Goal: Task Accomplishment & Management: Manage account settings

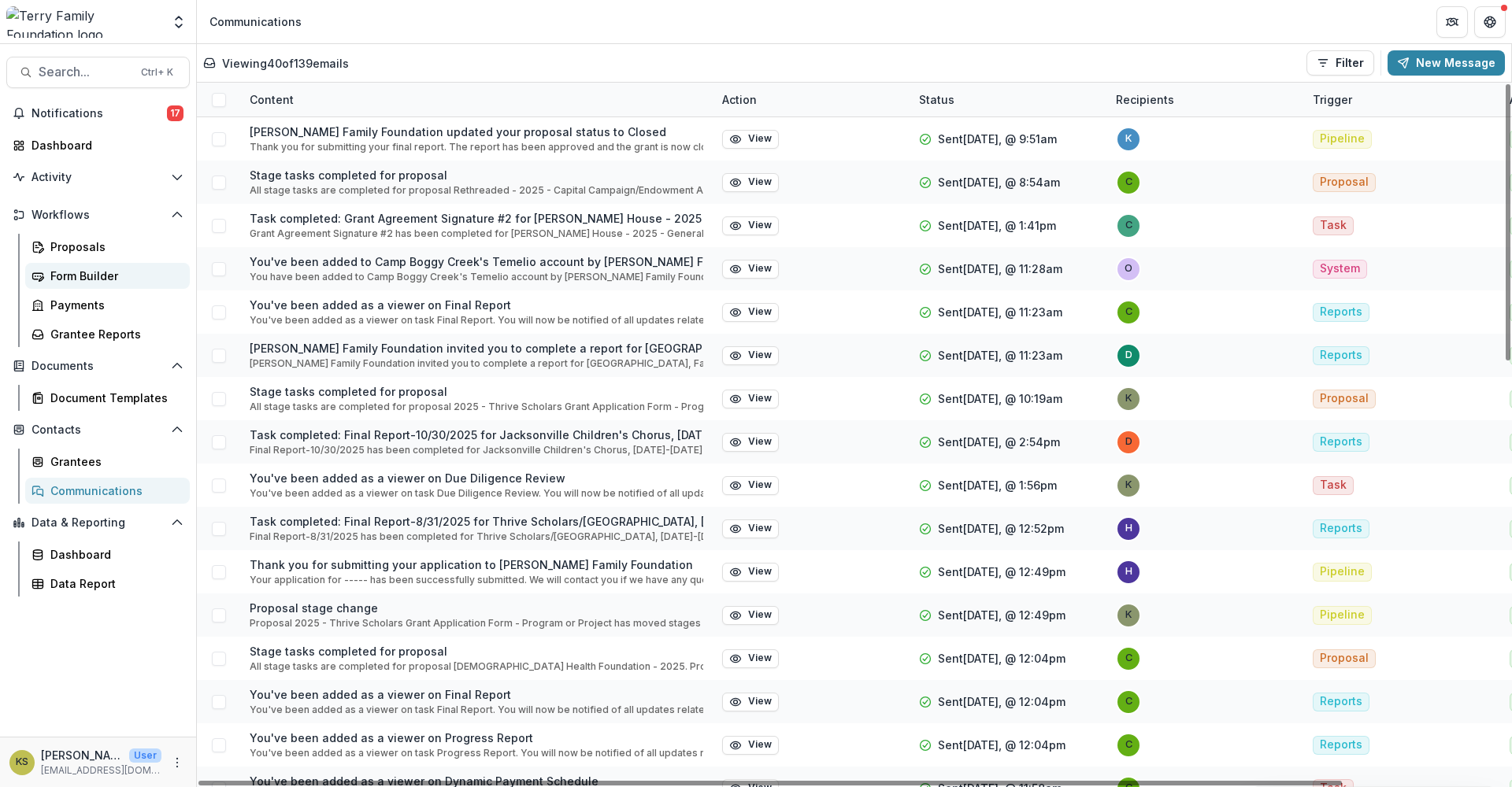
click at [97, 273] on div "Form Builder" at bounding box center [114, 276] width 127 height 17
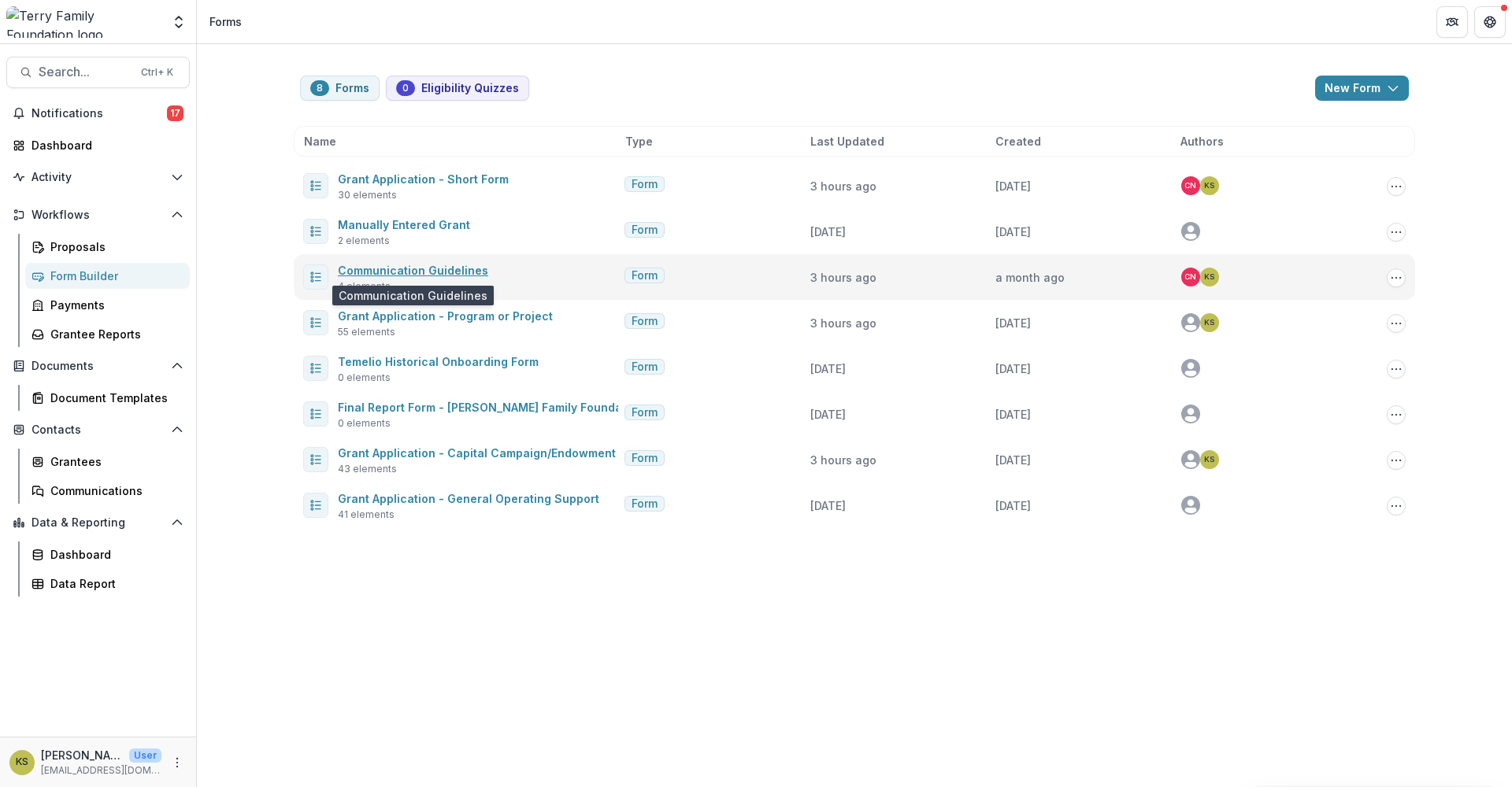
click at [414, 272] on link "Communication Guidelines" at bounding box center [413, 271] width 150 height 14
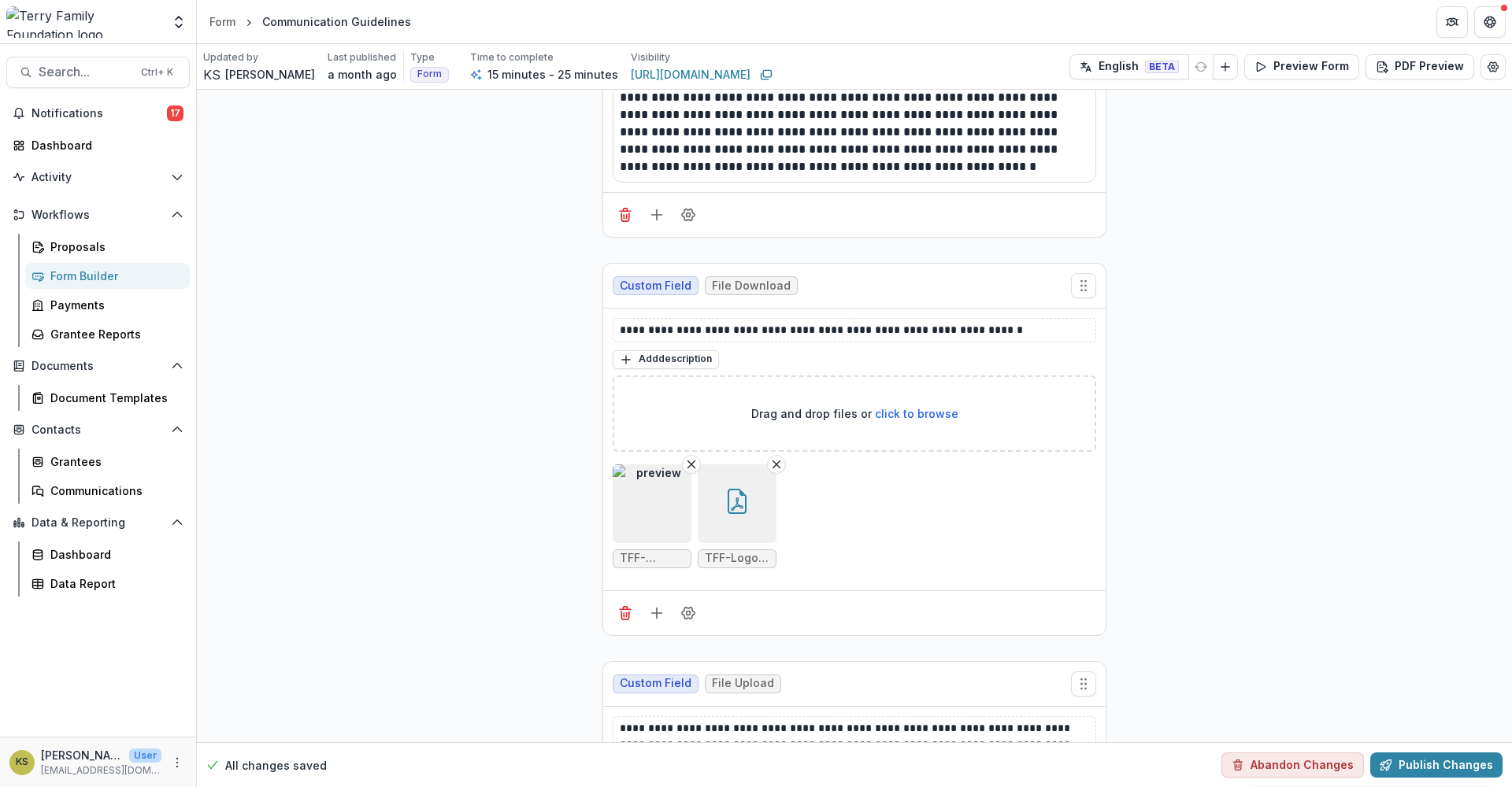
scroll to position [1416, 0]
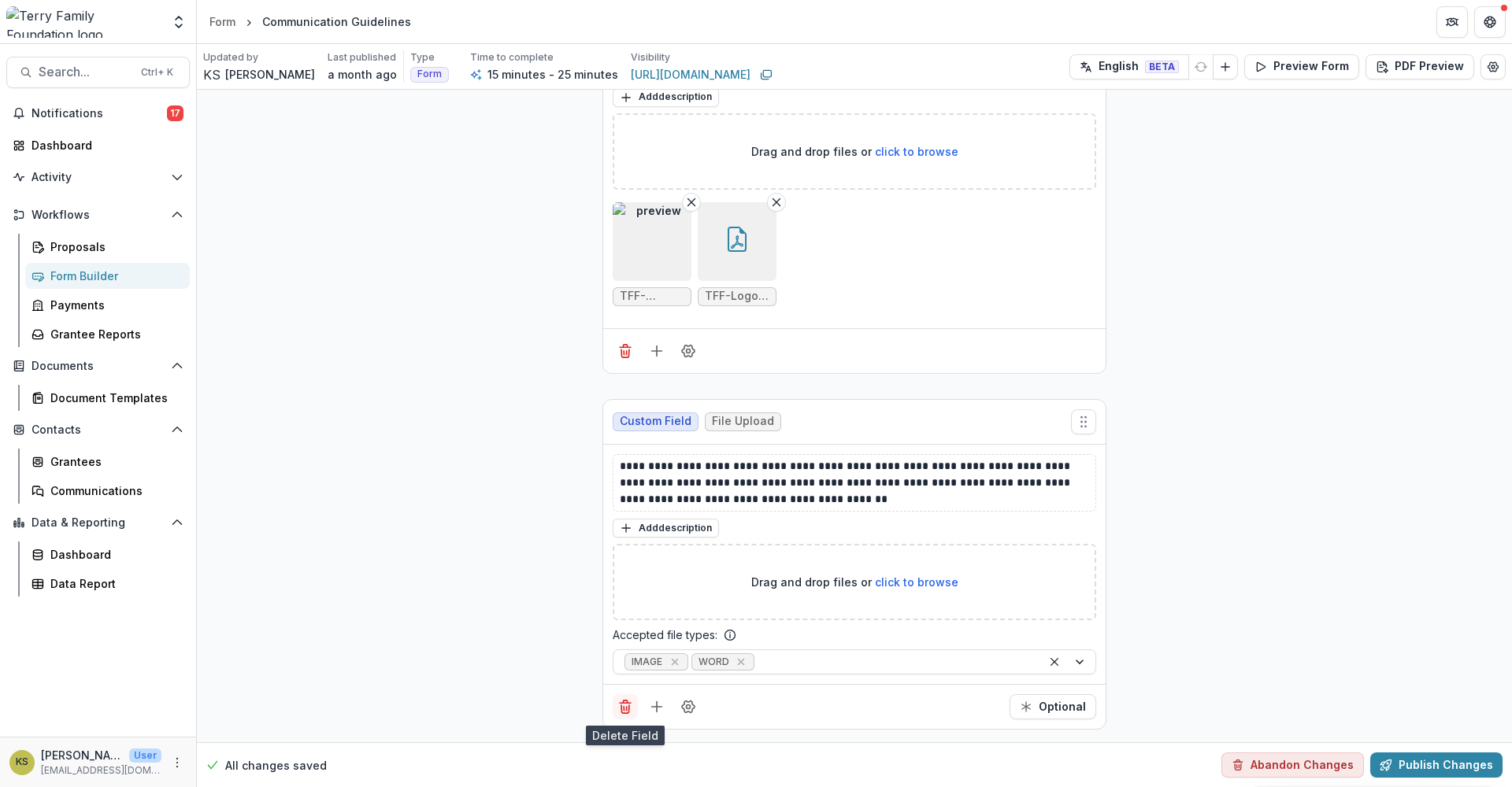
click at [627, 710] on line "Delete field" at bounding box center [627, 709] width 0 height 4
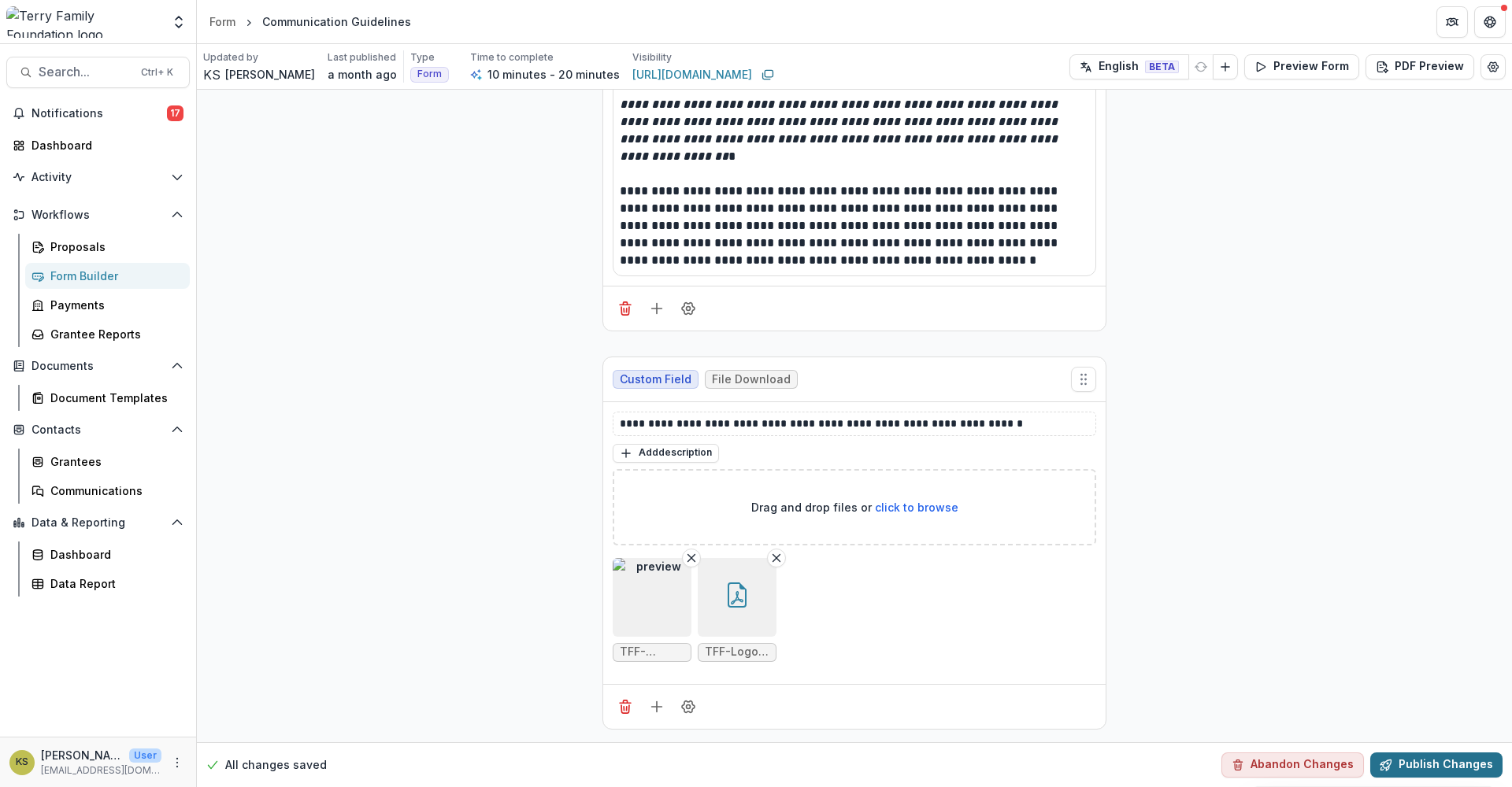
click at [1450, 759] on button "Publish Changes" at bounding box center [1436, 764] width 133 height 25
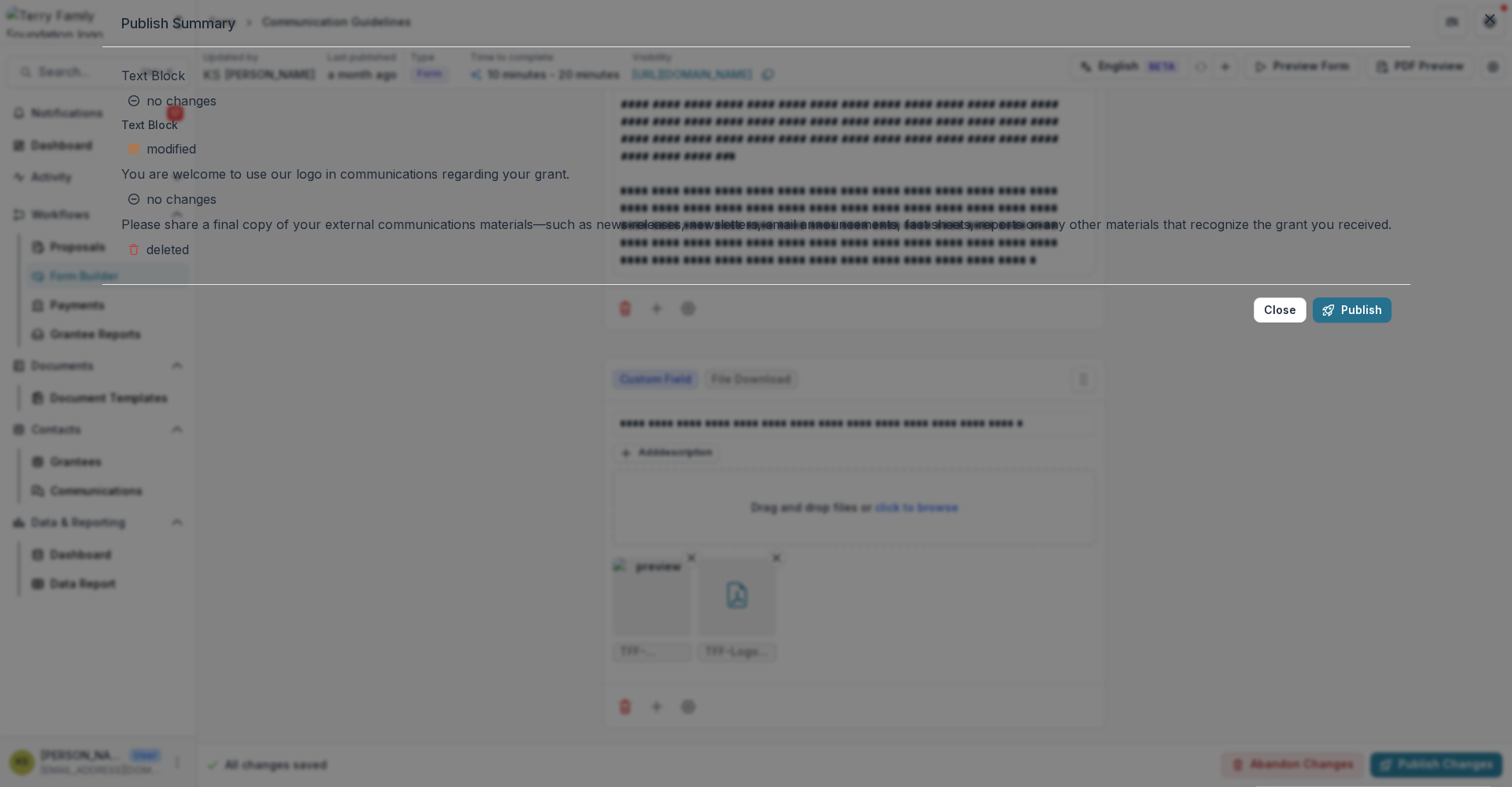
click at [1312, 322] on button "Publish" at bounding box center [1352, 309] width 79 height 25
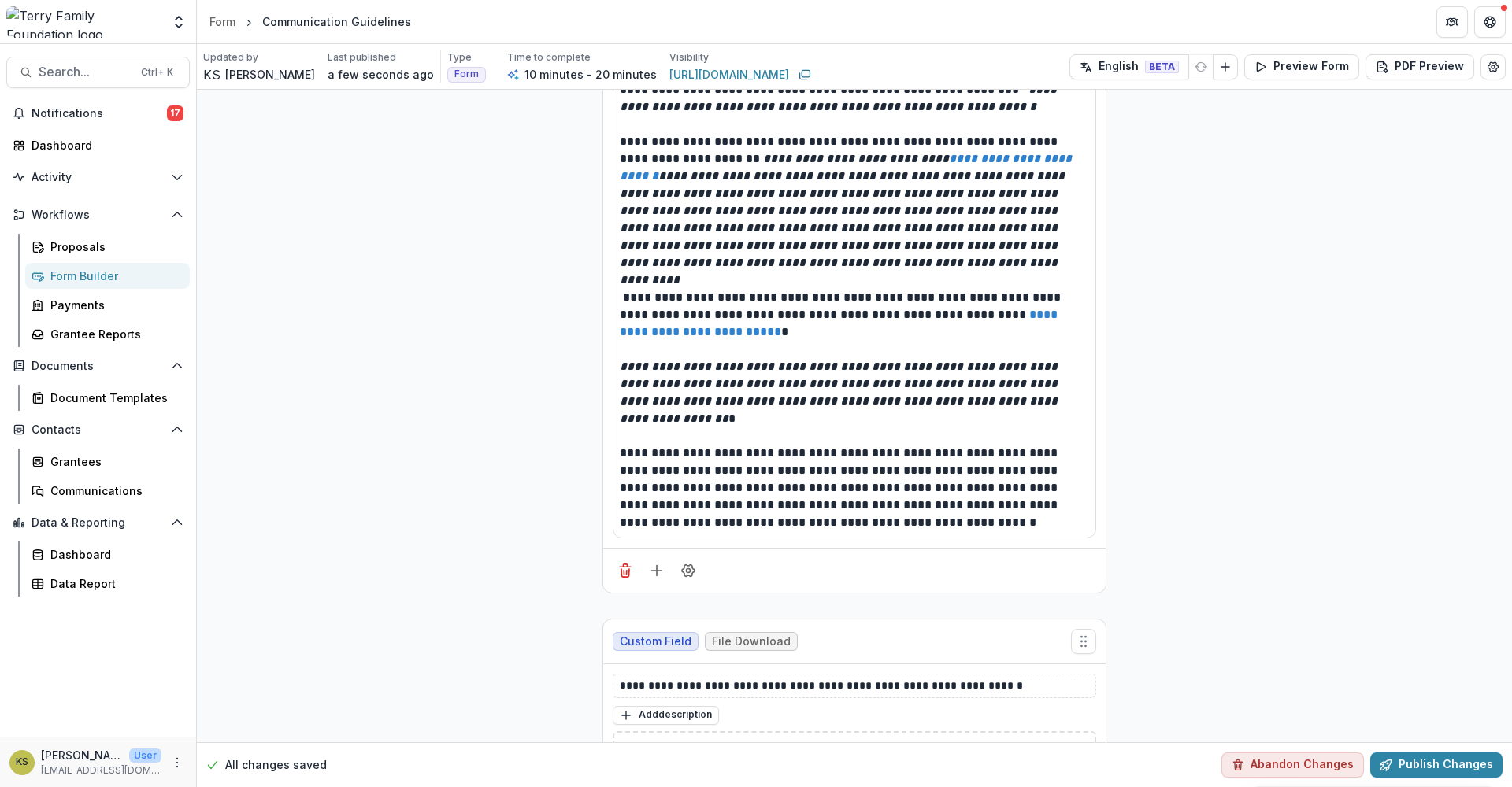
scroll to position [535, 0]
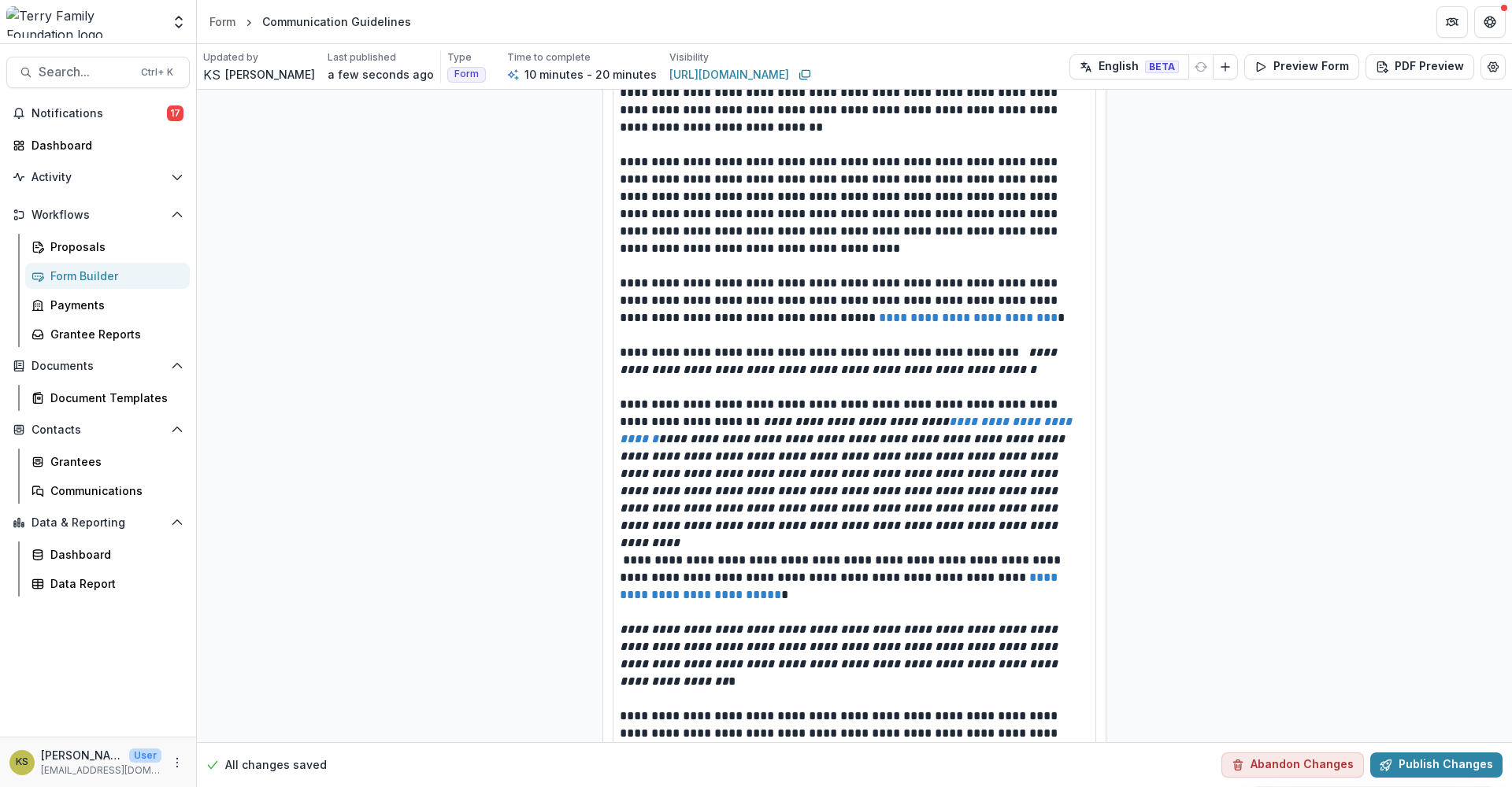
click at [96, 272] on div "Form Builder" at bounding box center [114, 276] width 127 height 17
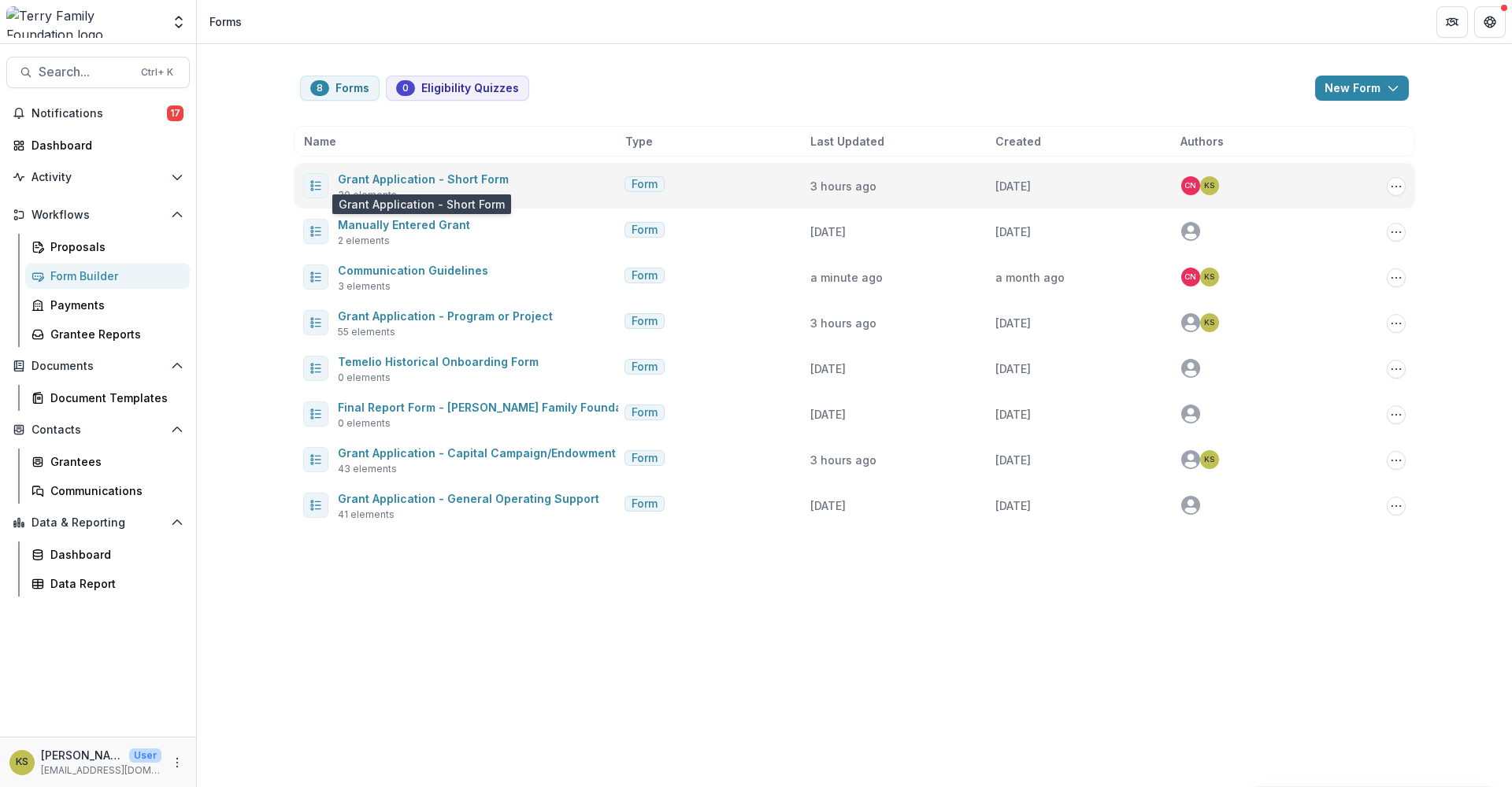
click at [432, 187] on span "Grant Application - Short Form" at bounding box center [423, 178] width 171 height 19
click at [373, 183] on link "Grant Application - Short Form" at bounding box center [423, 179] width 171 height 14
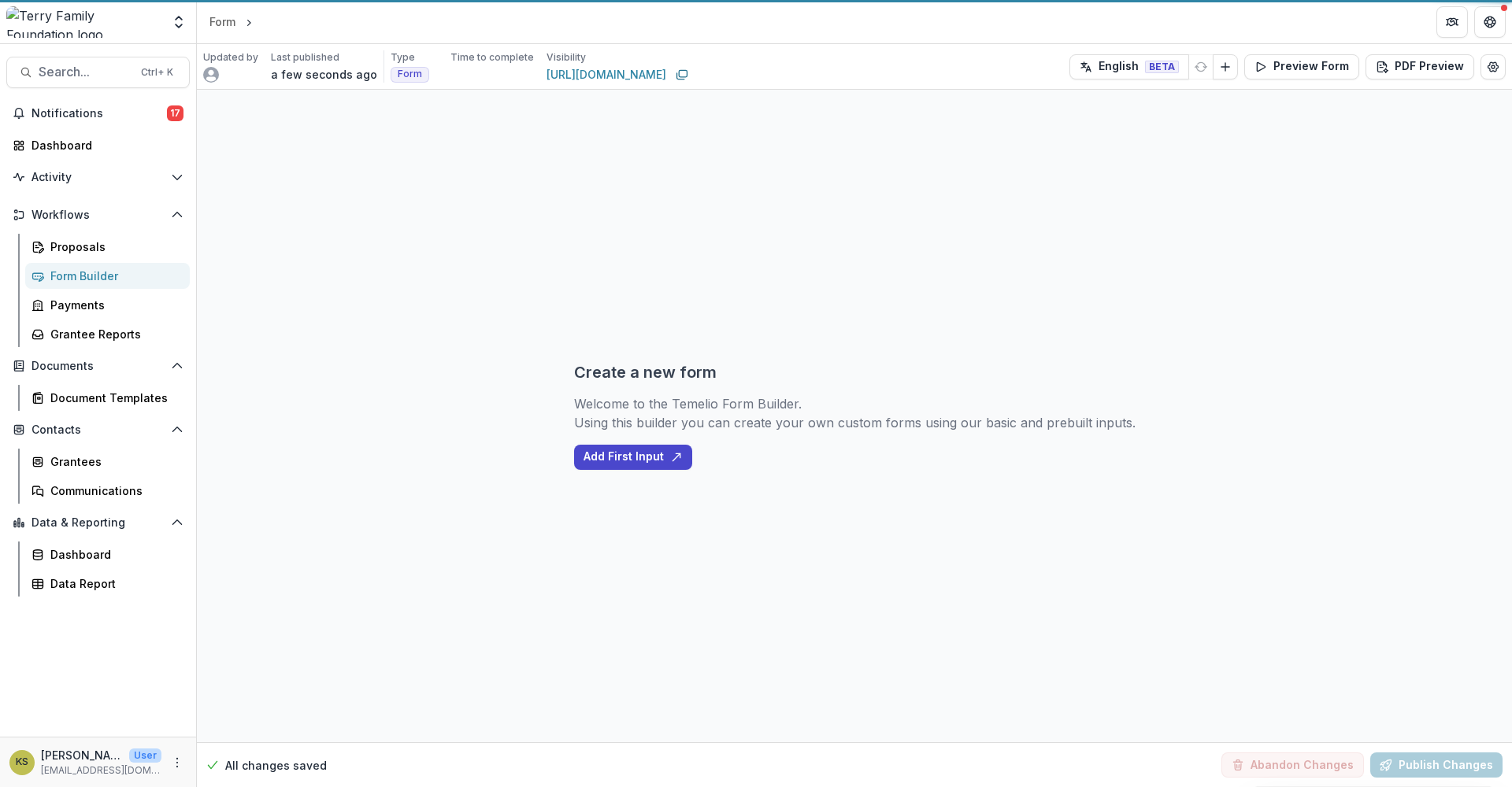
select select "********"
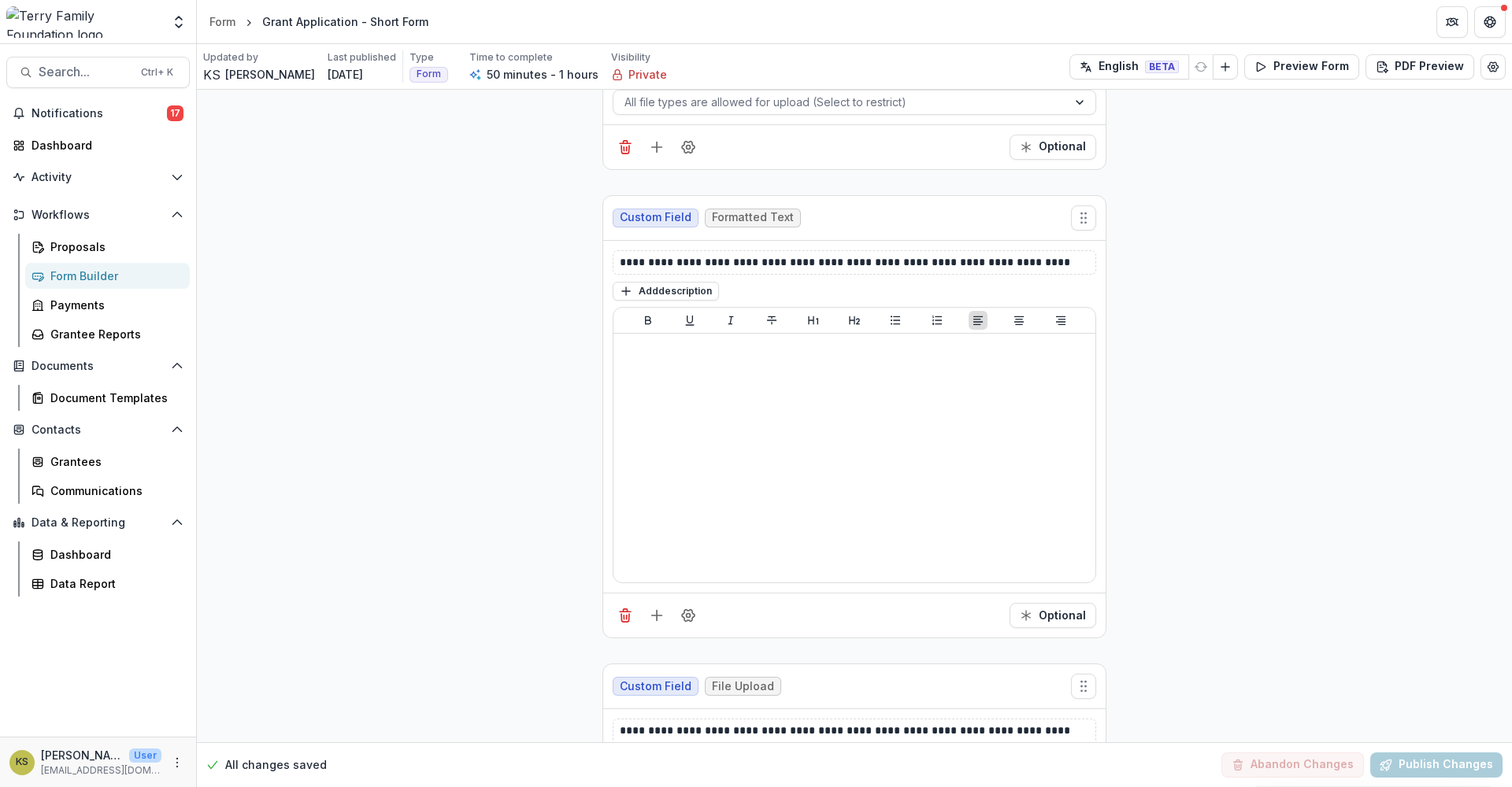
scroll to position [8555, 0]
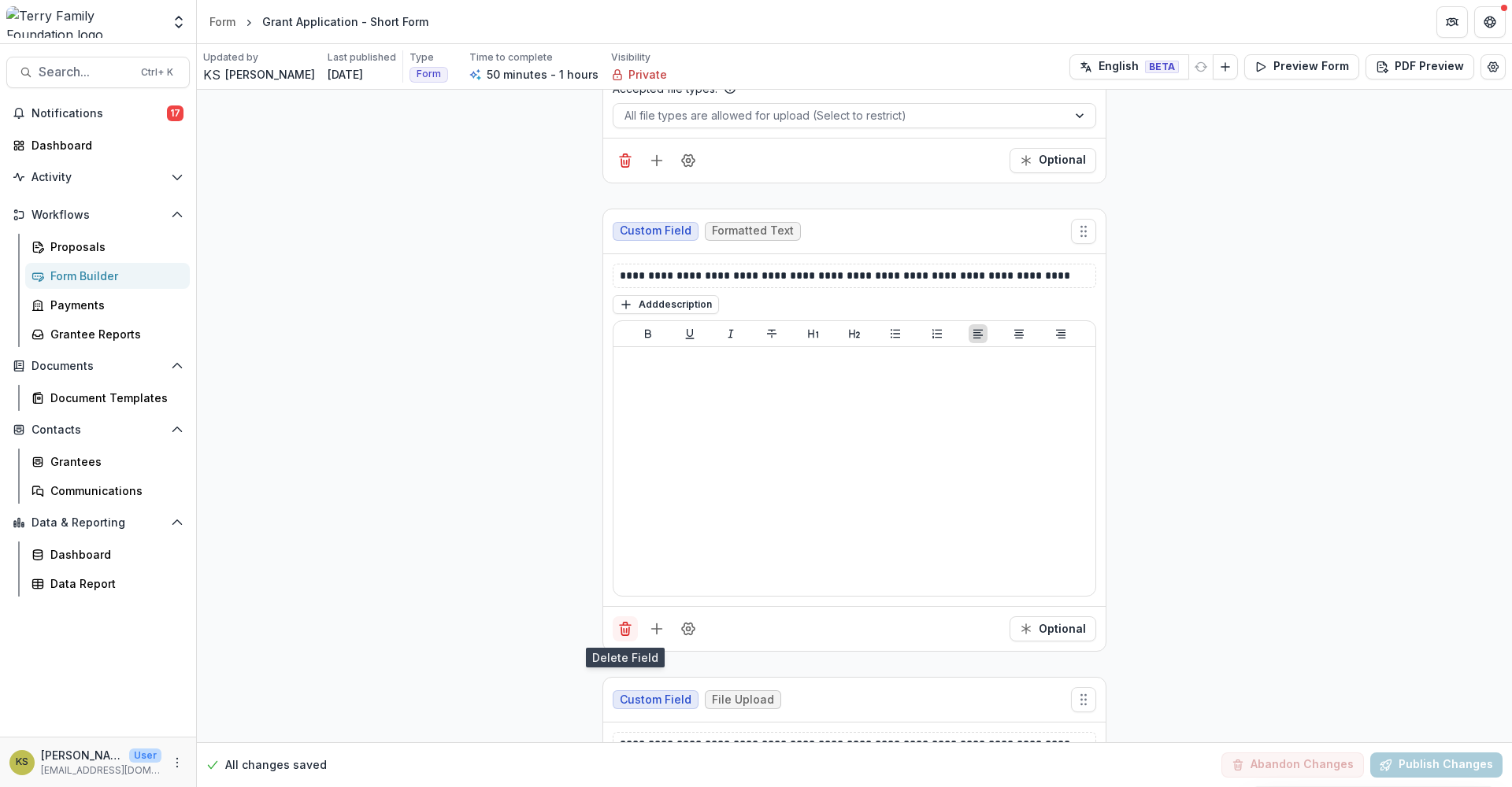
click at [624, 632] on line "Delete field" at bounding box center [624, 631] width 0 height 4
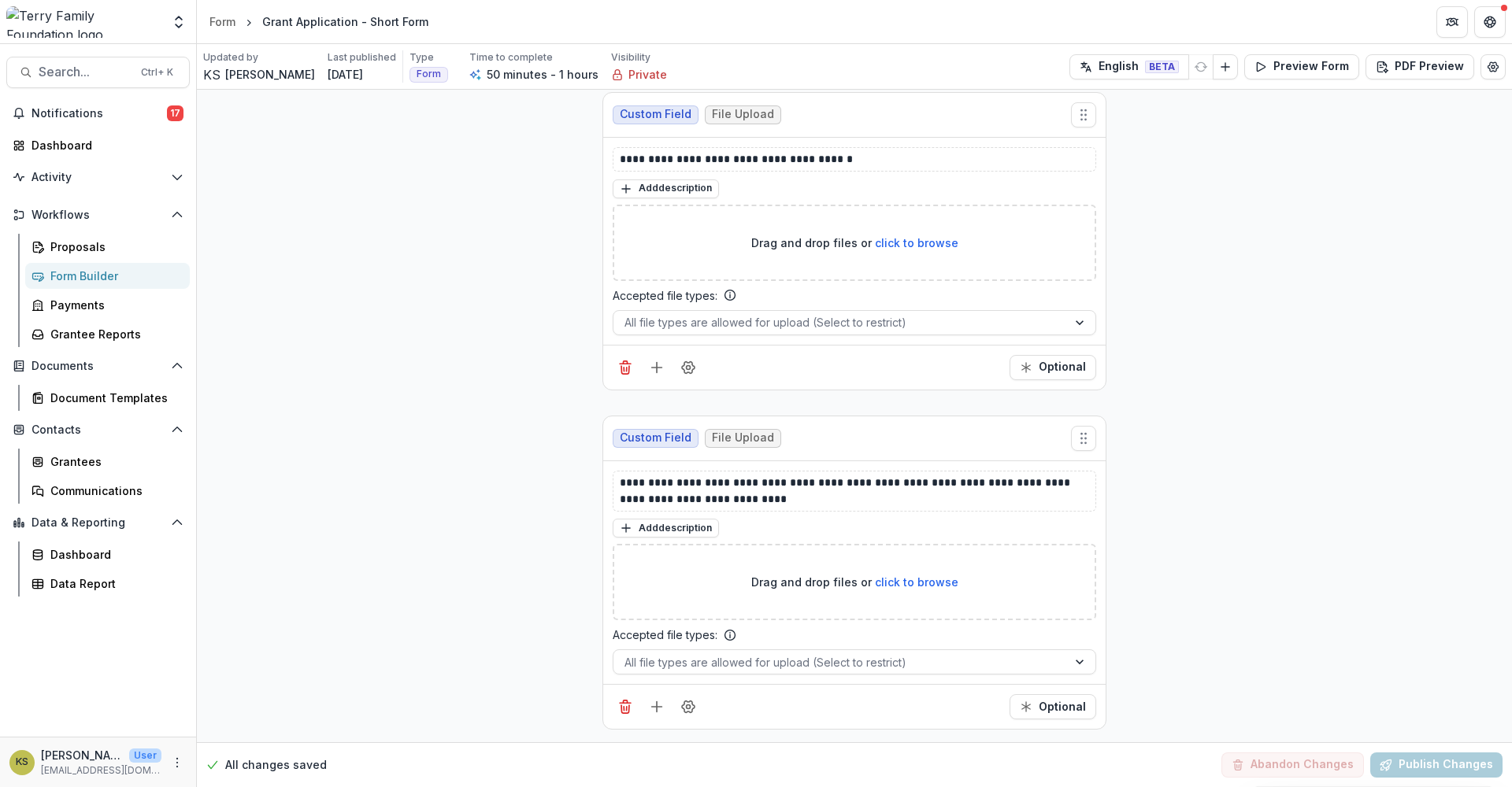
scroll to position [8349, 0]
click at [1446, 766] on button "Publish Changes" at bounding box center [1436, 764] width 133 height 25
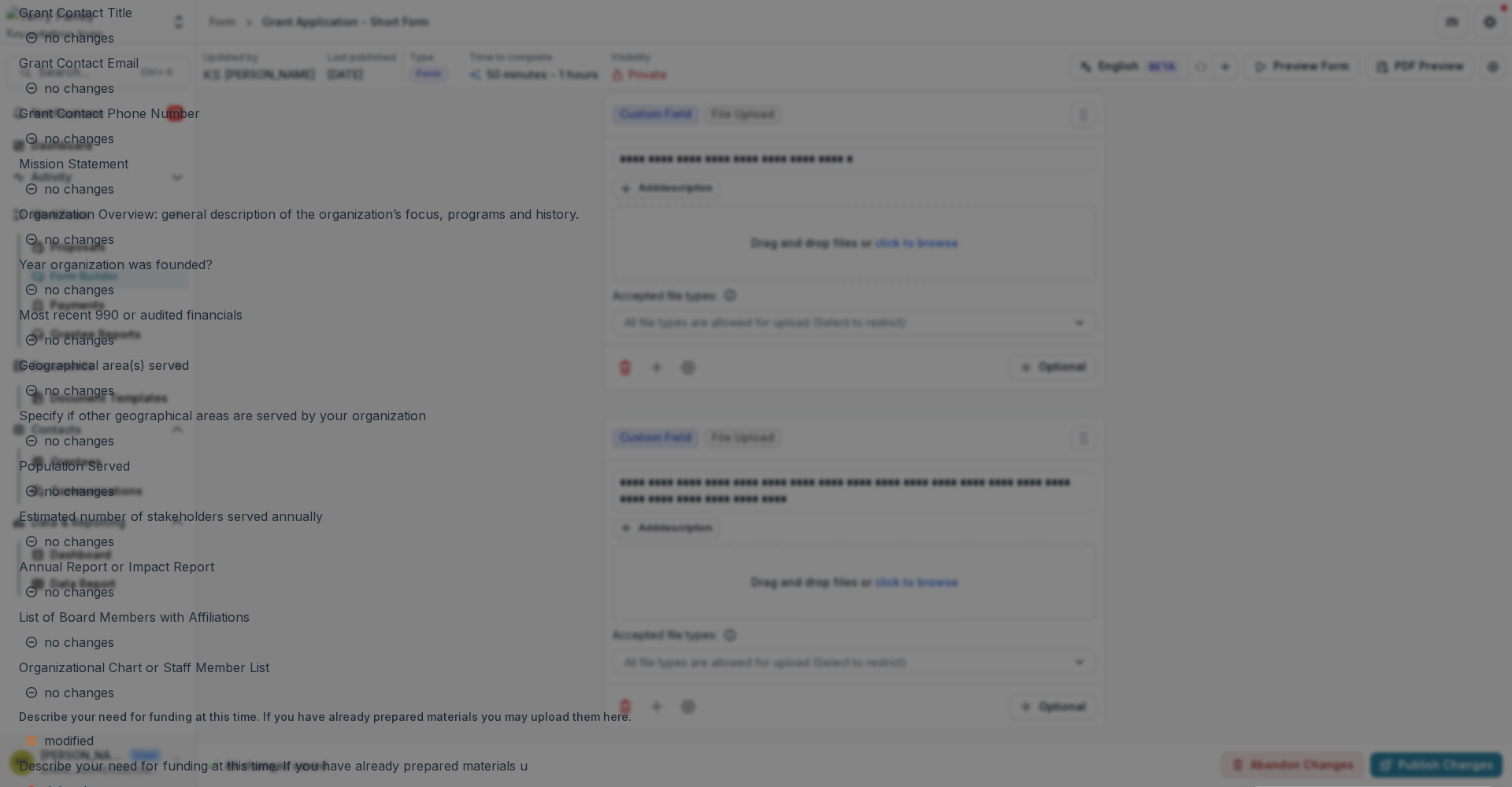
scroll to position [1805, 0]
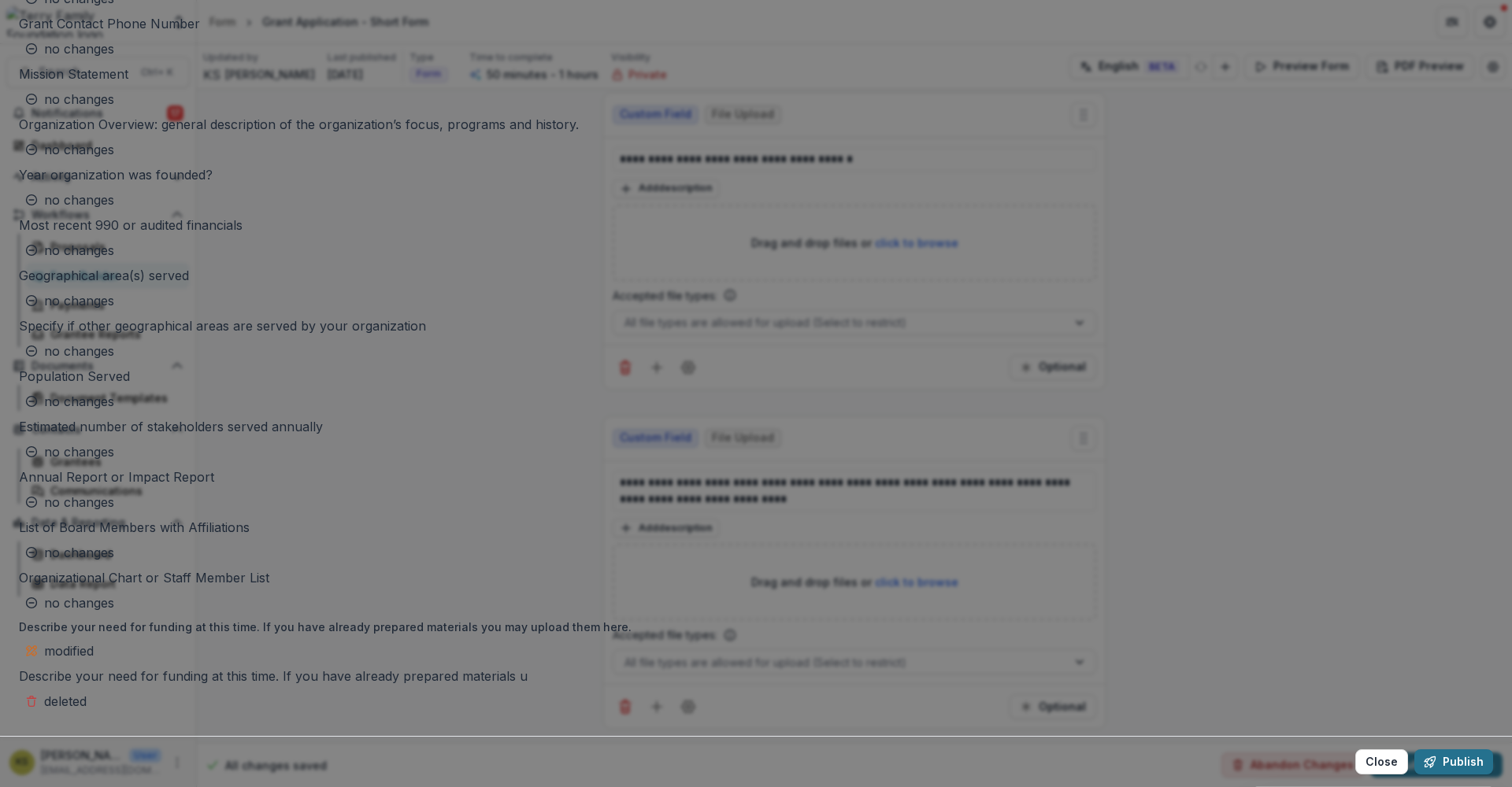
click at [1414, 749] on button "Publish" at bounding box center [1454, 761] width 79 height 25
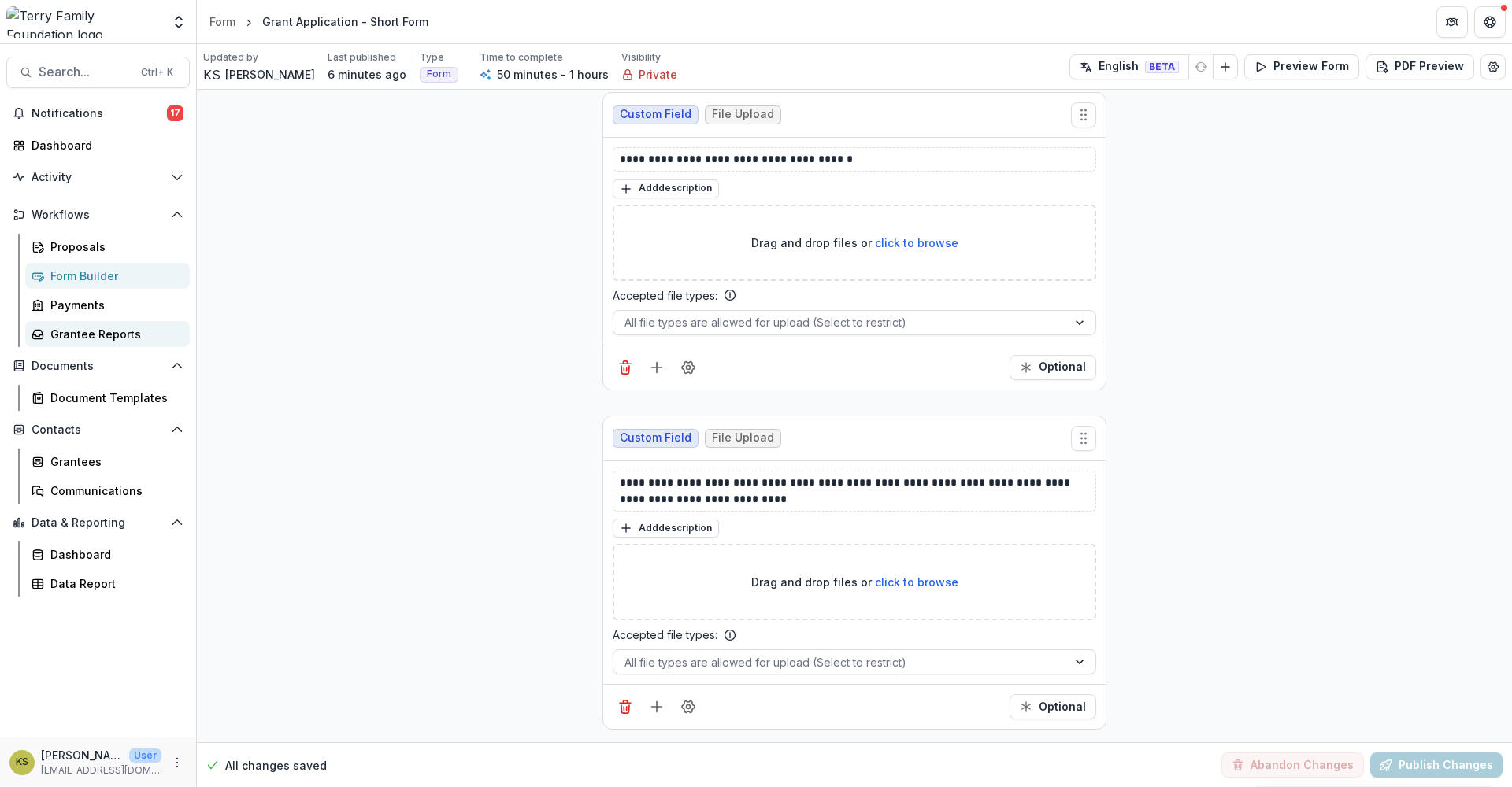
click at [121, 335] on div "Grantee Reports" at bounding box center [114, 334] width 127 height 17
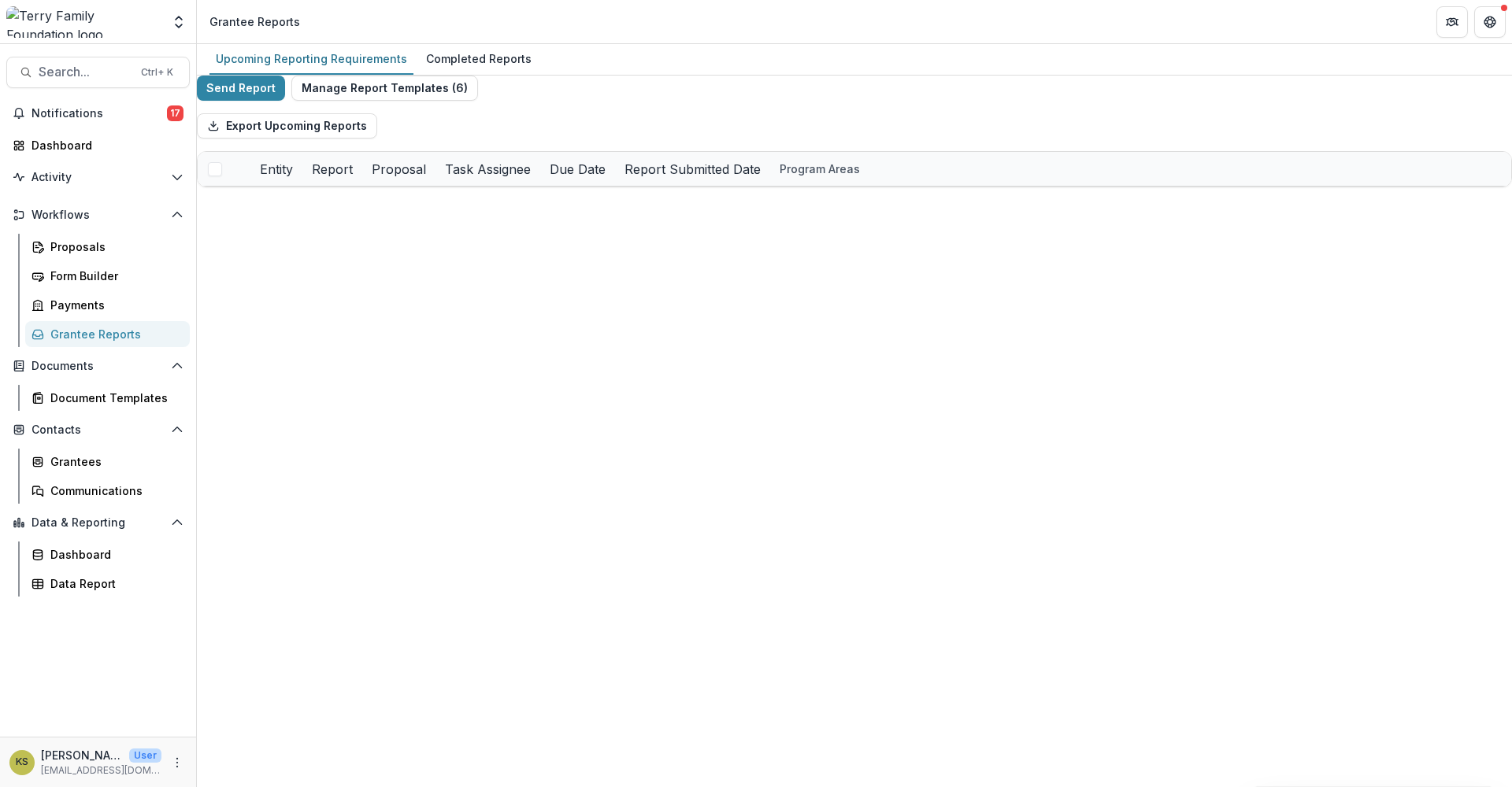
click at [121, 335] on div "Grantee Reports" at bounding box center [114, 334] width 127 height 17
click at [334, 99] on button "Manage Report Templates ( 6 )" at bounding box center [385, 87] width 187 height 25
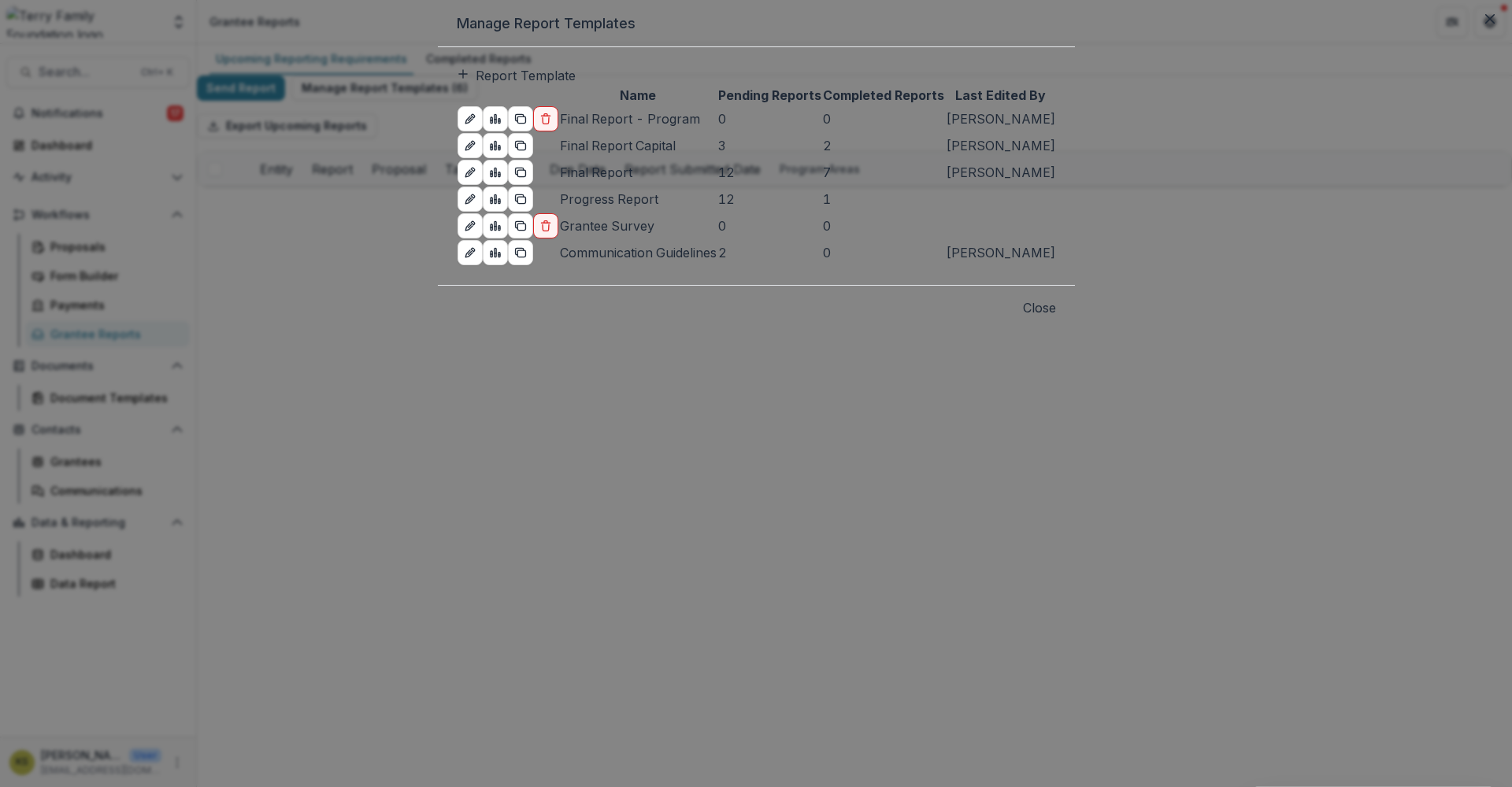
click at [736, 159] on td "3" at bounding box center [769, 145] width 105 height 27
click at [612, 159] on td "Final Report Capital" at bounding box center [638, 145] width 158 height 27
click at [464, 152] on icon "edit-report" at bounding box center [470, 145] width 13 height 13
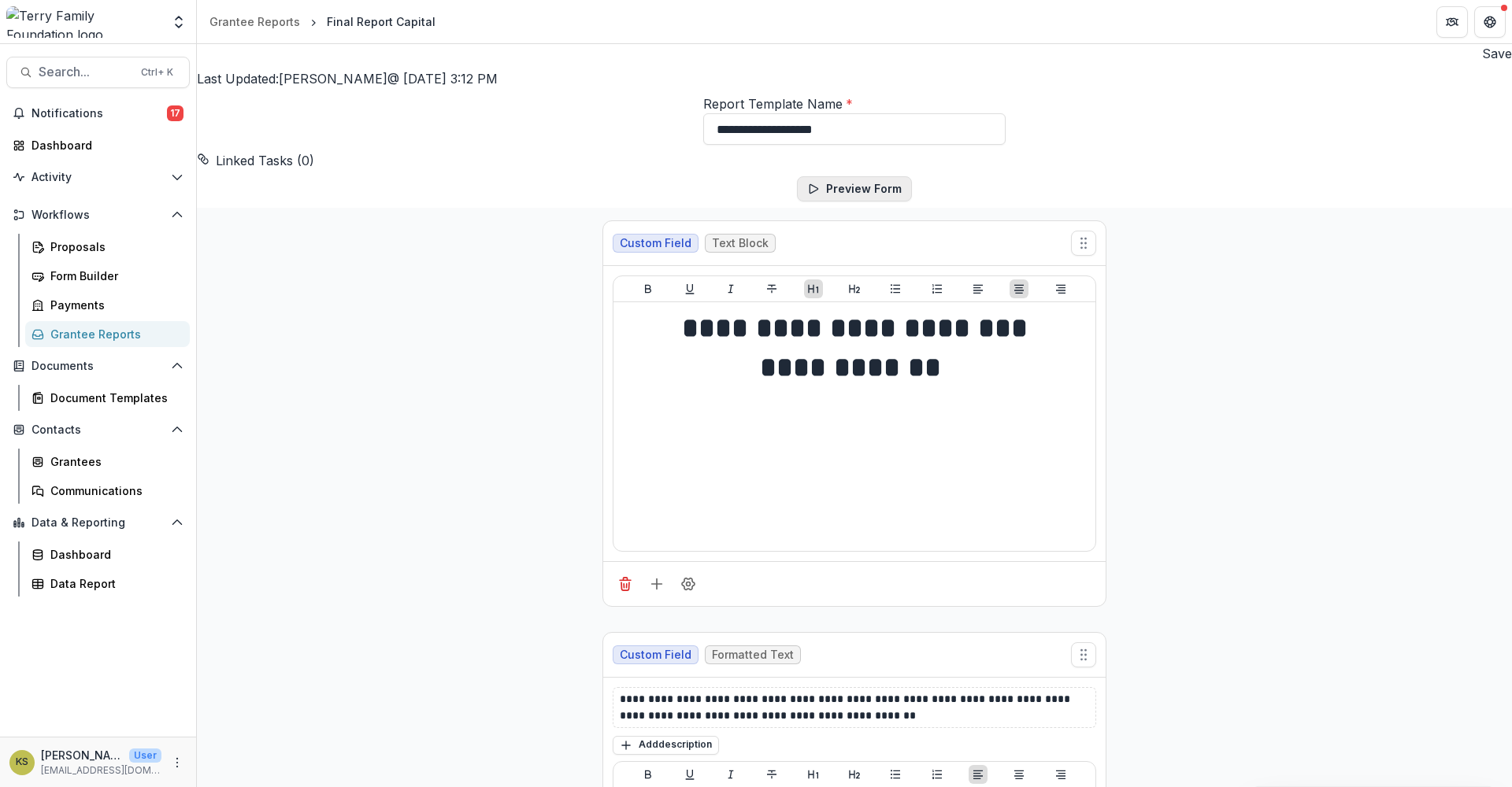
click at [837, 202] on button "Preview Form" at bounding box center [854, 188] width 115 height 25
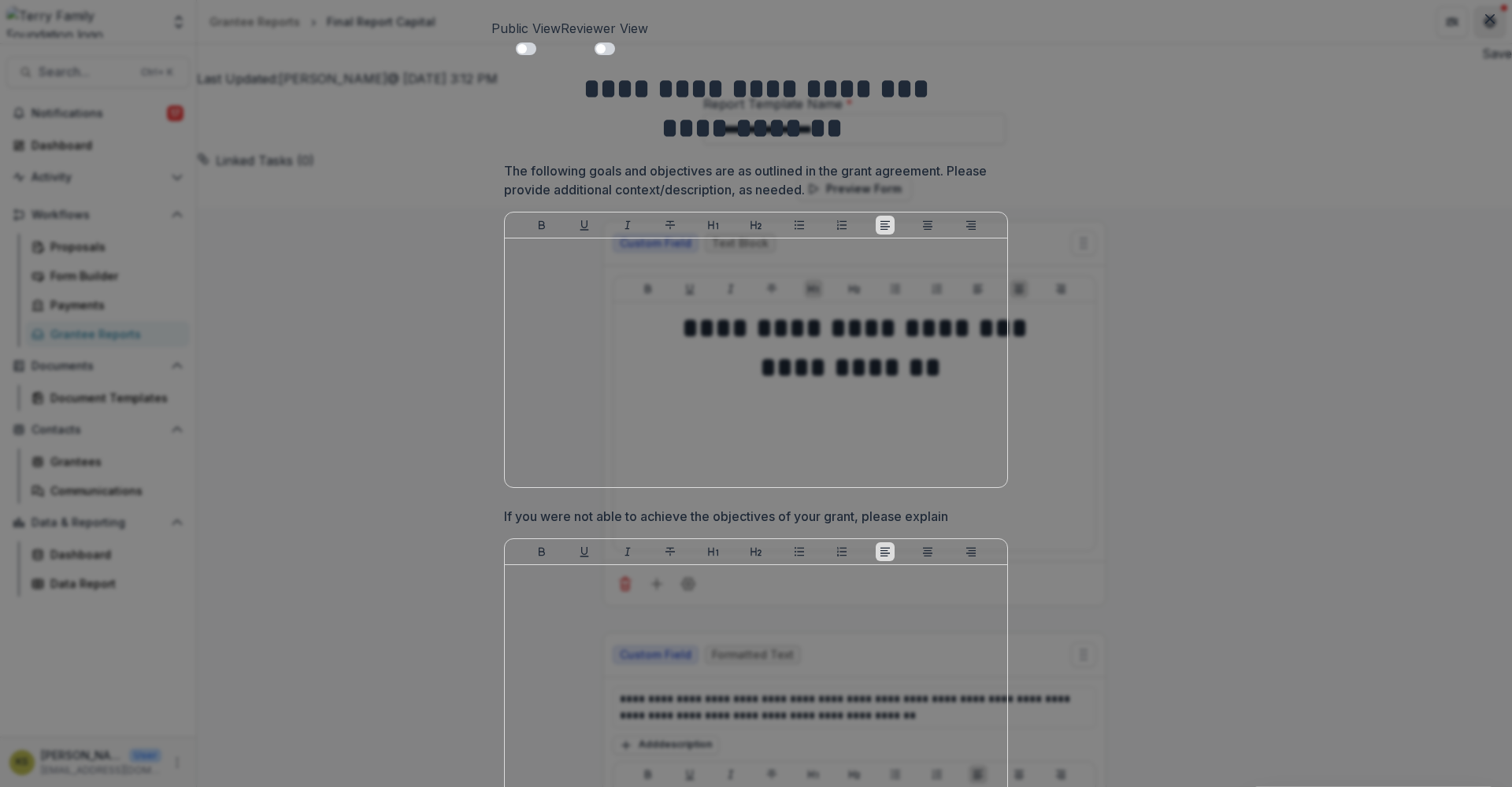
click at [1485, 18] on icon "Close" at bounding box center [1490, 19] width 10 height 10
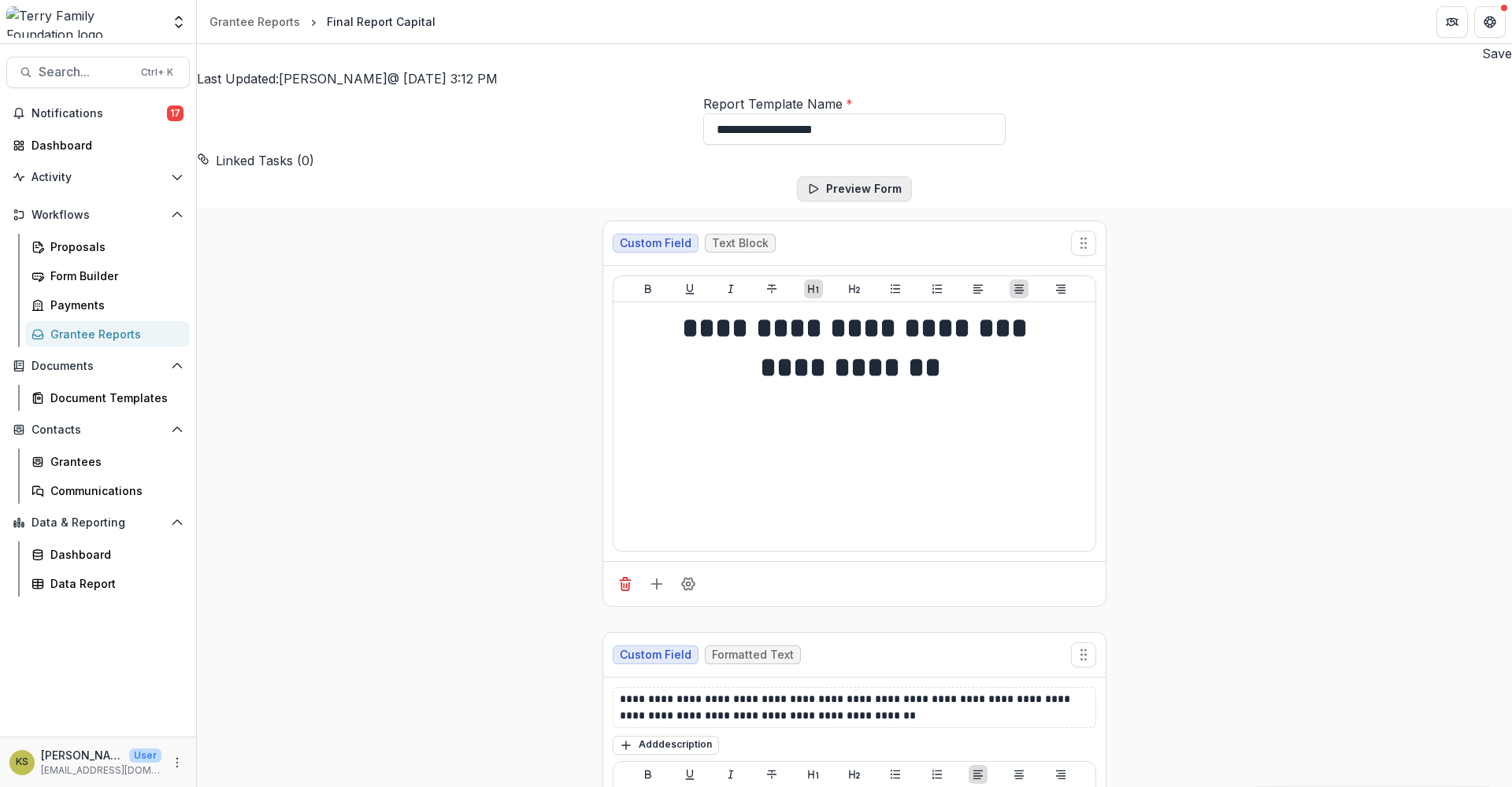
click at [877, 202] on button "Preview Form" at bounding box center [854, 188] width 115 height 25
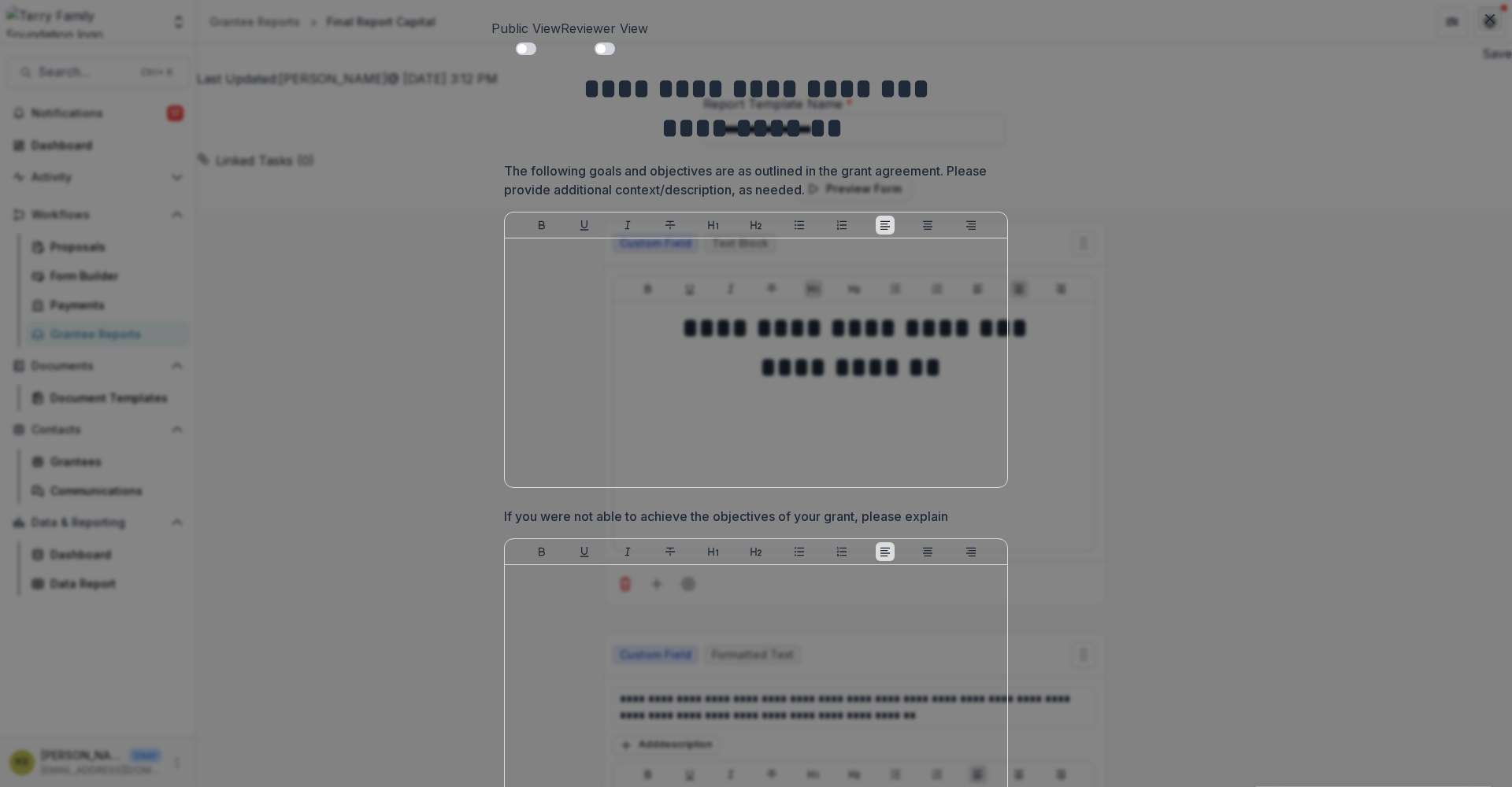
click at [1487, 25] on button "Close" at bounding box center [1489, 18] width 25 height 25
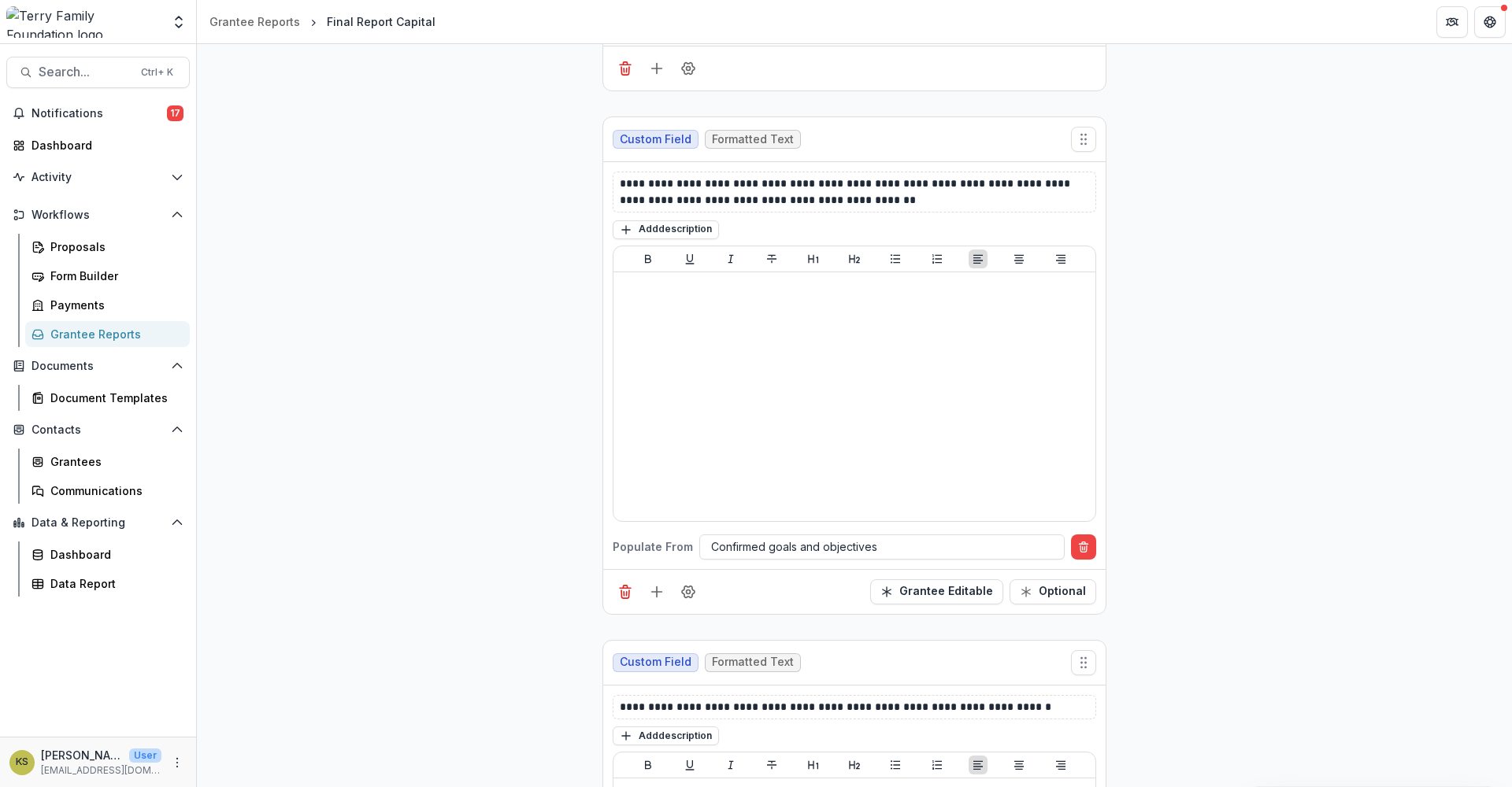
scroll to position [525, 0]
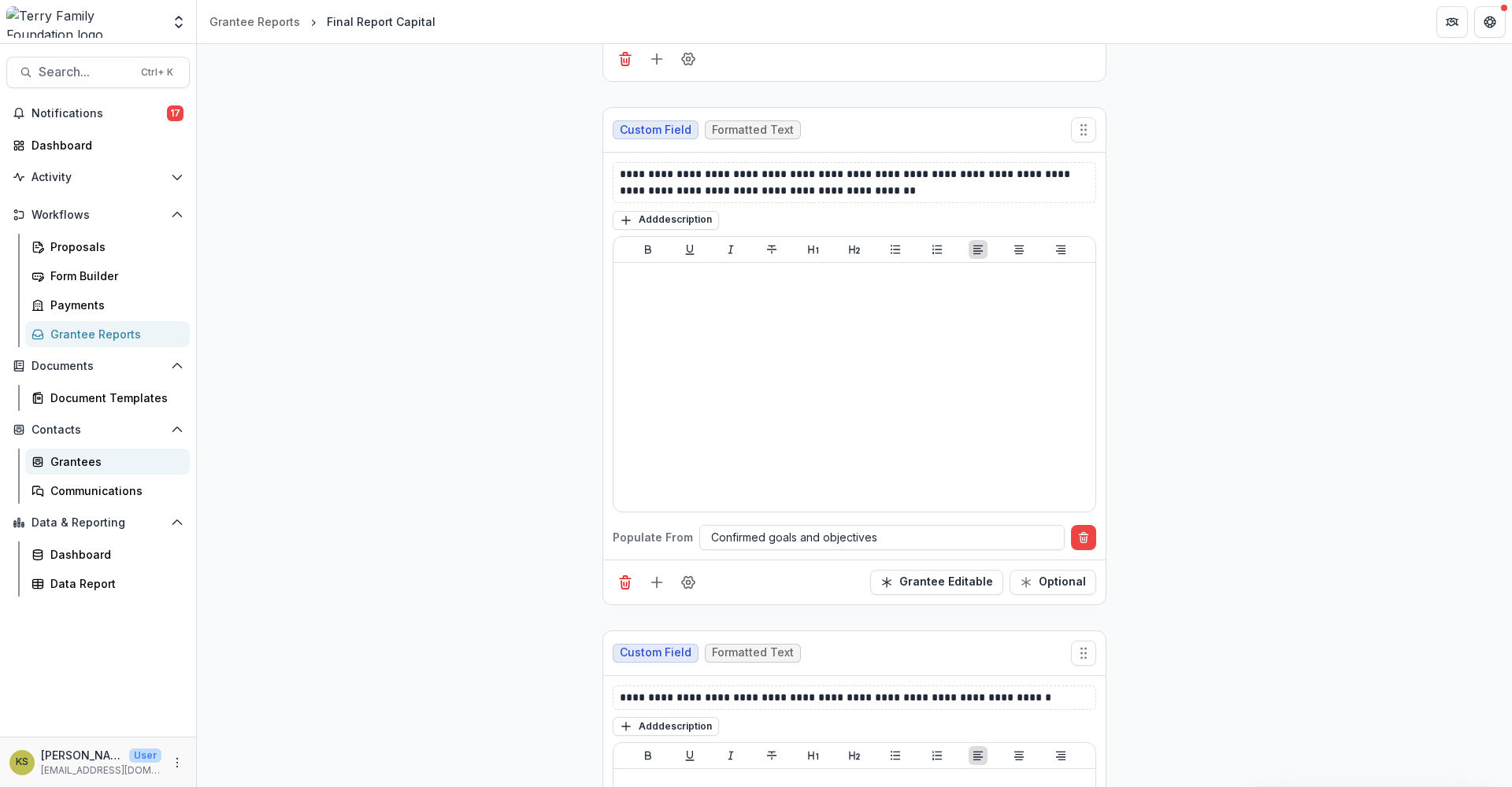
click at [84, 463] on div "Grantees" at bounding box center [114, 462] width 127 height 17
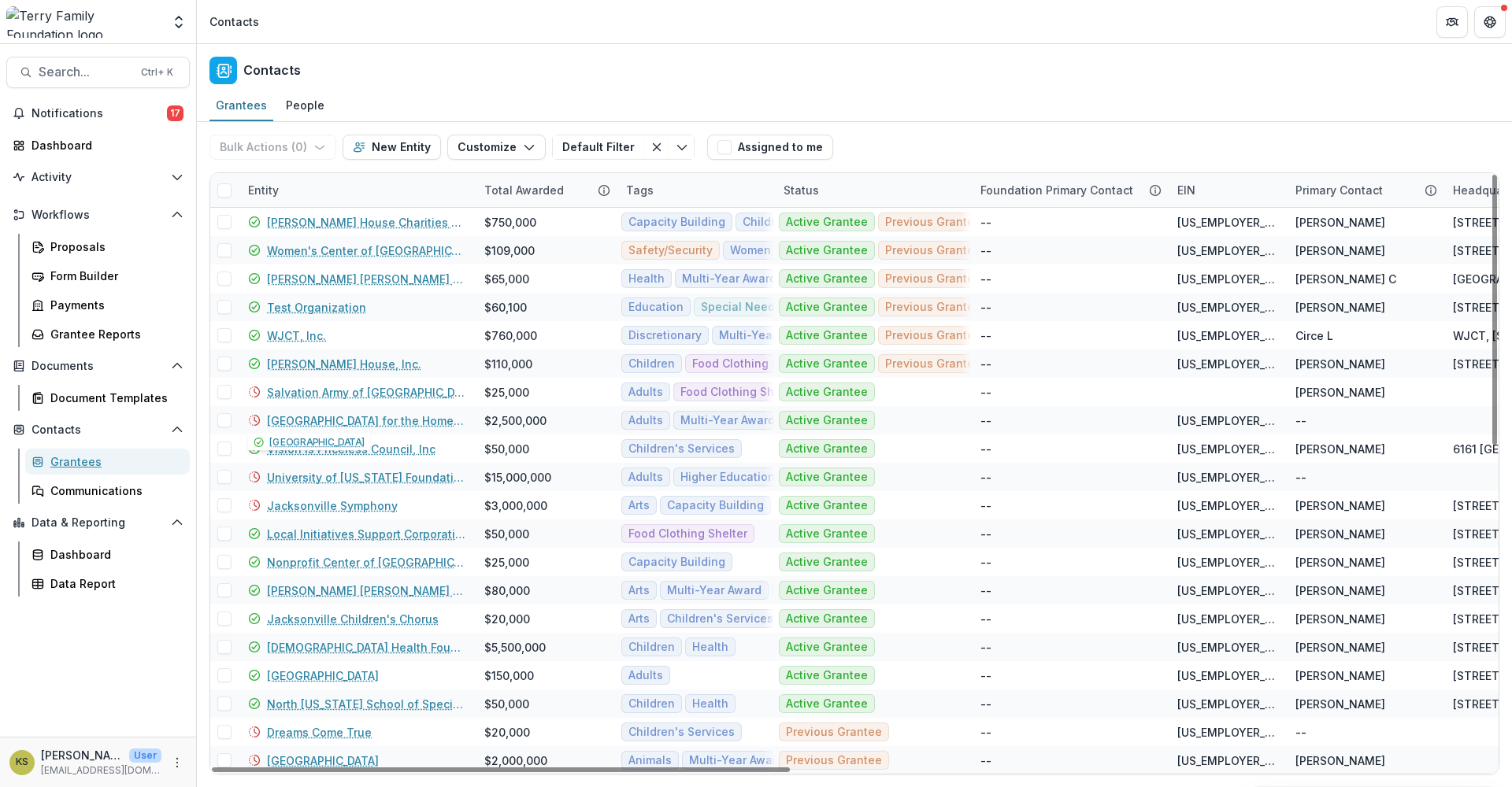
scroll to position [262, 0]
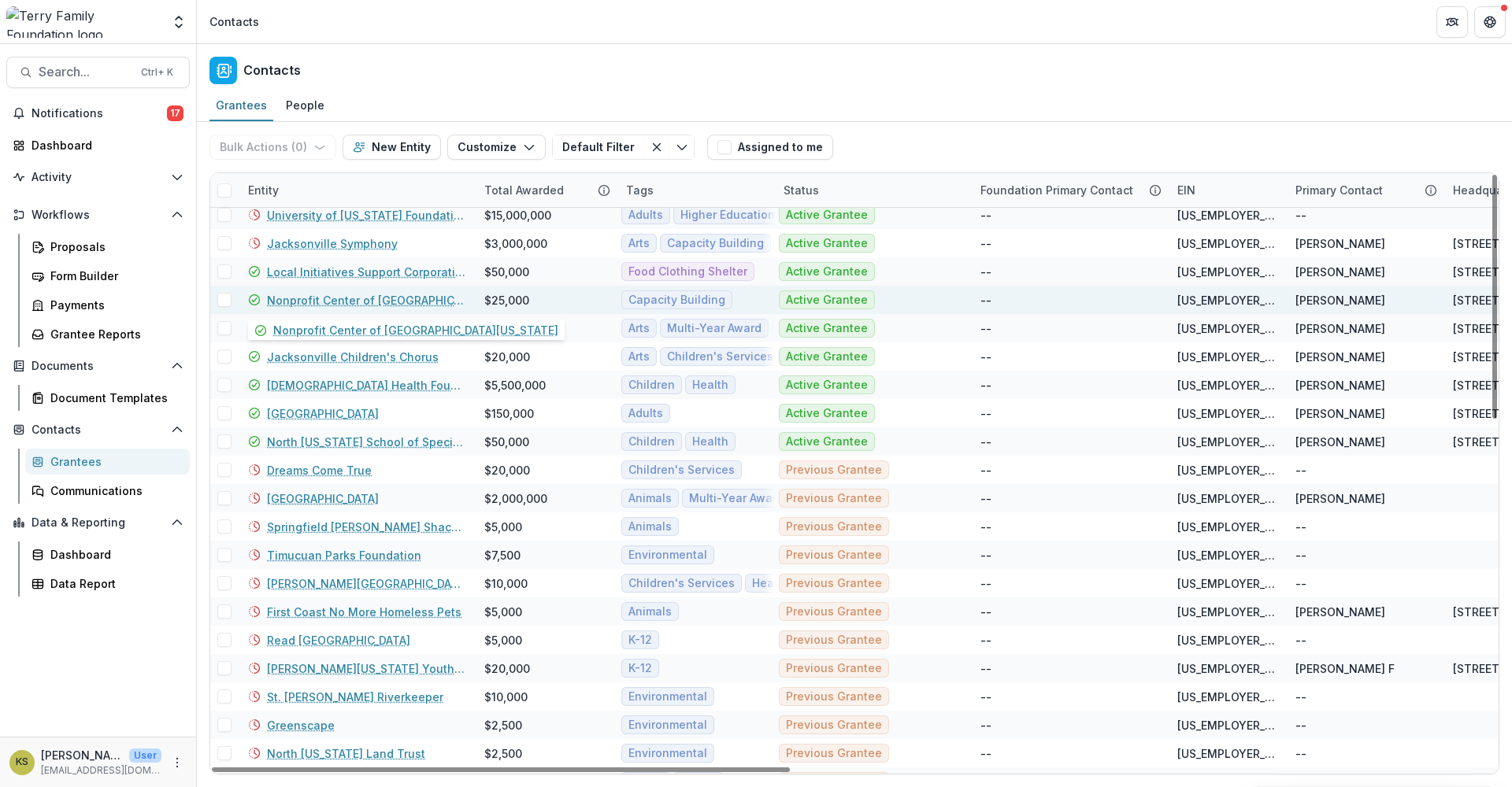
click at [397, 304] on link "Nonprofit Center of [GEOGRAPHIC_DATA][US_STATE]" at bounding box center [366, 300] width 199 height 17
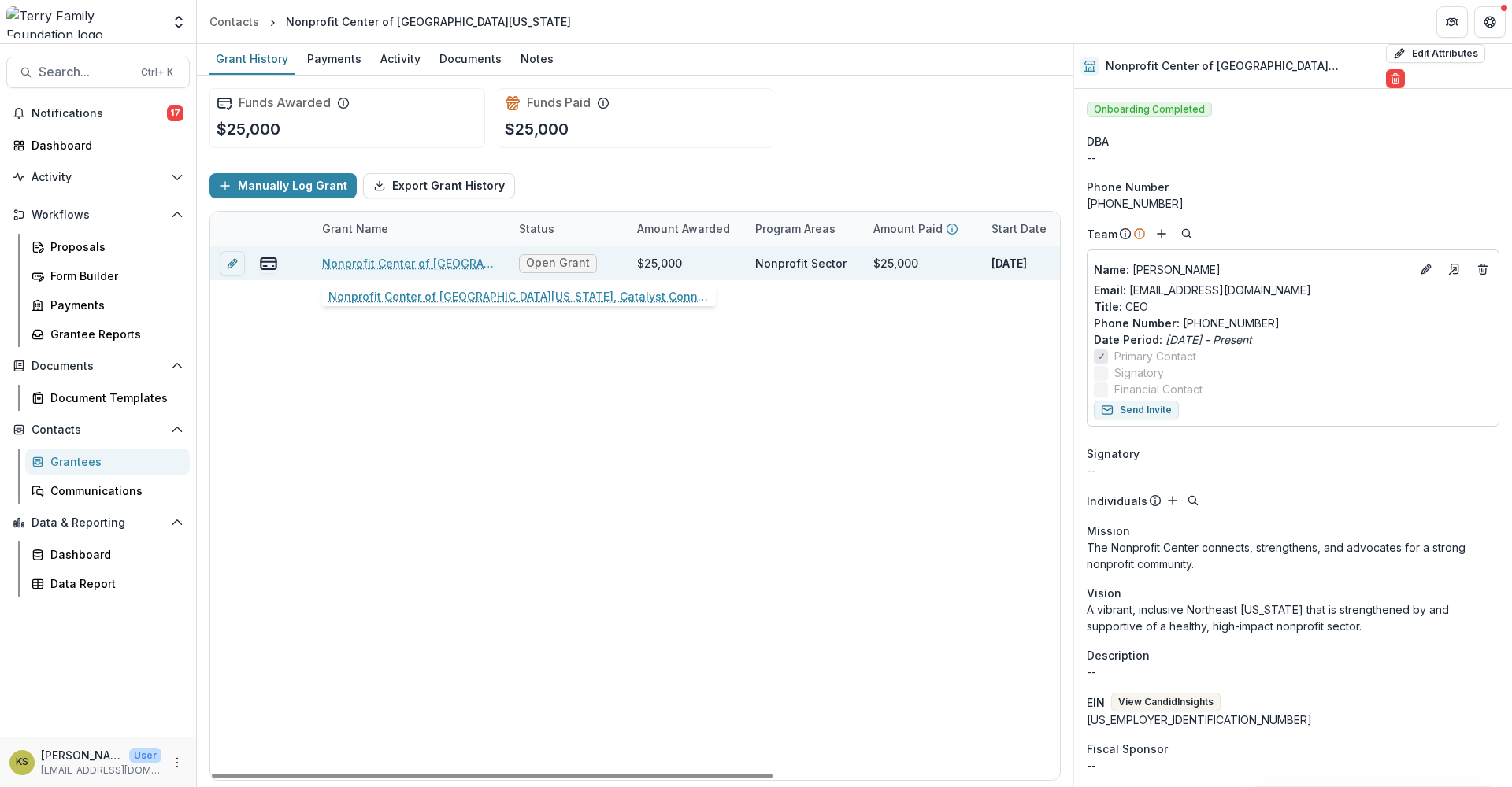
click at [425, 269] on link "Nonprofit Center of [GEOGRAPHIC_DATA][US_STATE], Catalyst Connect, 25000" at bounding box center [411, 263] width 178 height 17
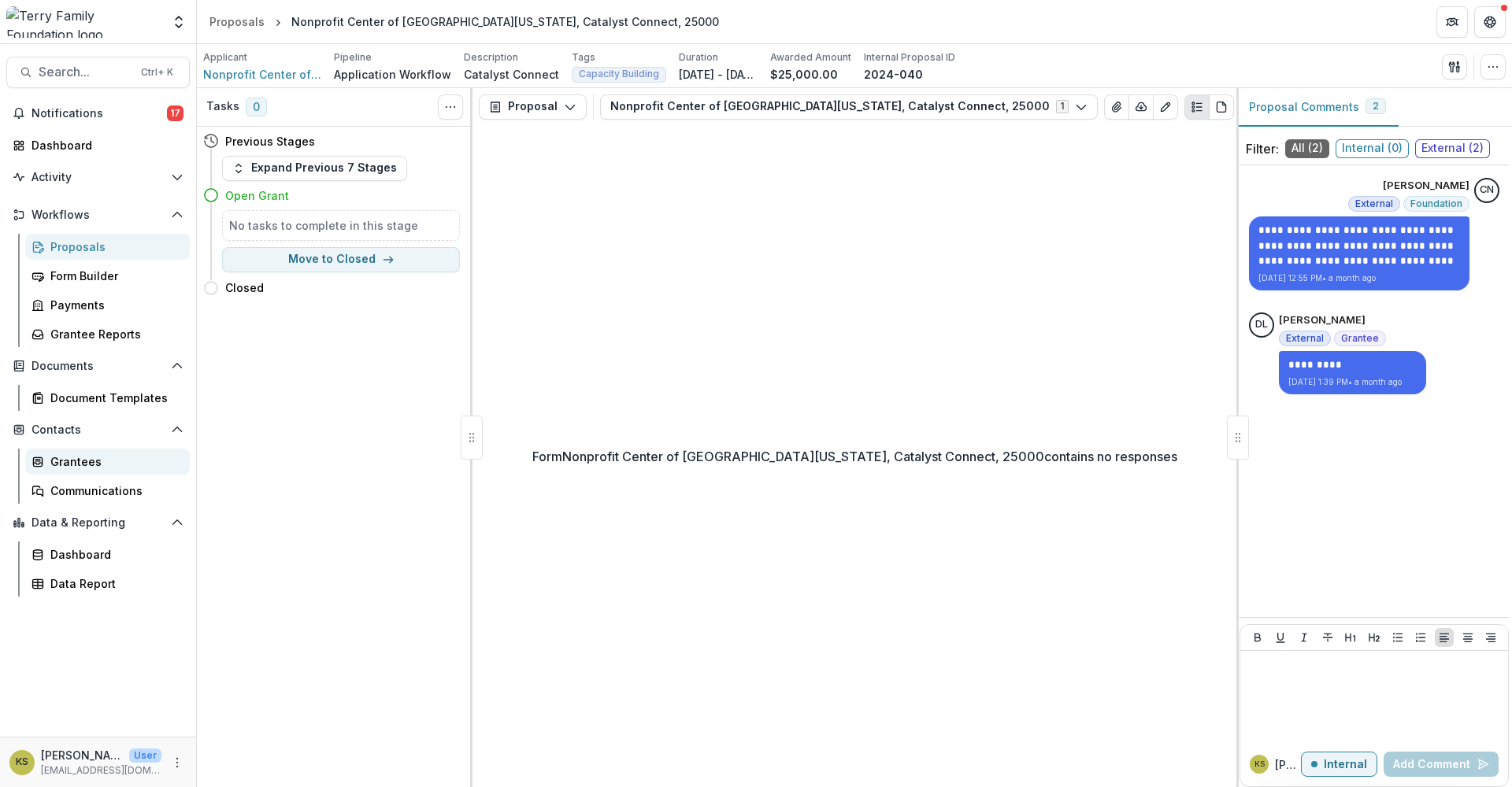
click at [49, 456] on link "Grantees" at bounding box center [107, 462] width 164 height 26
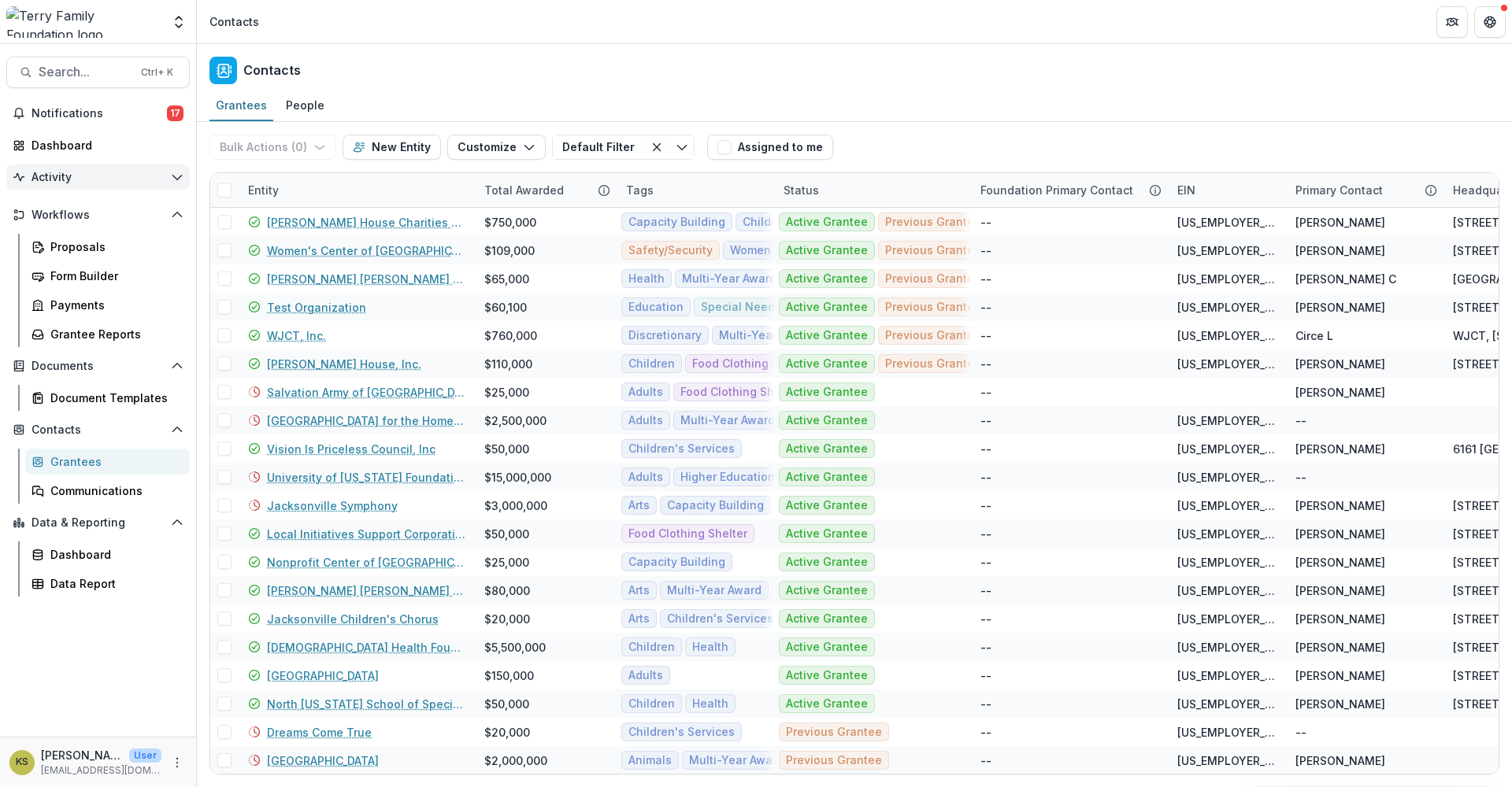
click at [51, 178] on span "Activity" at bounding box center [98, 178] width 133 height 14
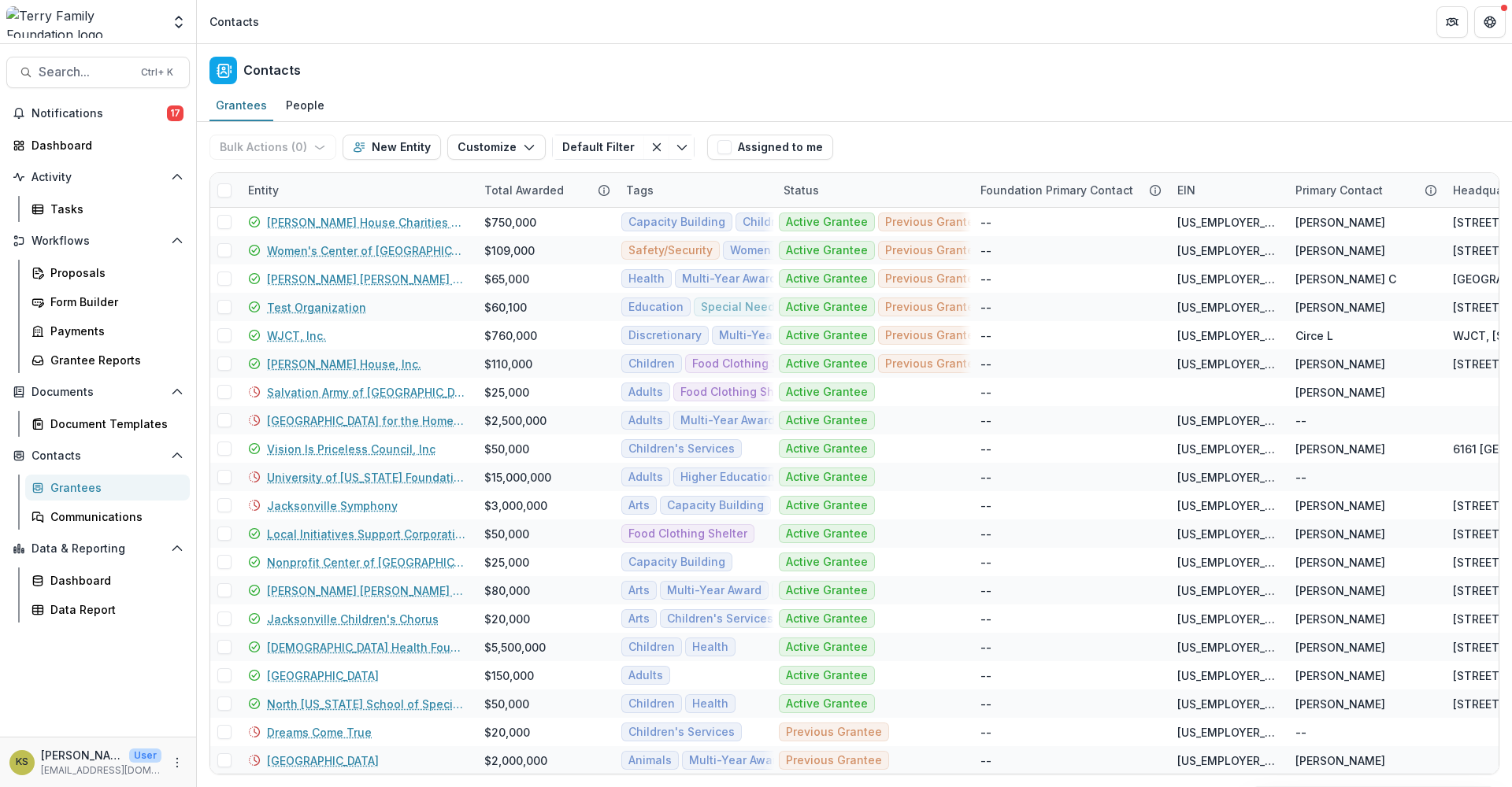
click at [98, 484] on div "Grantees" at bounding box center [114, 487] width 127 height 17
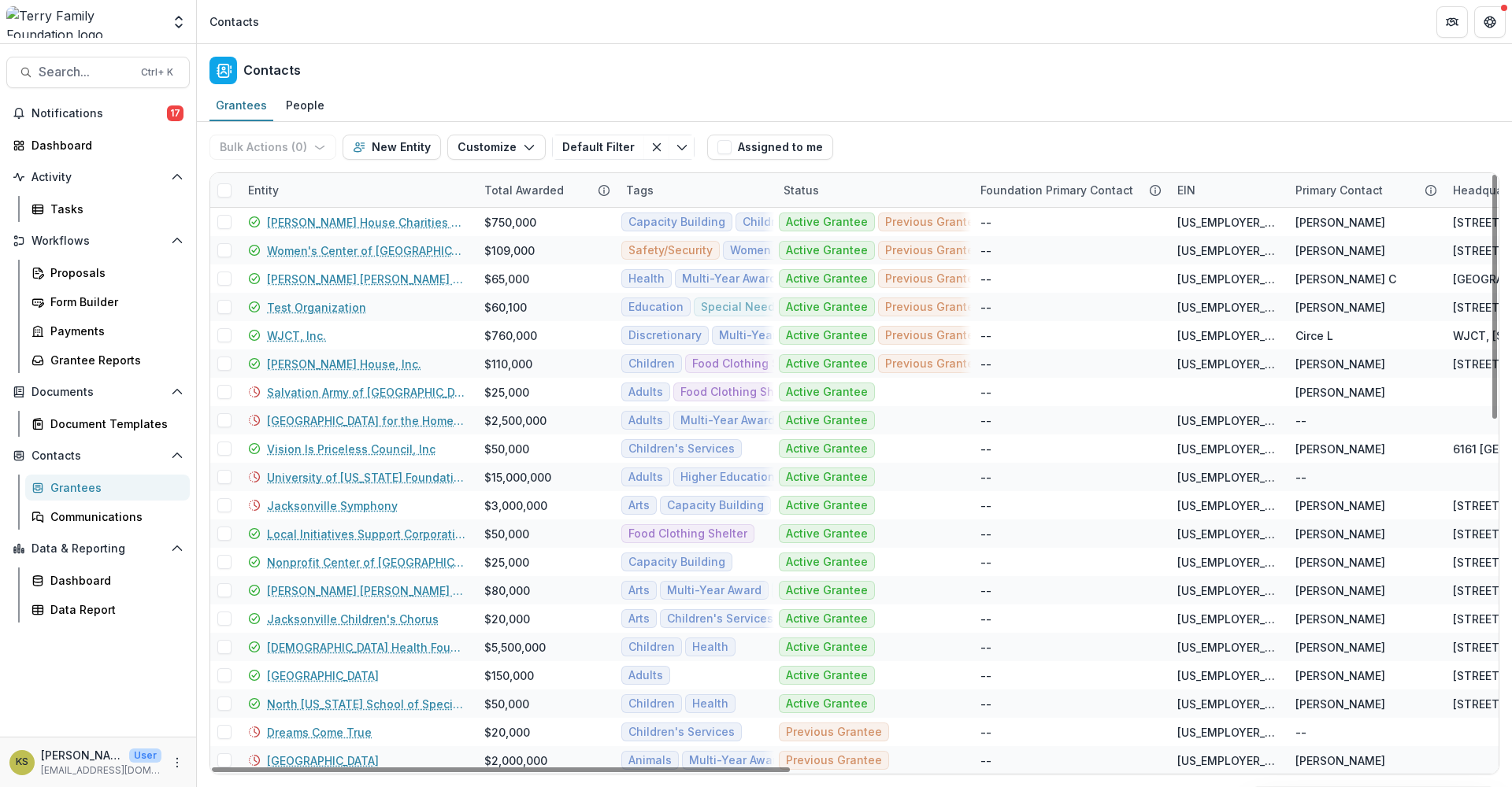
click at [223, 192] on span at bounding box center [224, 191] width 14 height 14
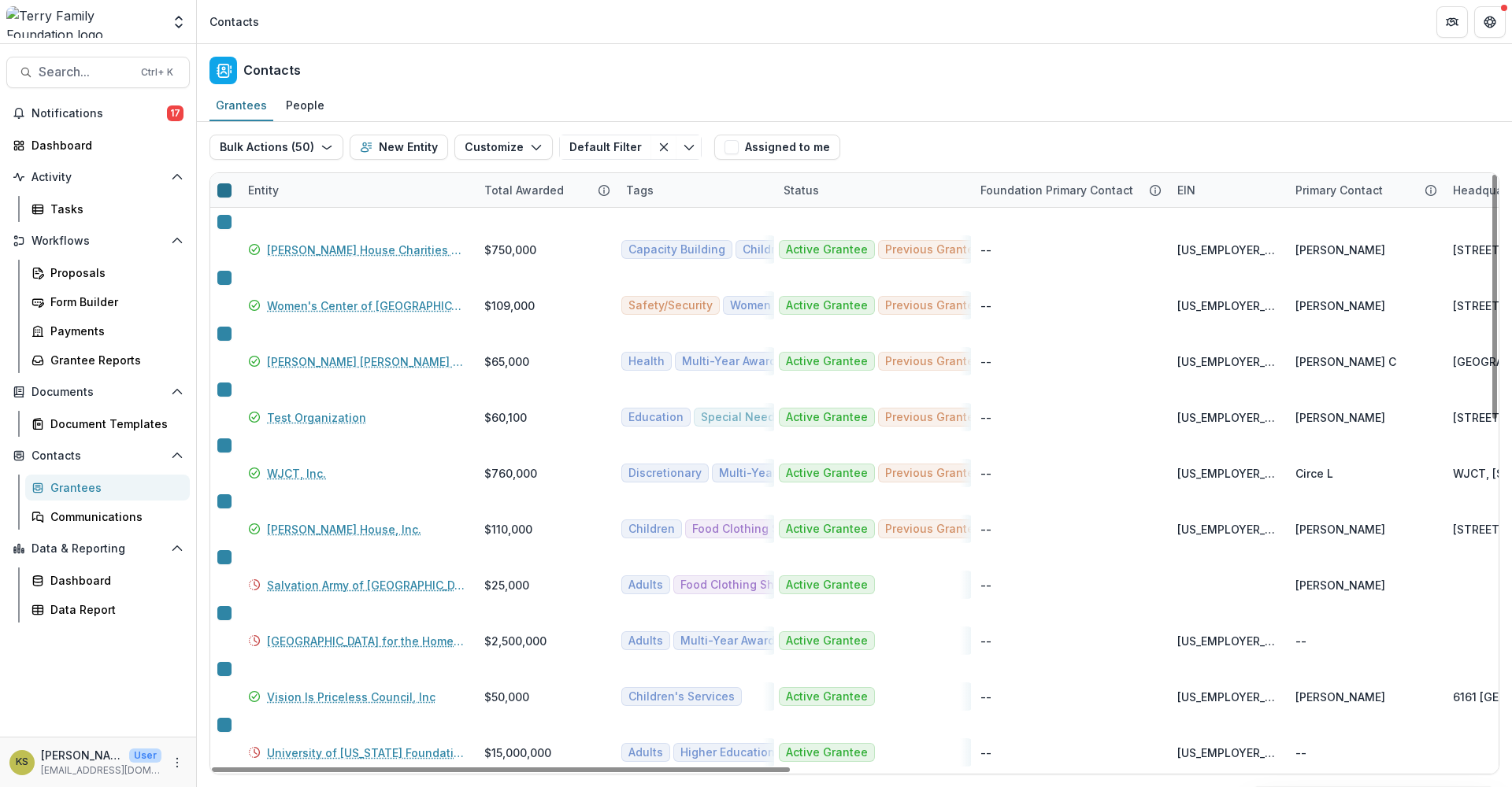
click at [224, 191] on icon at bounding box center [224, 191] width 0 height 0
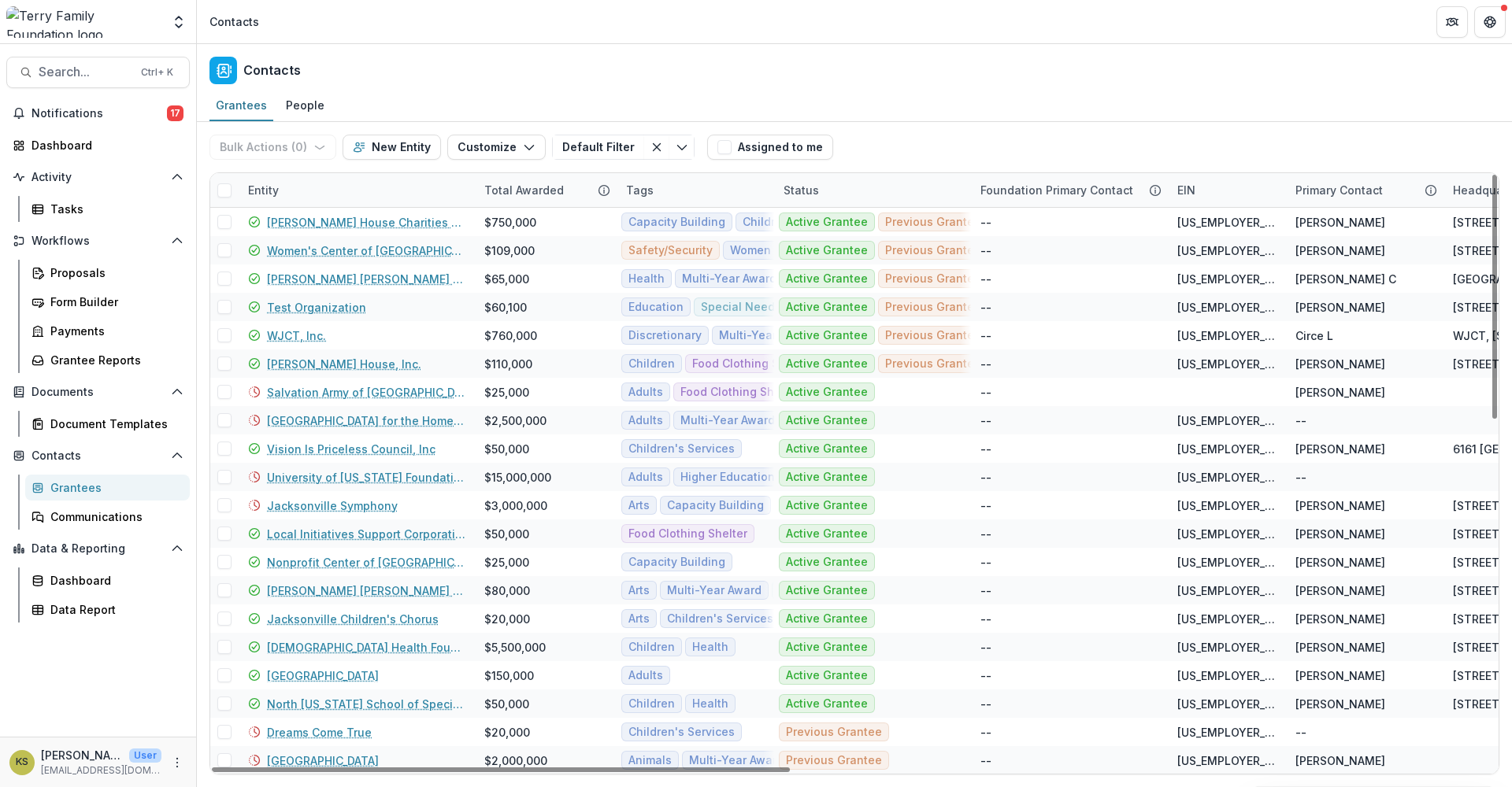
click at [318, 192] on div "Entity" at bounding box center [356, 190] width 236 height 34
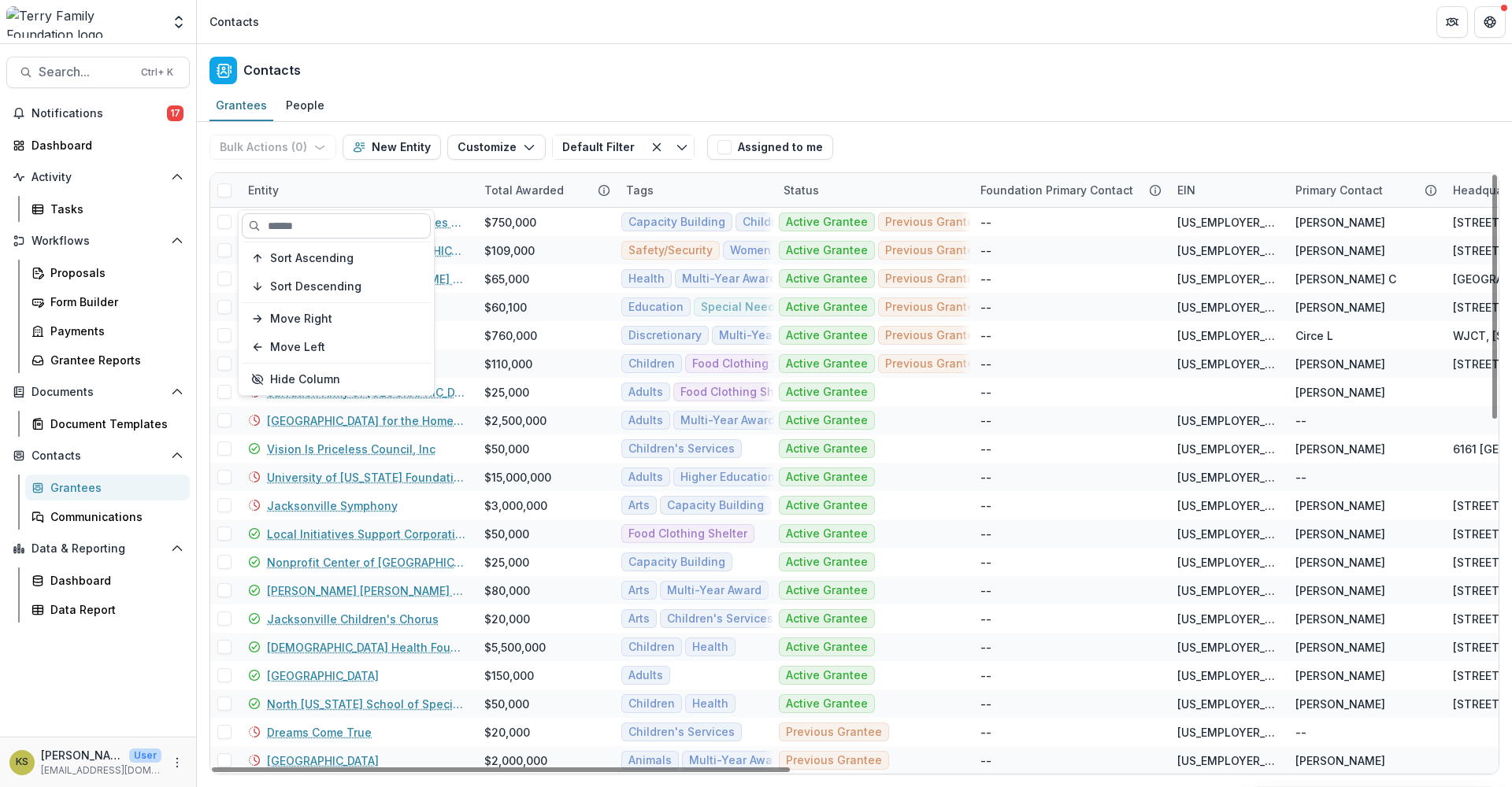
click at [276, 223] on input at bounding box center [335, 225] width 189 height 25
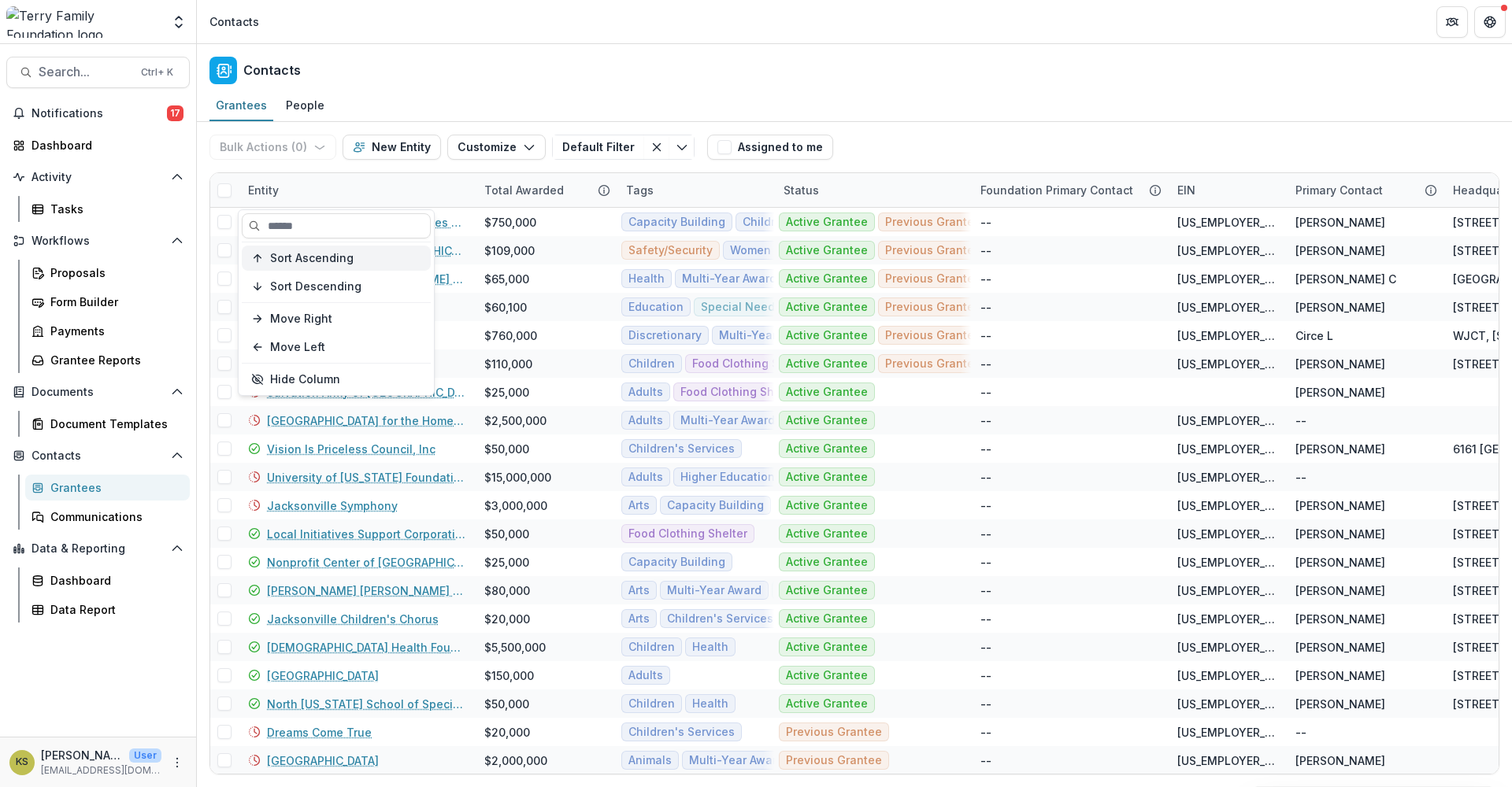
click at [269, 255] on button "Sort Ascending" at bounding box center [335, 257] width 189 height 25
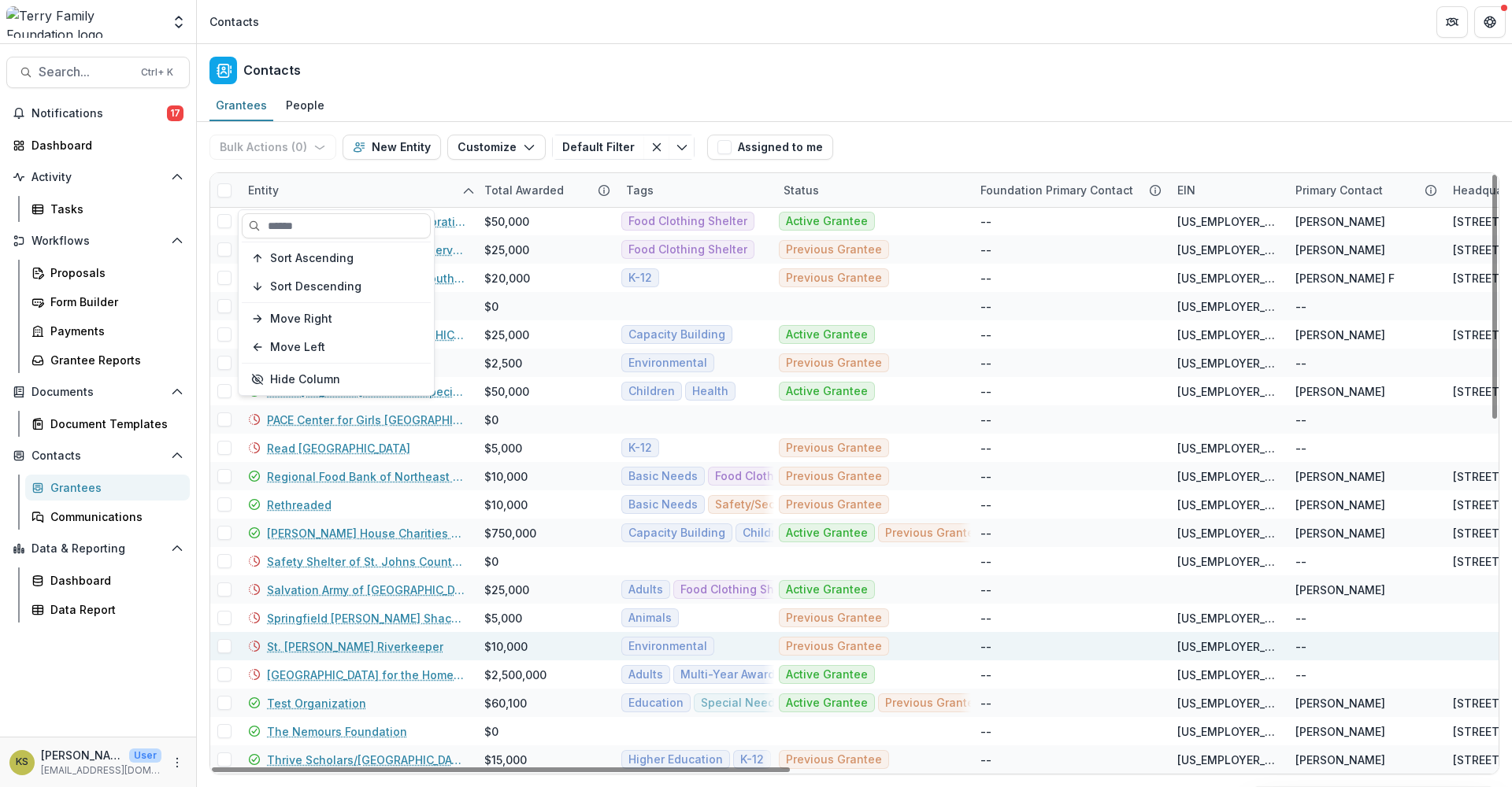
scroll to position [306, 0]
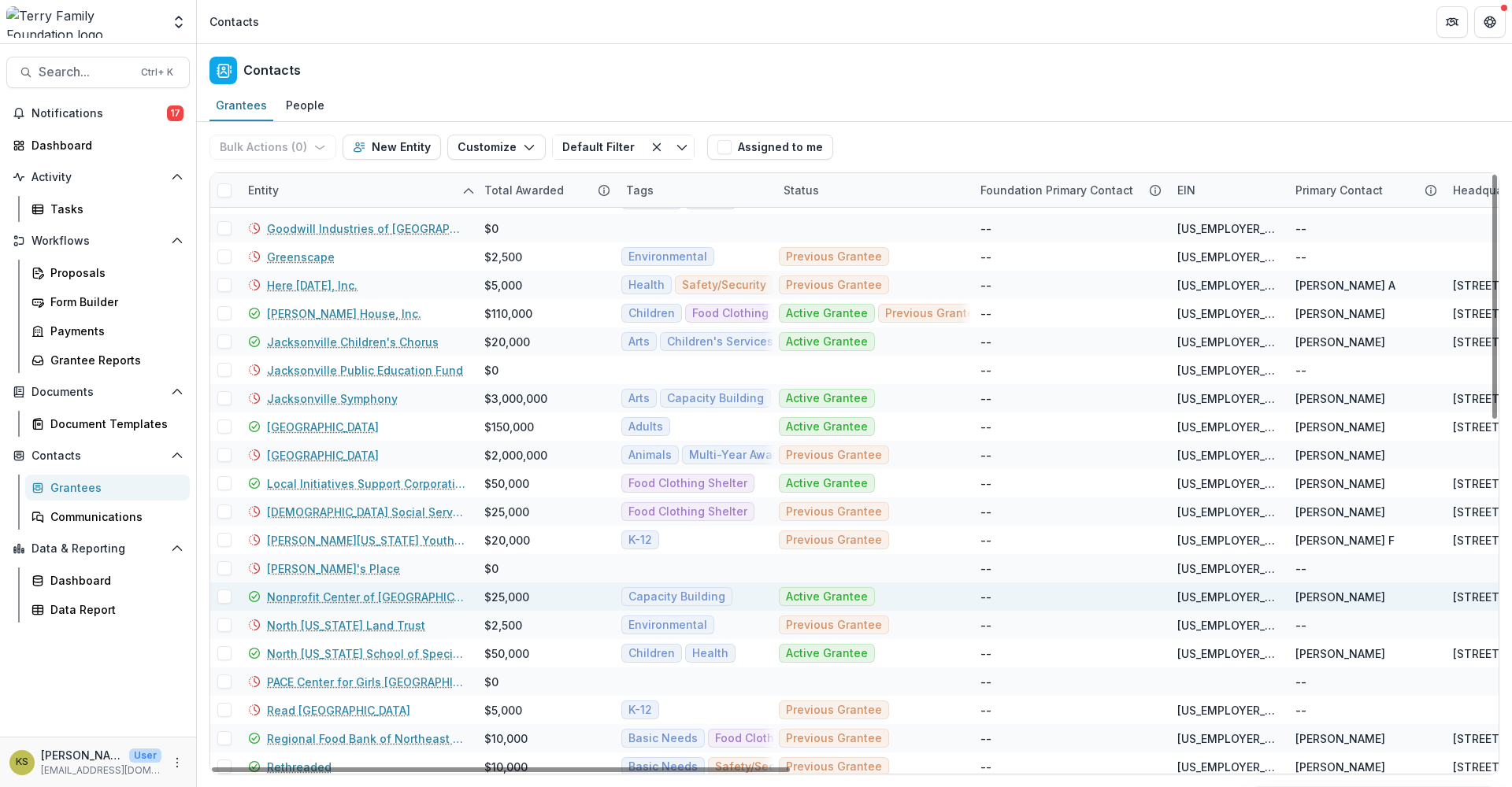
click at [341, 594] on link "Nonprofit Center of [GEOGRAPHIC_DATA][US_STATE]" at bounding box center [366, 597] width 199 height 17
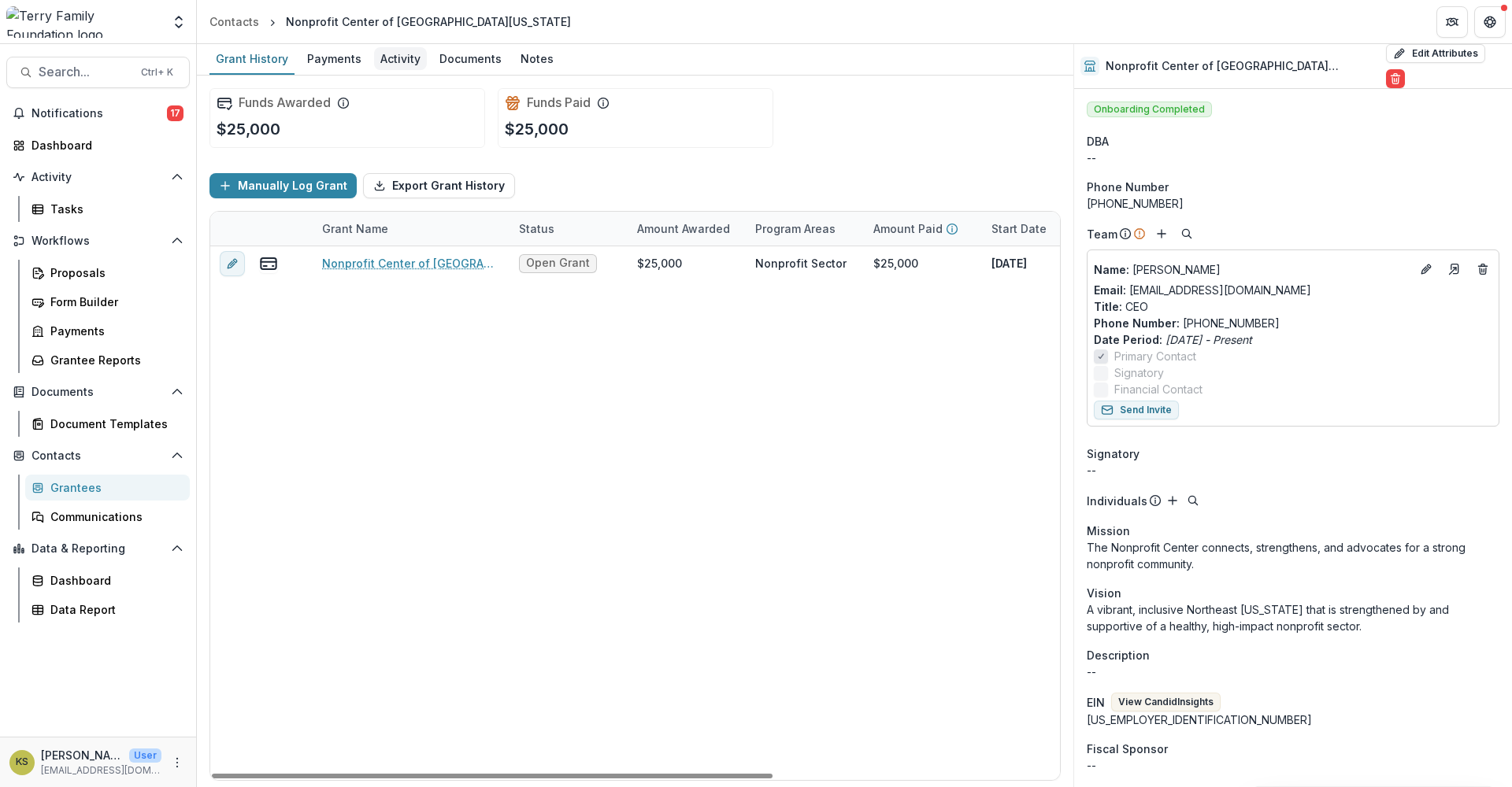
click at [406, 60] on div "Activity" at bounding box center [400, 58] width 52 height 23
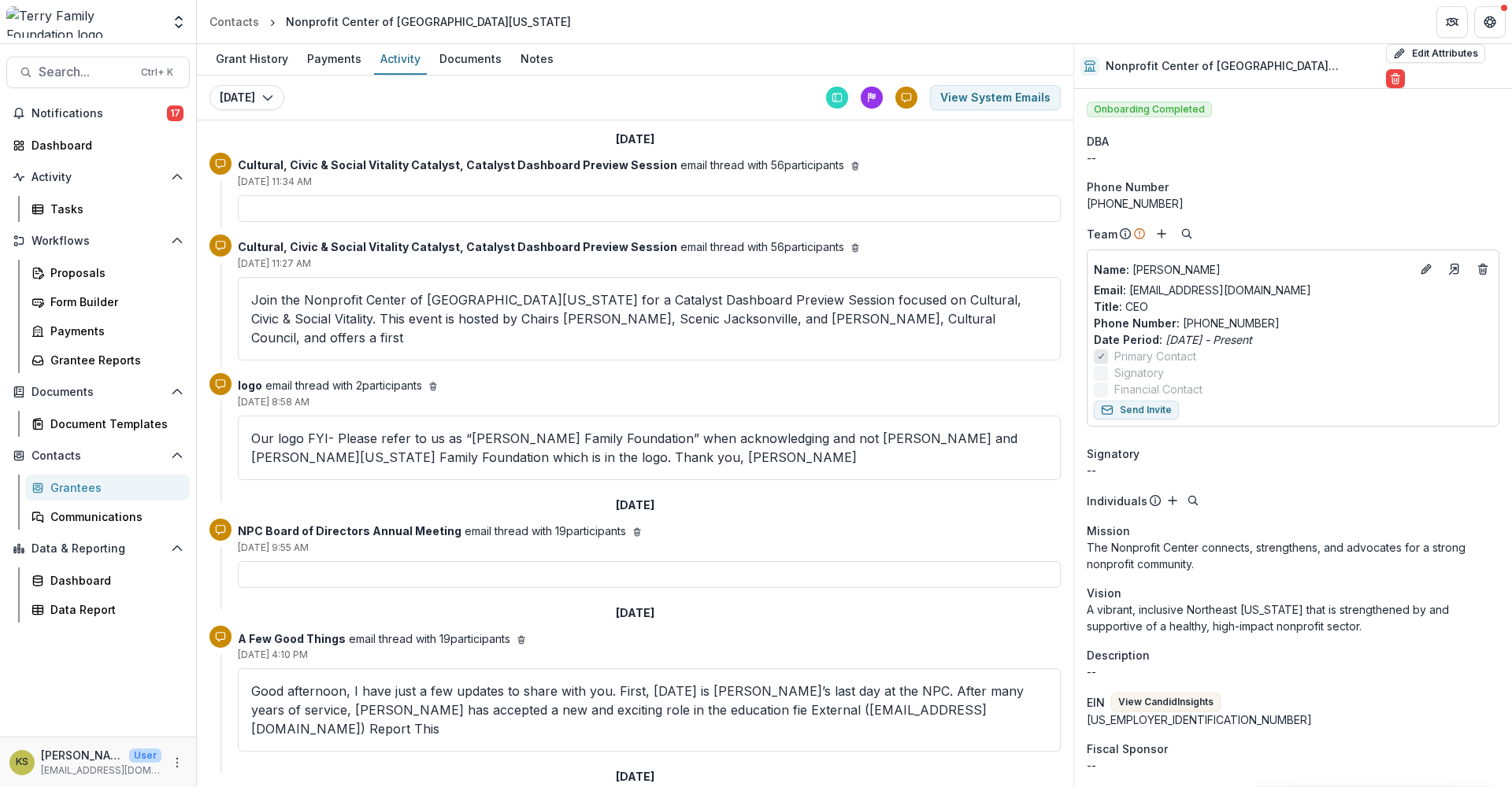
click at [112, 489] on div "Grantees" at bounding box center [114, 487] width 127 height 17
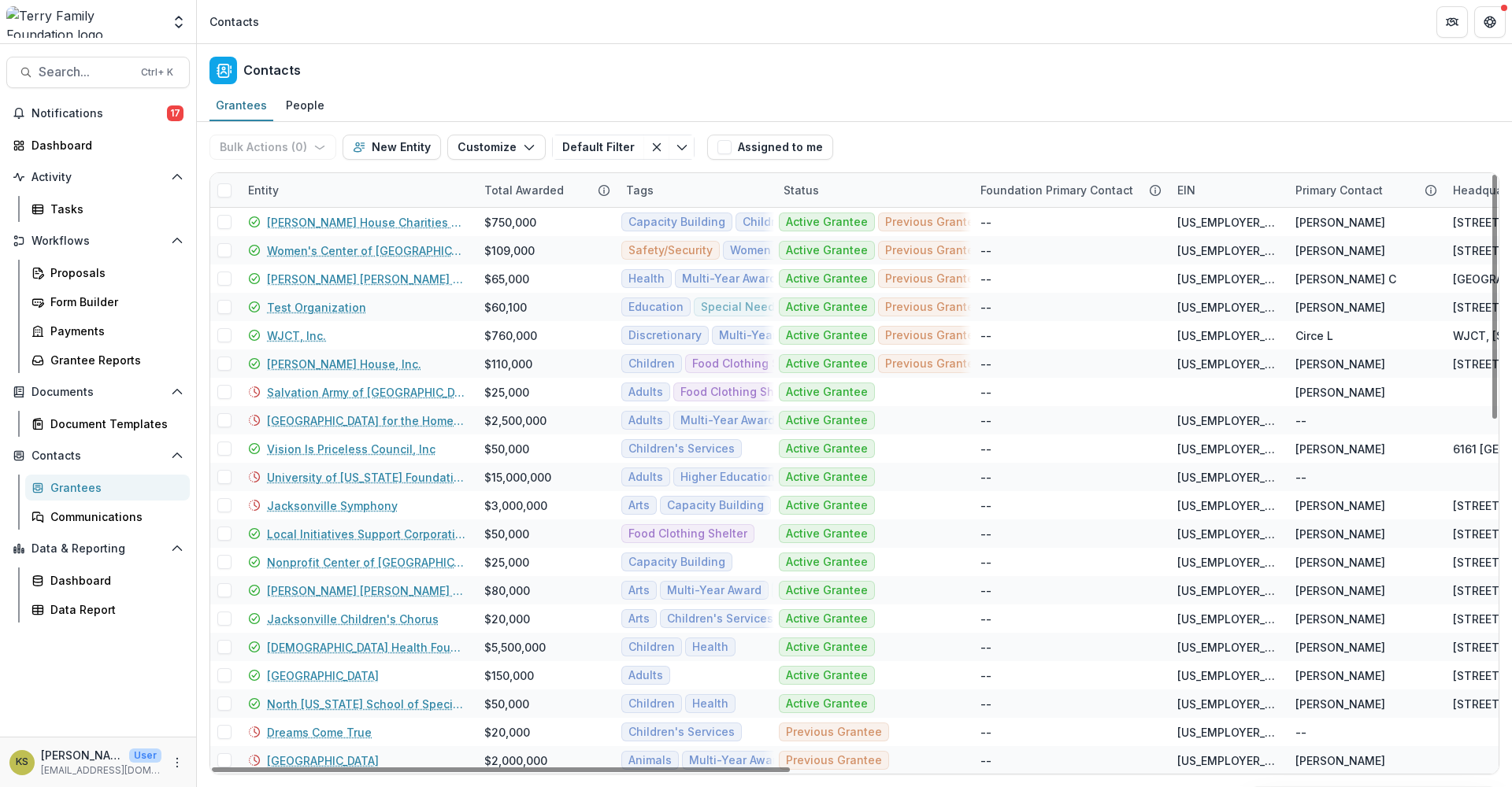
click at [333, 191] on div "Entity" at bounding box center [356, 190] width 236 height 34
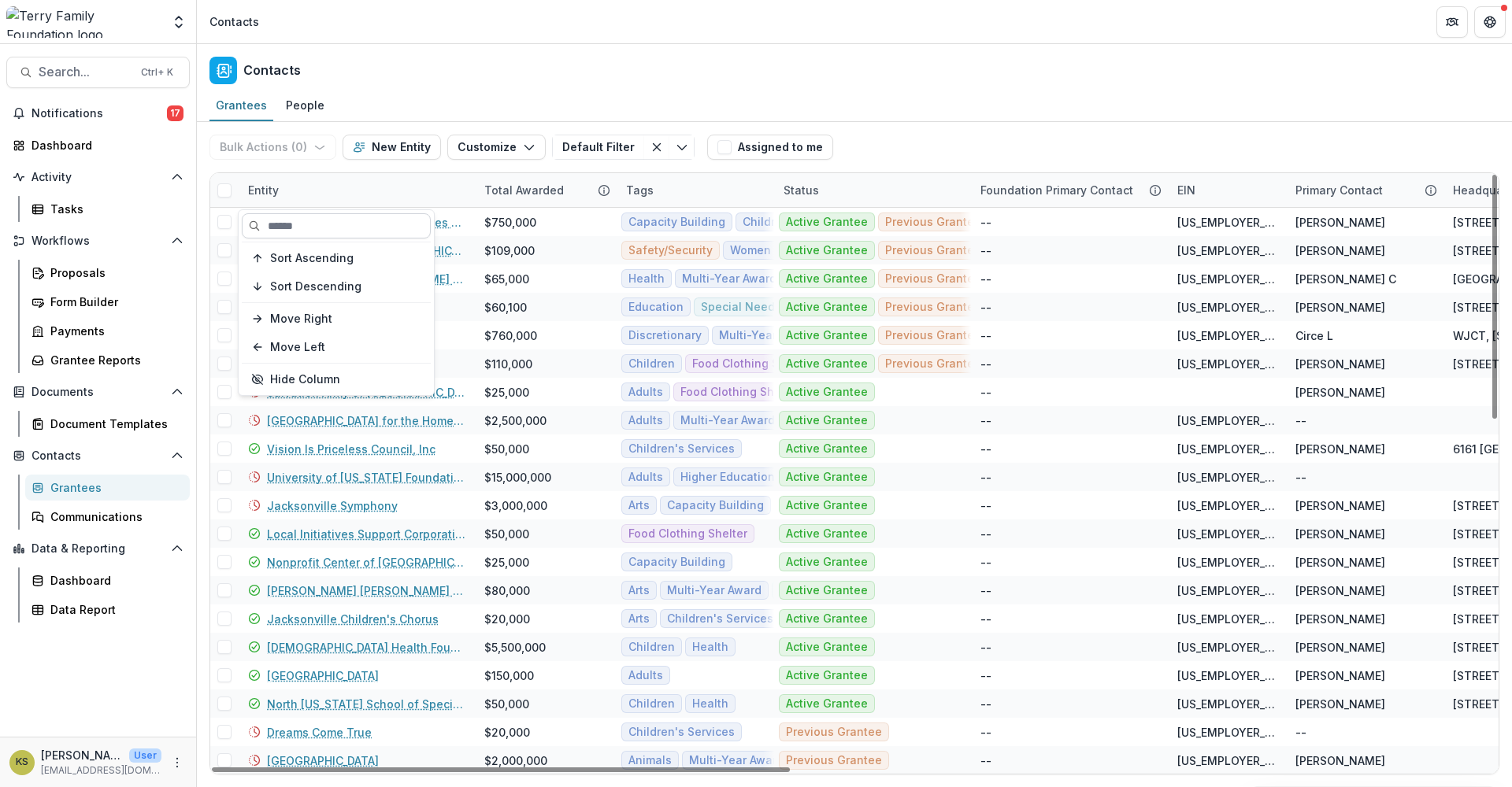
click at [311, 224] on input at bounding box center [335, 225] width 189 height 25
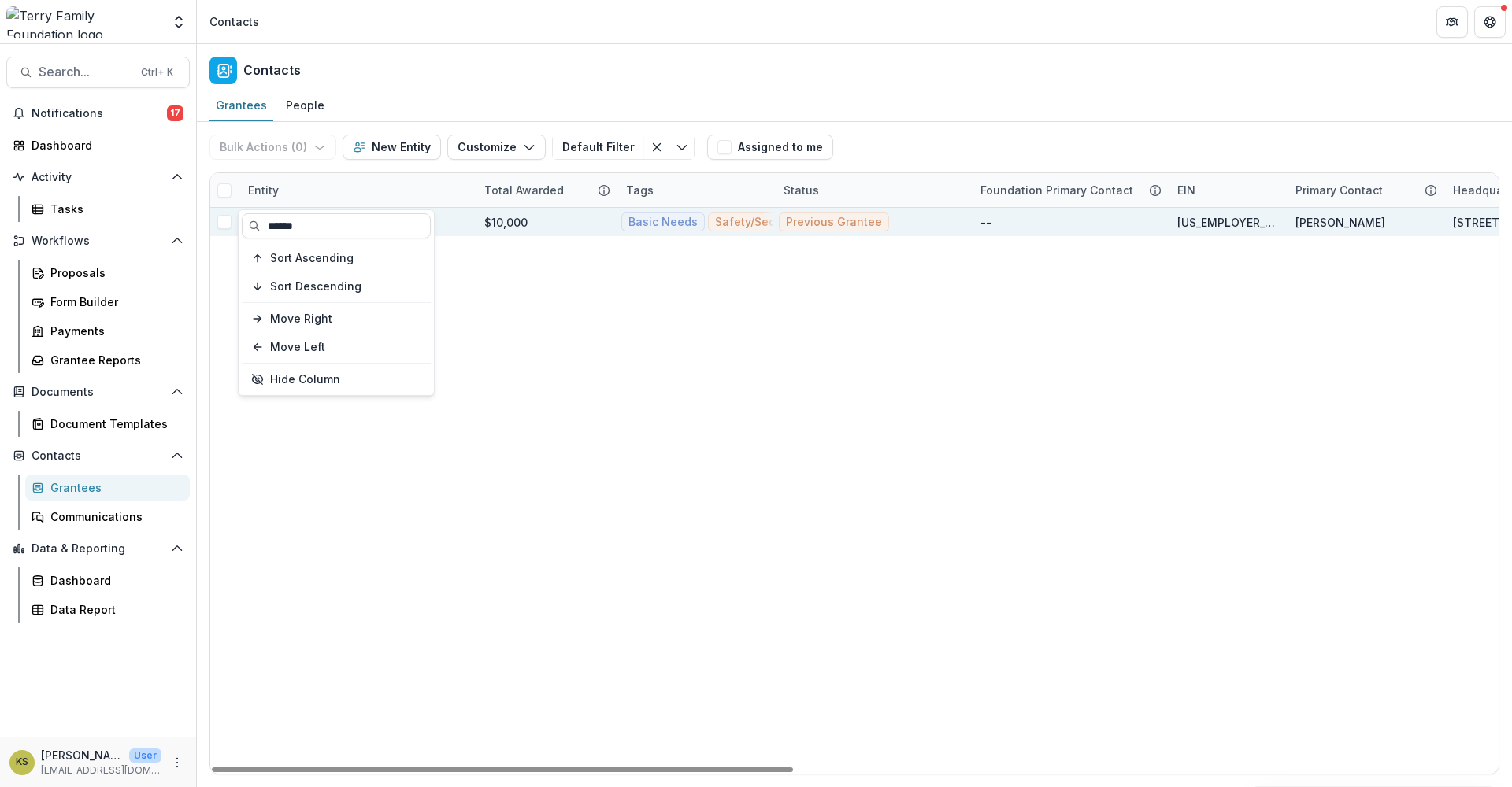
type input "******"
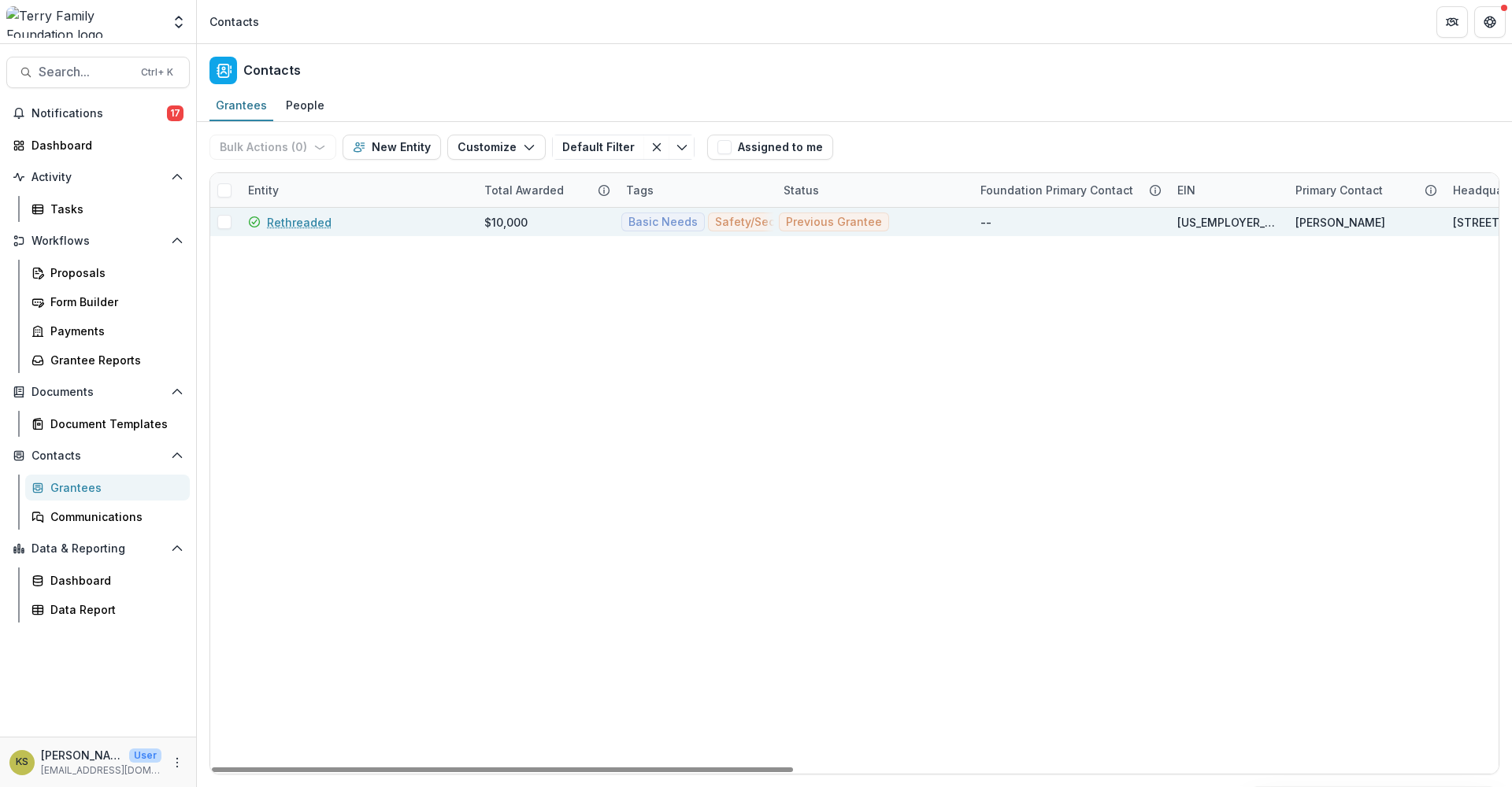
click at [494, 228] on div "$10,000" at bounding box center [506, 222] width 44 height 17
click at [322, 226] on link "Rethreaded" at bounding box center [299, 222] width 64 height 17
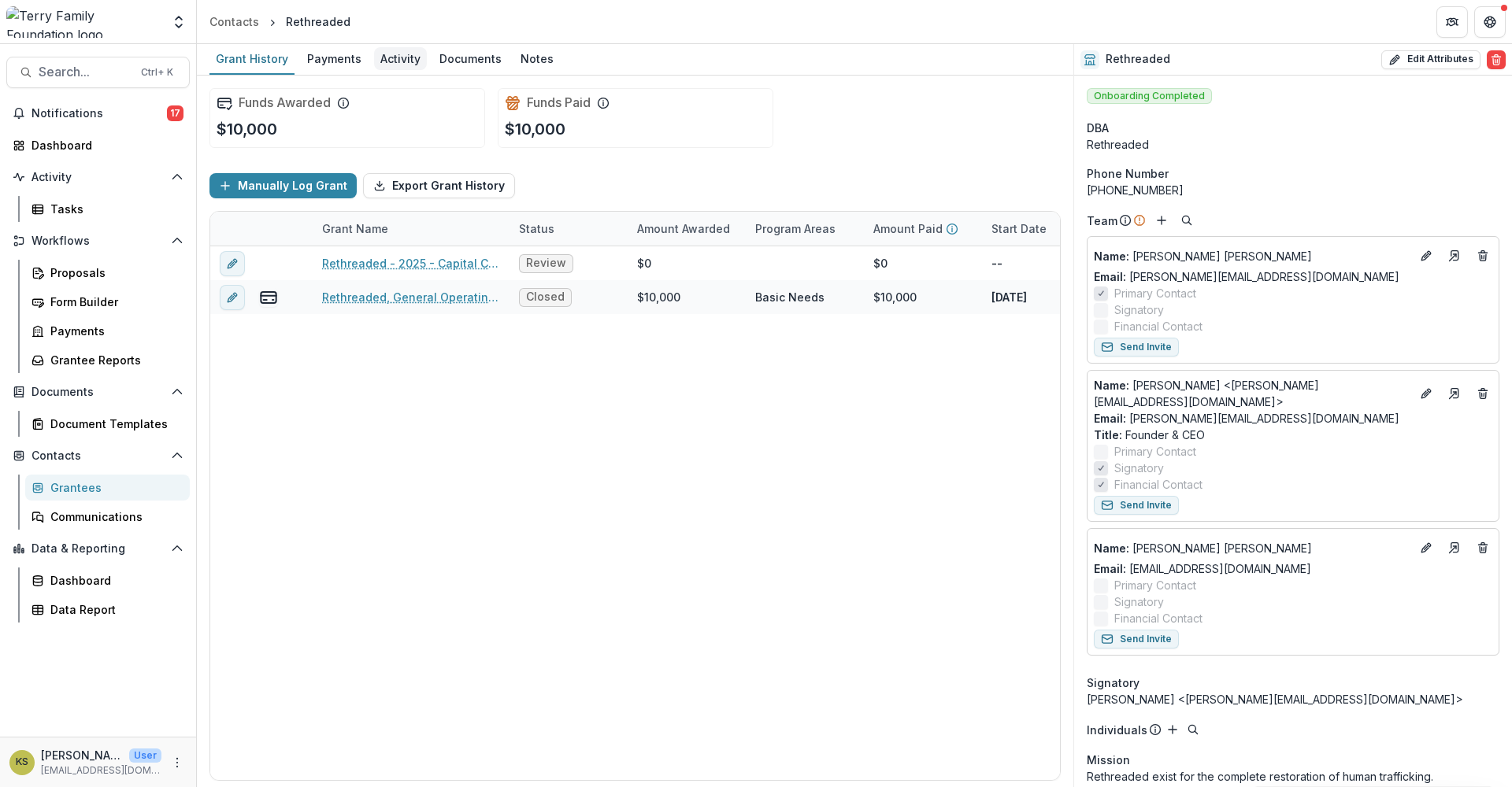
click at [411, 63] on div "Activity" at bounding box center [400, 58] width 52 height 23
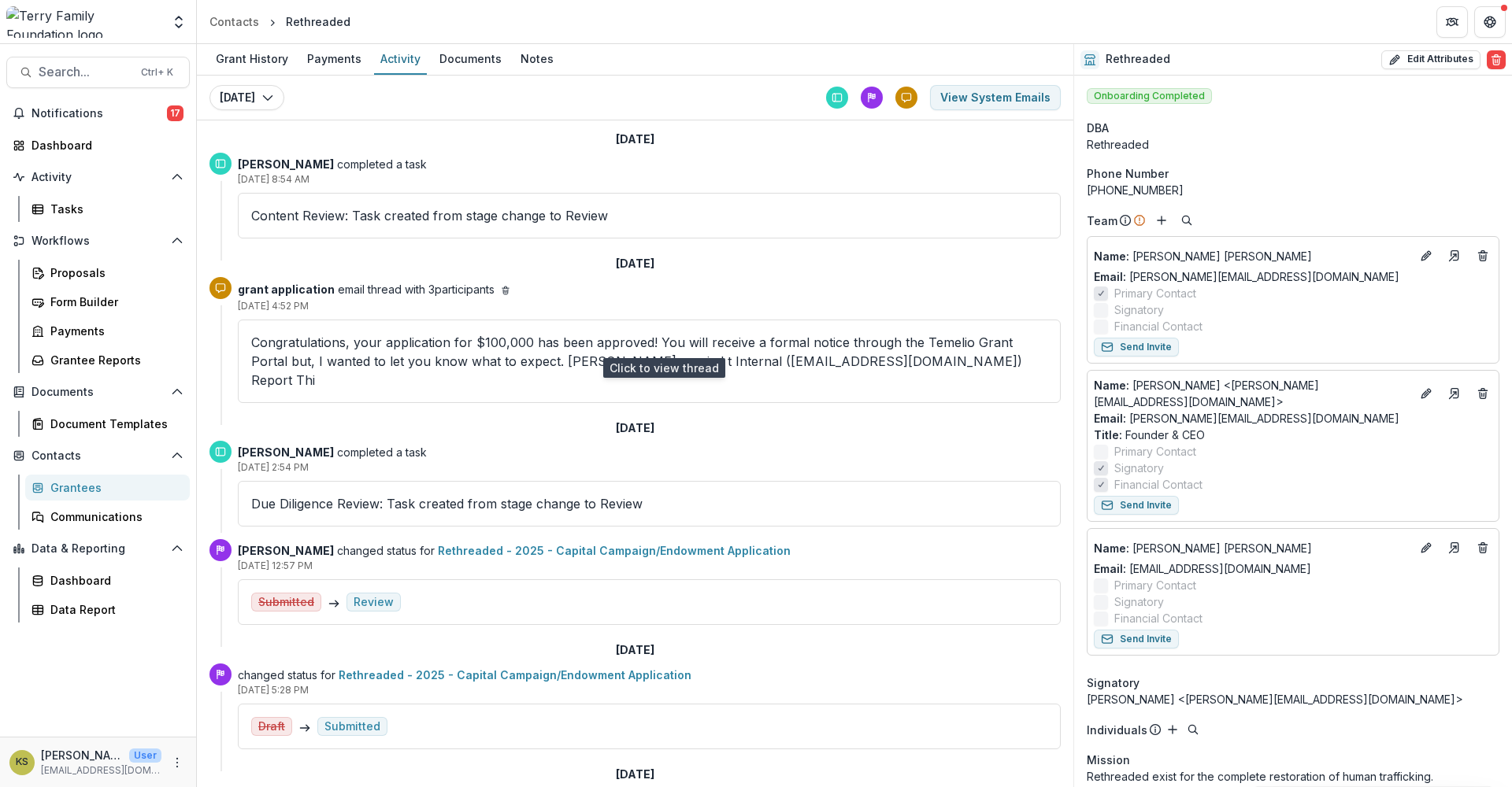
click at [448, 340] on p "Congratulations, your application for $100,000 has been approved! You will rece…" at bounding box center [649, 361] width 796 height 56
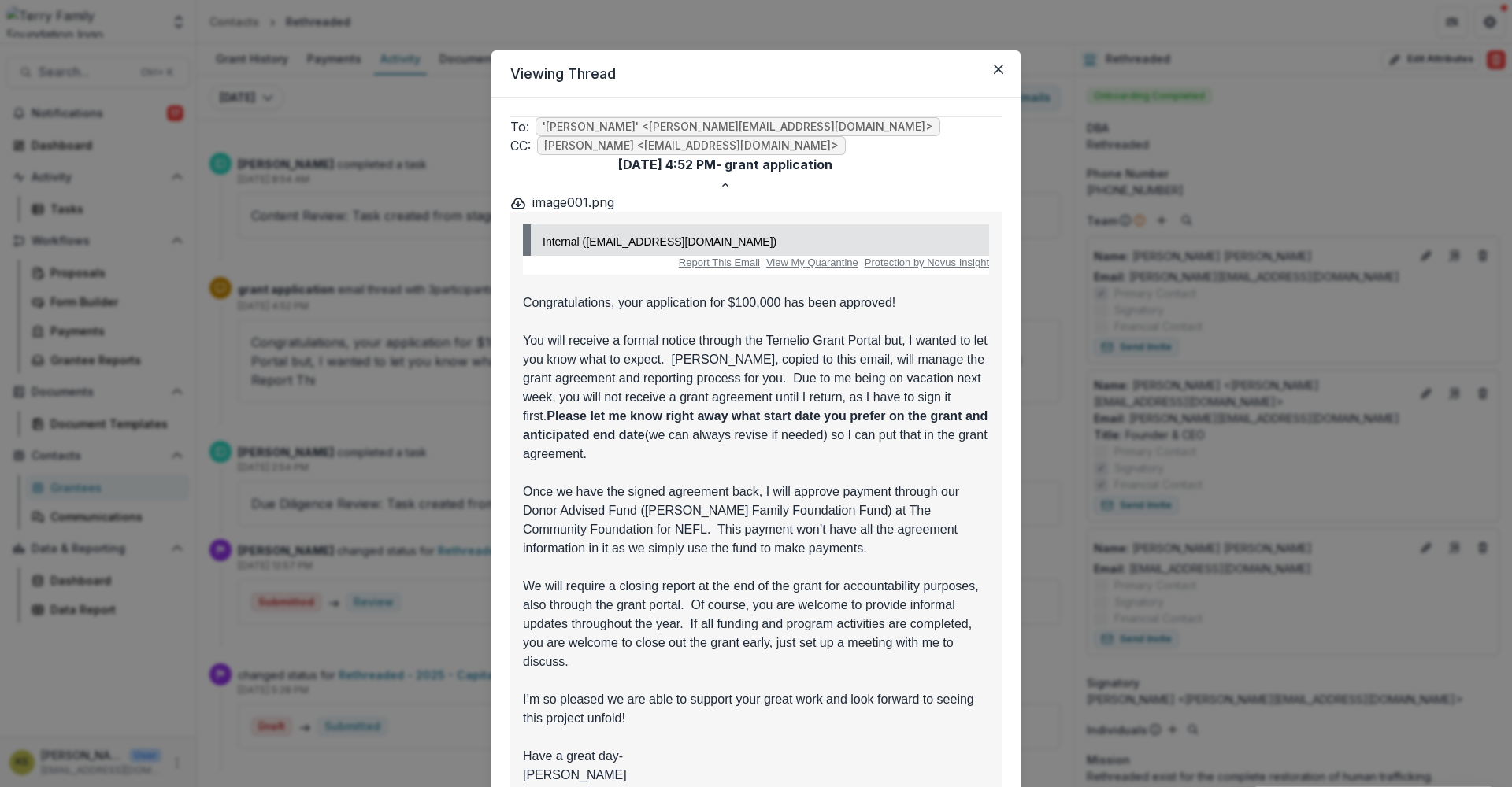
click at [994, 74] on button "Close" at bounding box center [998, 68] width 25 height 25
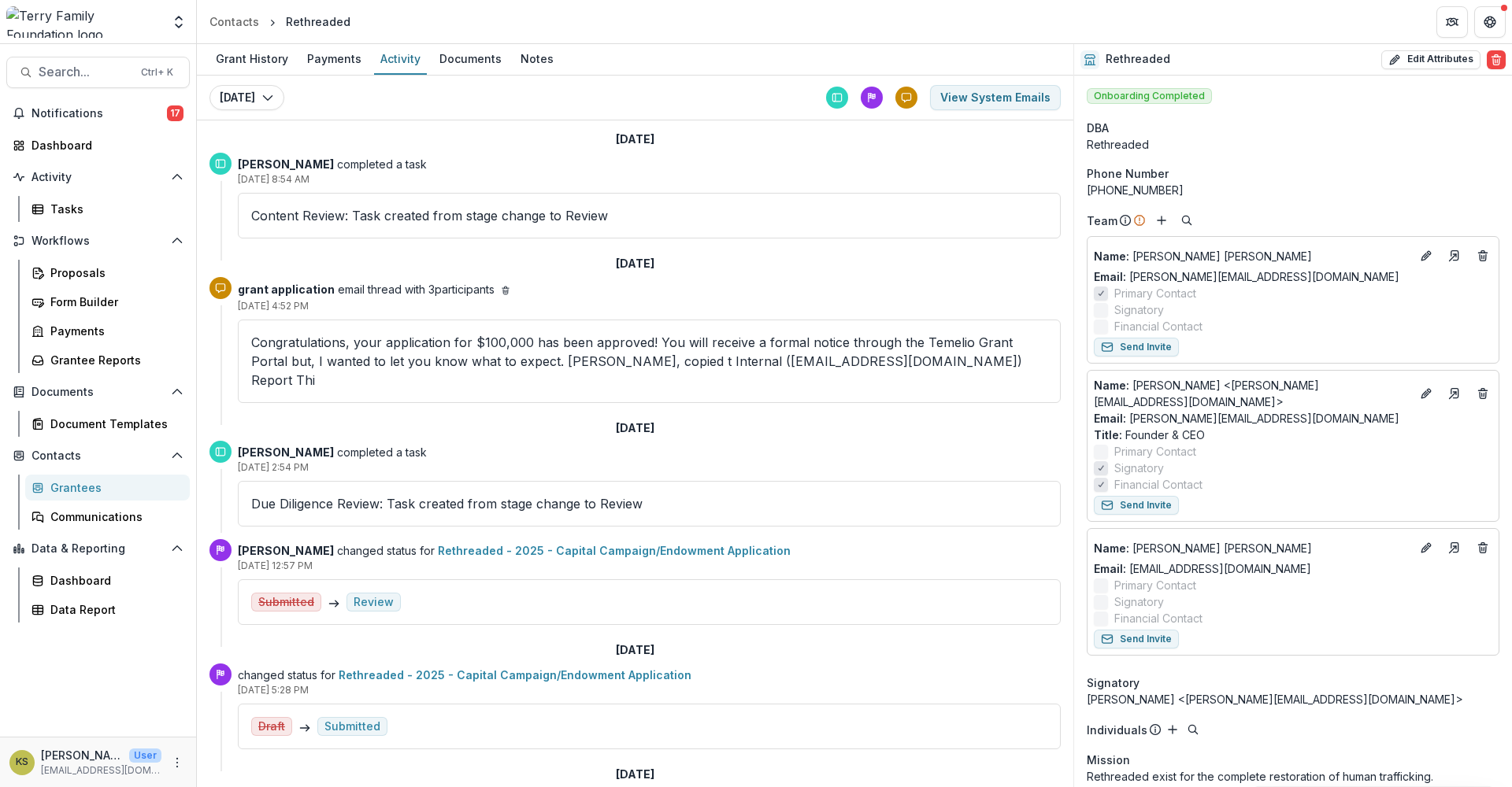
click at [99, 489] on div "Grantees" at bounding box center [114, 487] width 127 height 17
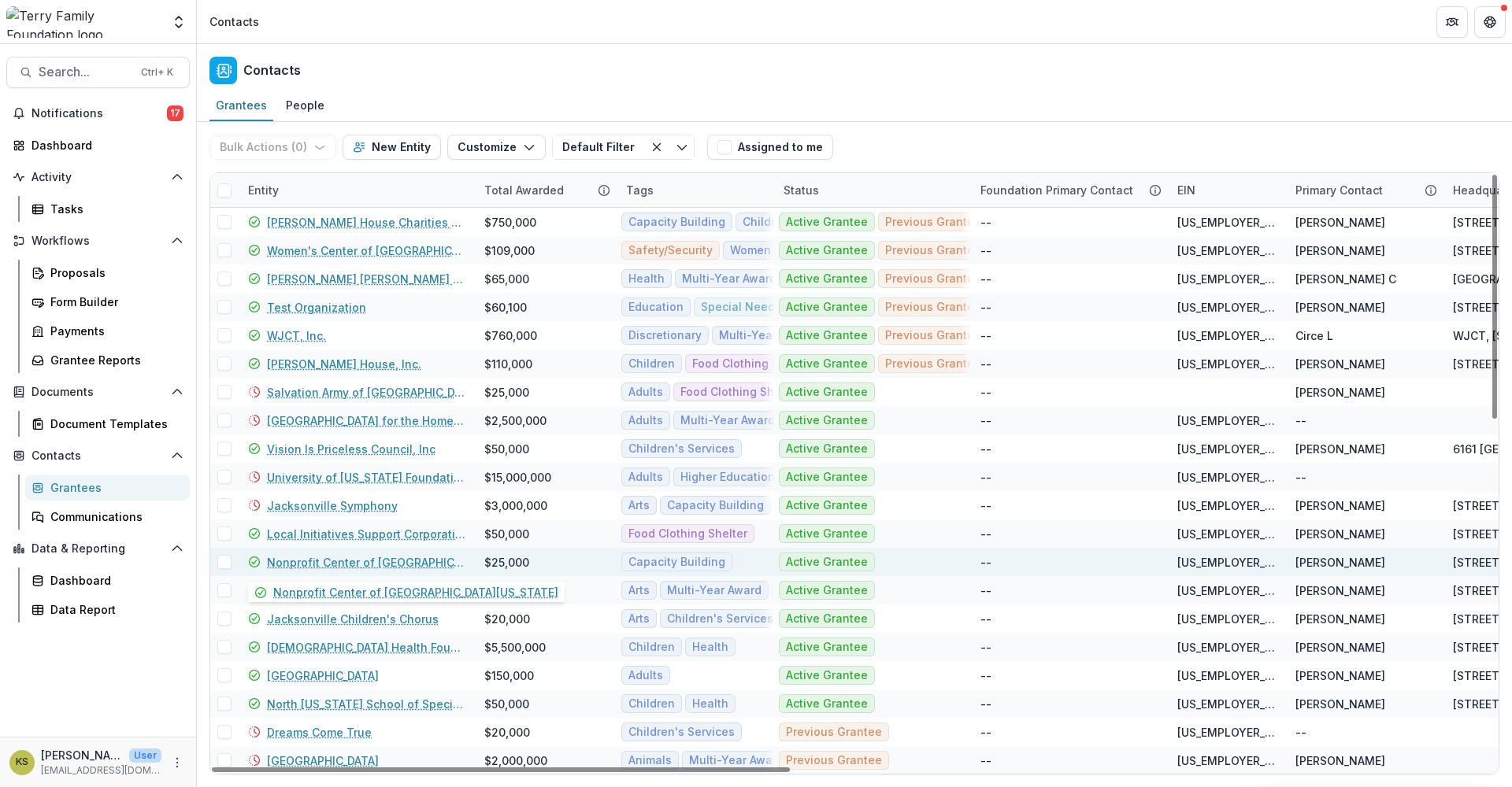
click at [400, 567] on link "Nonprofit Center of [GEOGRAPHIC_DATA][US_STATE]" at bounding box center [366, 563] width 199 height 17
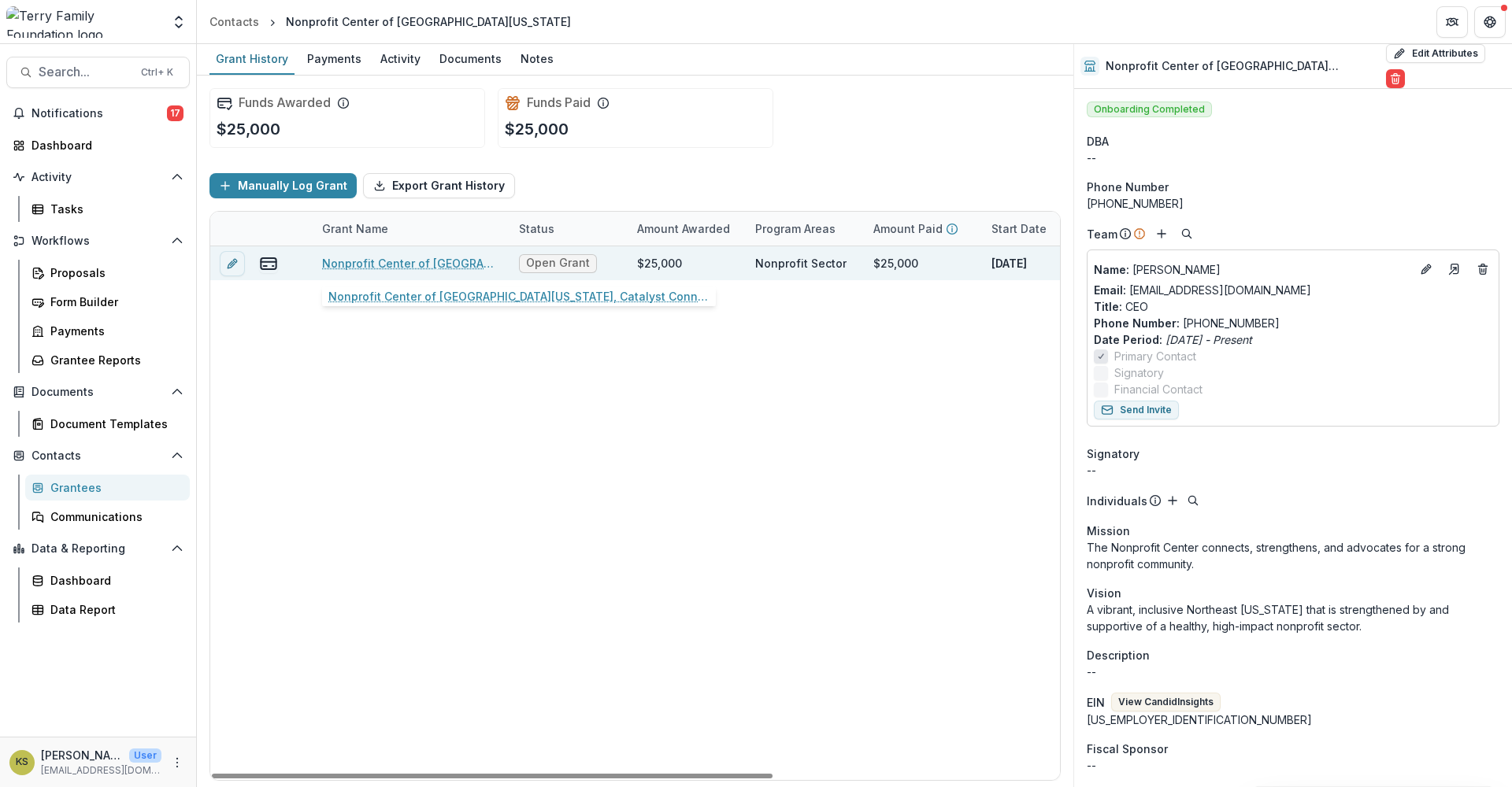
click at [427, 267] on link "Nonprofit Center of [GEOGRAPHIC_DATA][US_STATE], Catalyst Connect, 25000" at bounding box center [411, 263] width 178 height 17
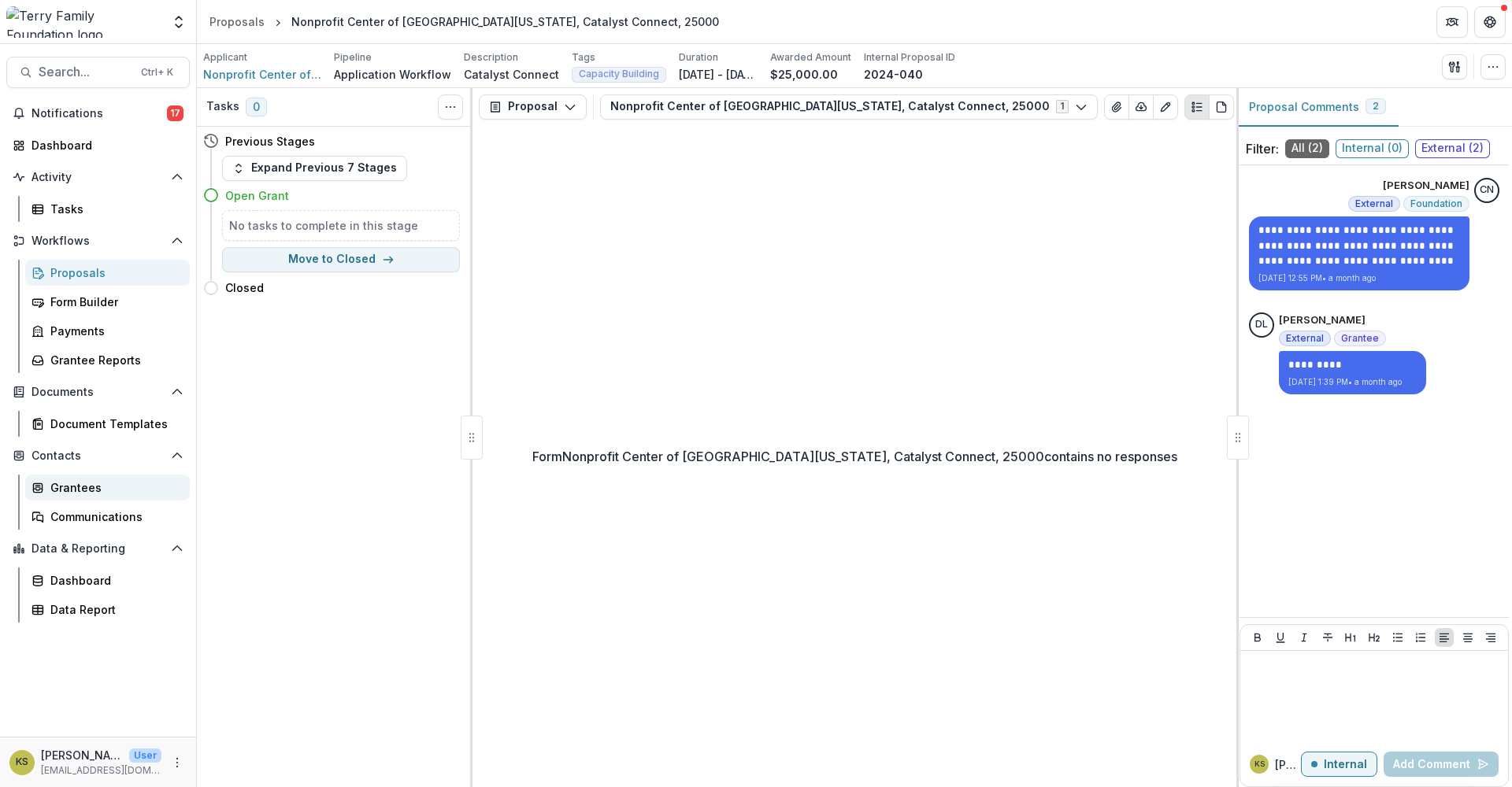
click at [83, 485] on div "Grantees" at bounding box center [114, 487] width 127 height 17
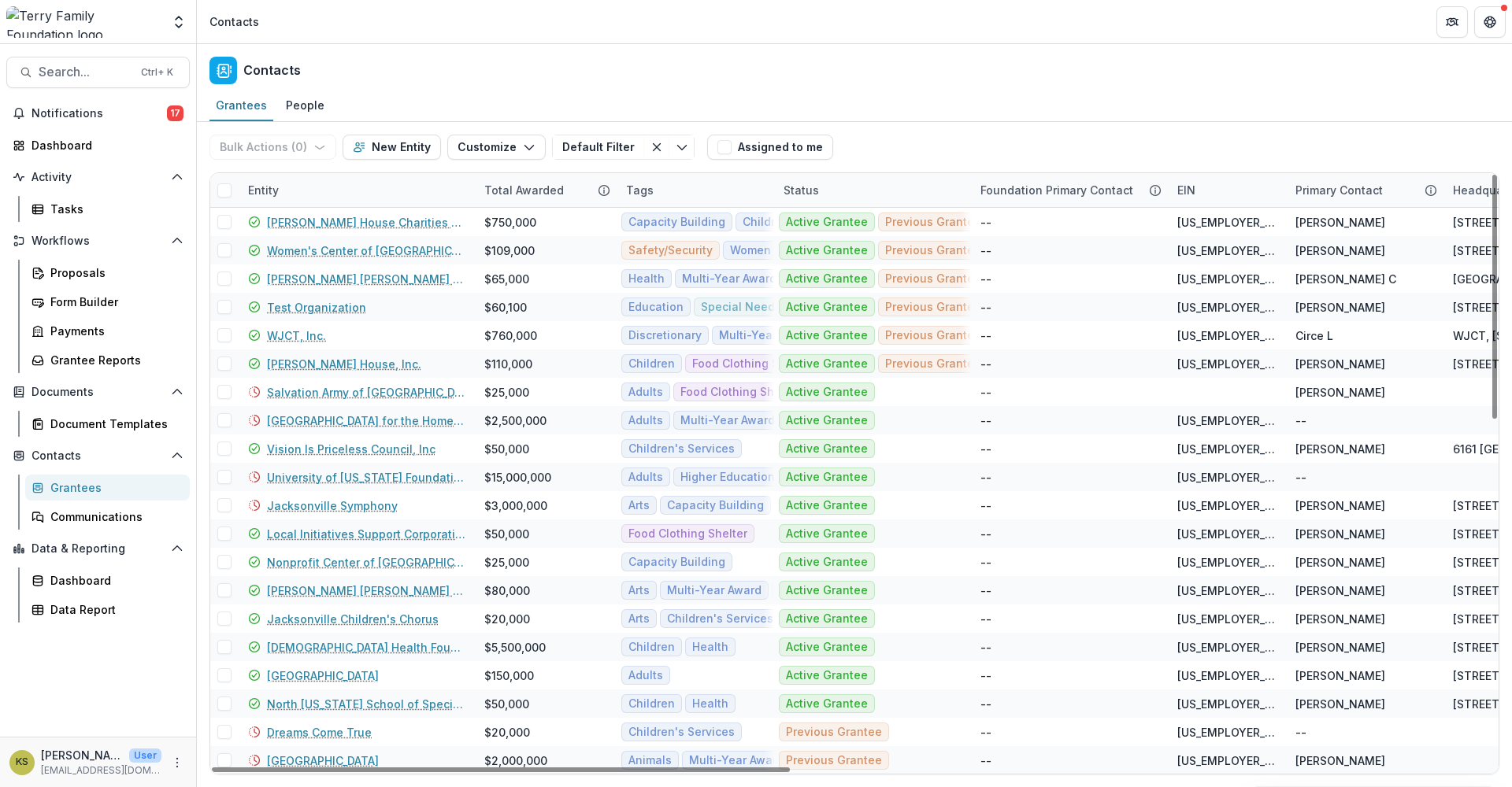
click at [284, 182] on div "Entity" at bounding box center [356, 190] width 236 height 34
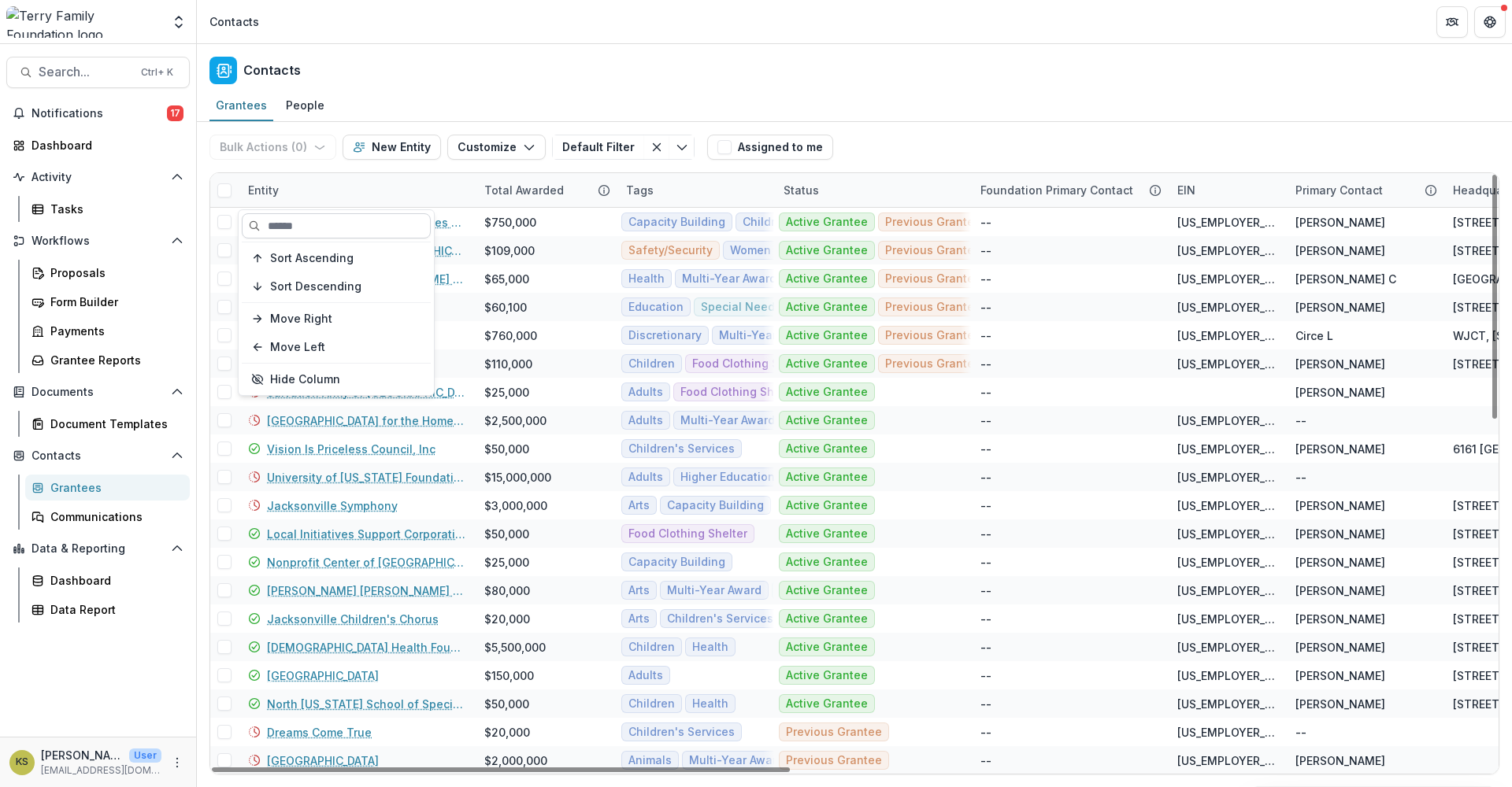
click at [277, 222] on input at bounding box center [335, 225] width 189 height 25
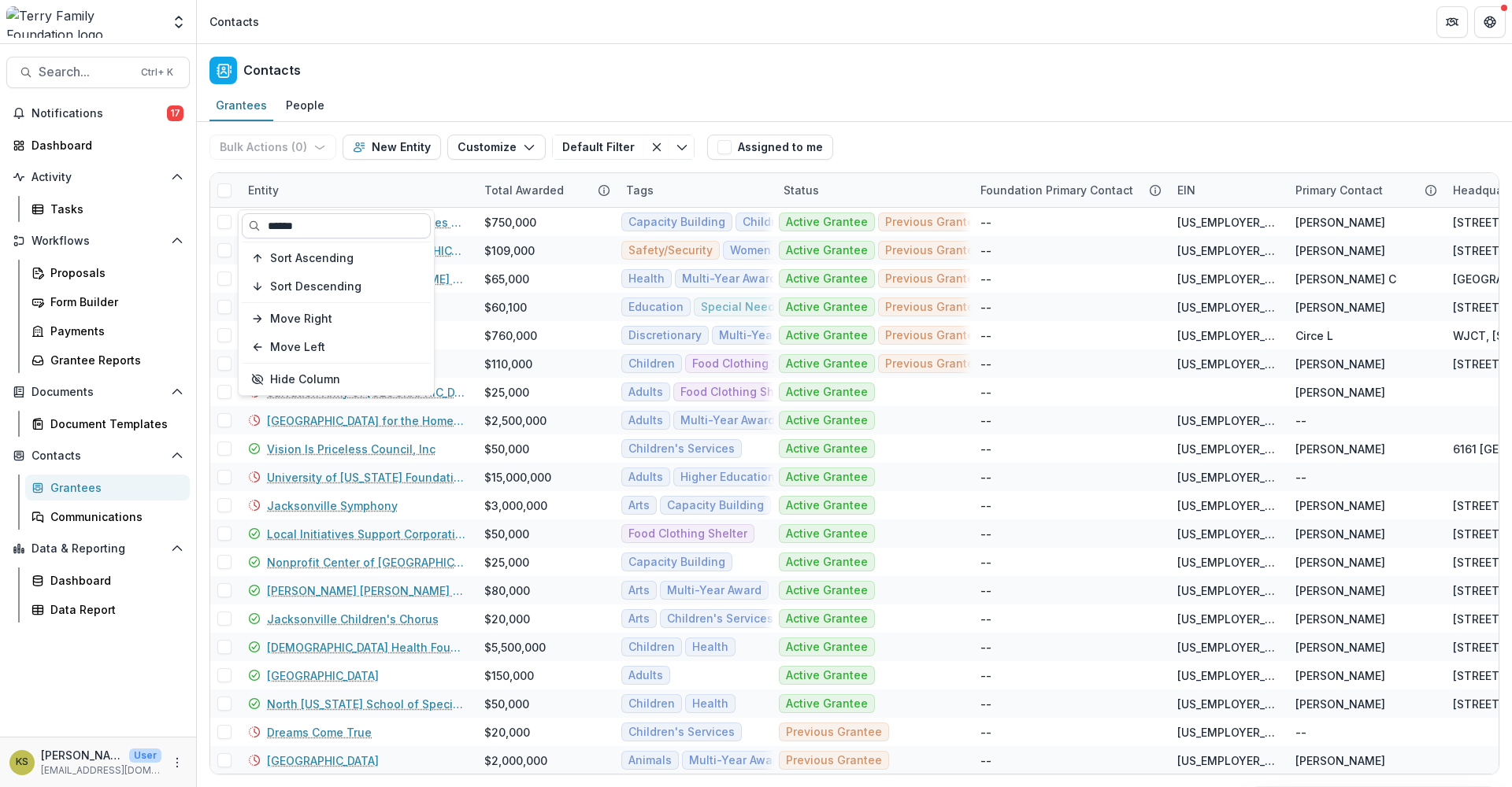
type input "******"
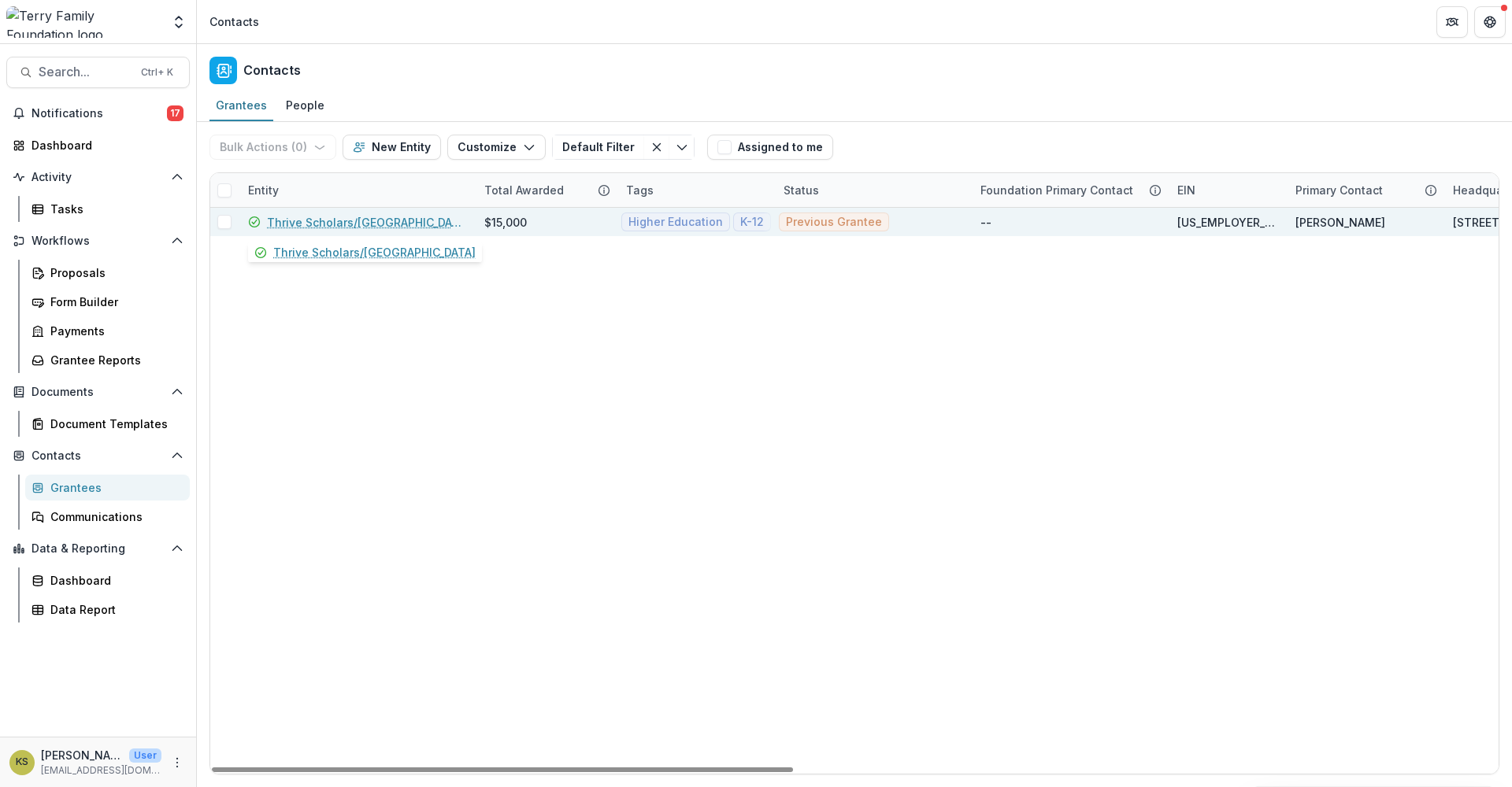
click at [288, 222] on link "Thrive Scholars/[GEOGRAPHIC_DATA]" at bounding box center [366, 222] width 199 height 17
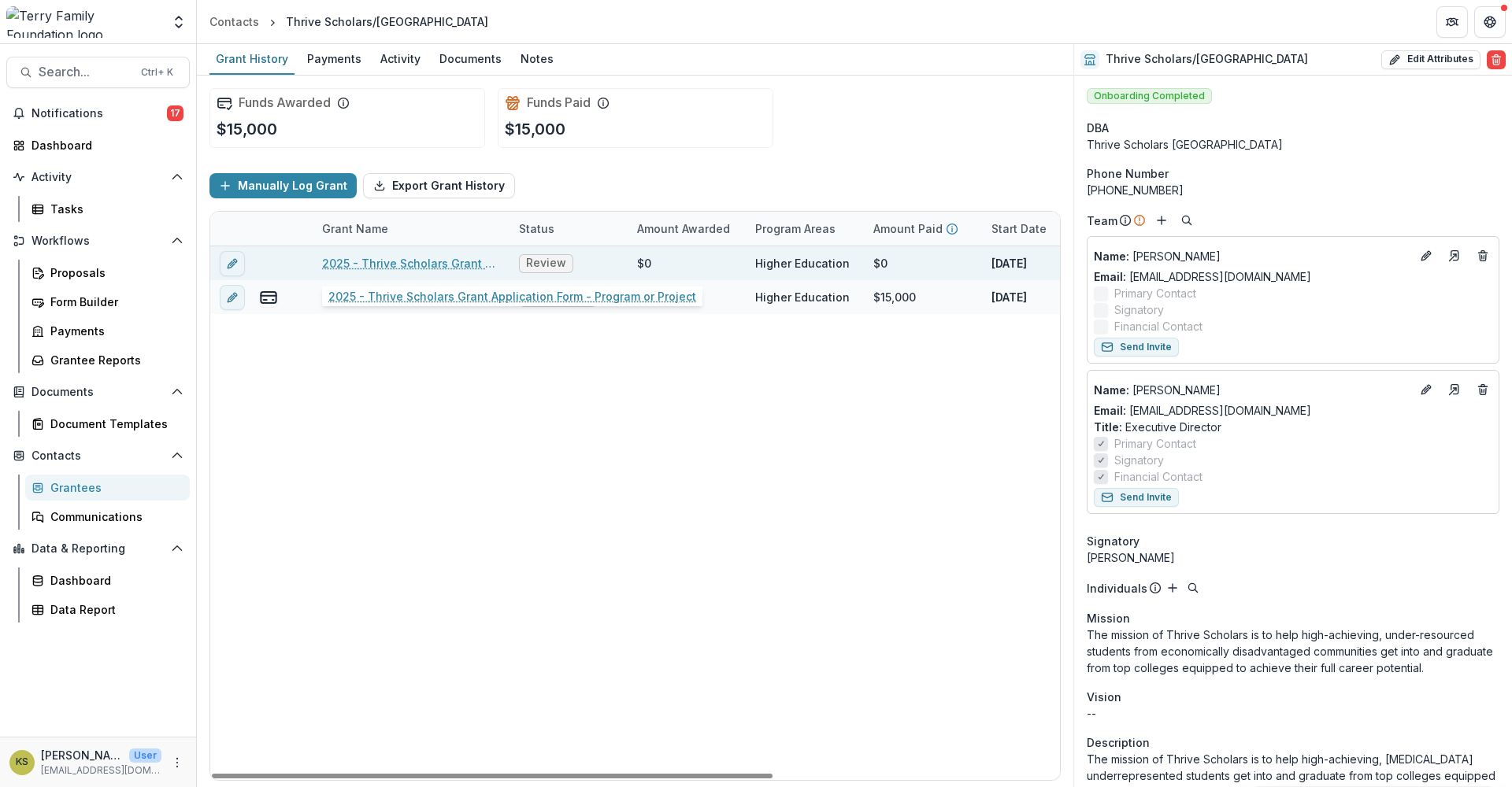
click at [449, 266] on link "2025 - Thrive Scholars Grant Application Form - Program or Project" at bounding box center [411, 263] width 178 height 17
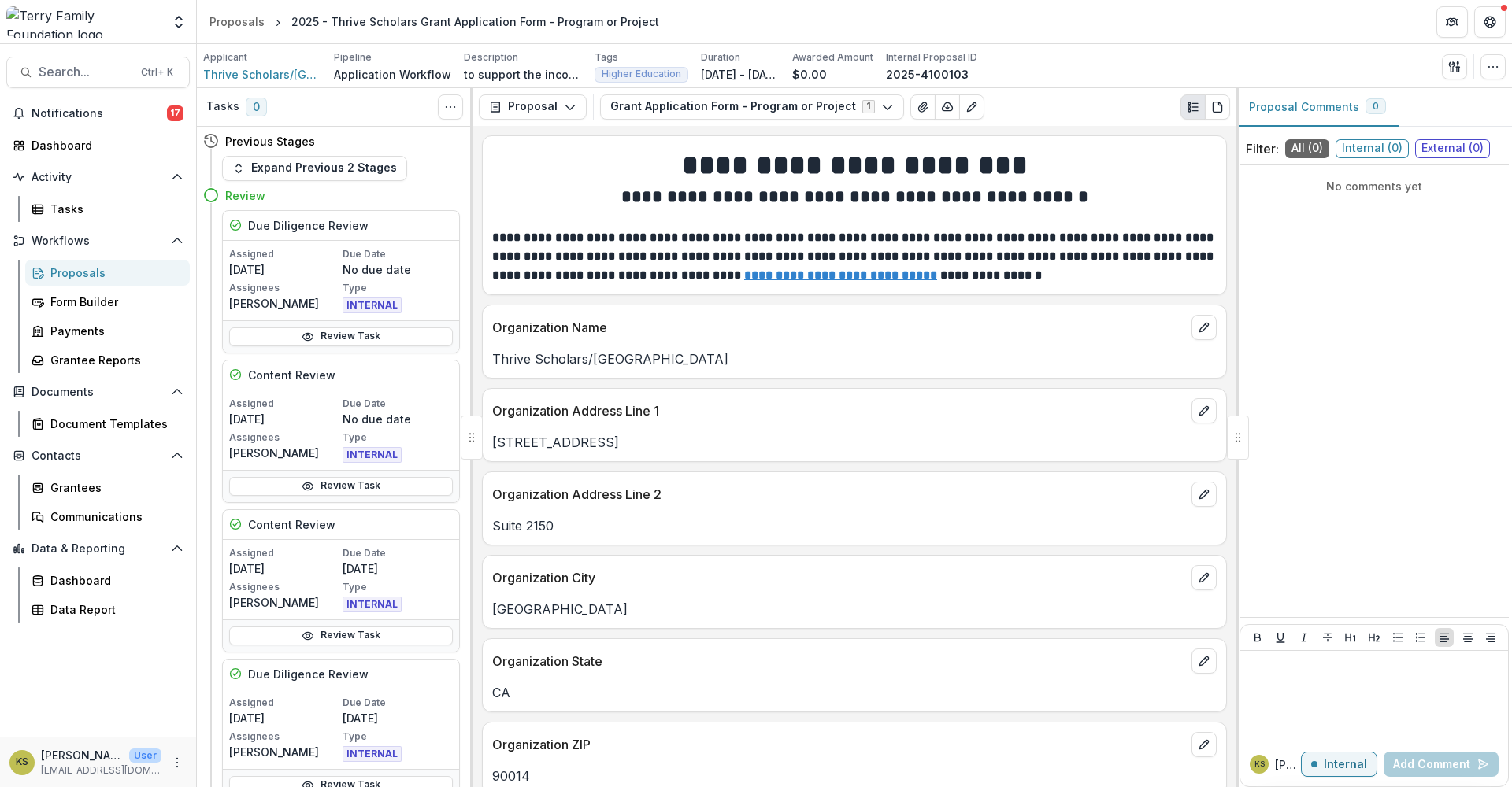
click at [371, 23] on div "2025 - Thrive Scholars Grant Application Form - Program or Project" at bounding box center [476, 22] width 368 height 17
click at [254, 21] on div "Proposals" at bounding box center [237, 22] width 55 height 17
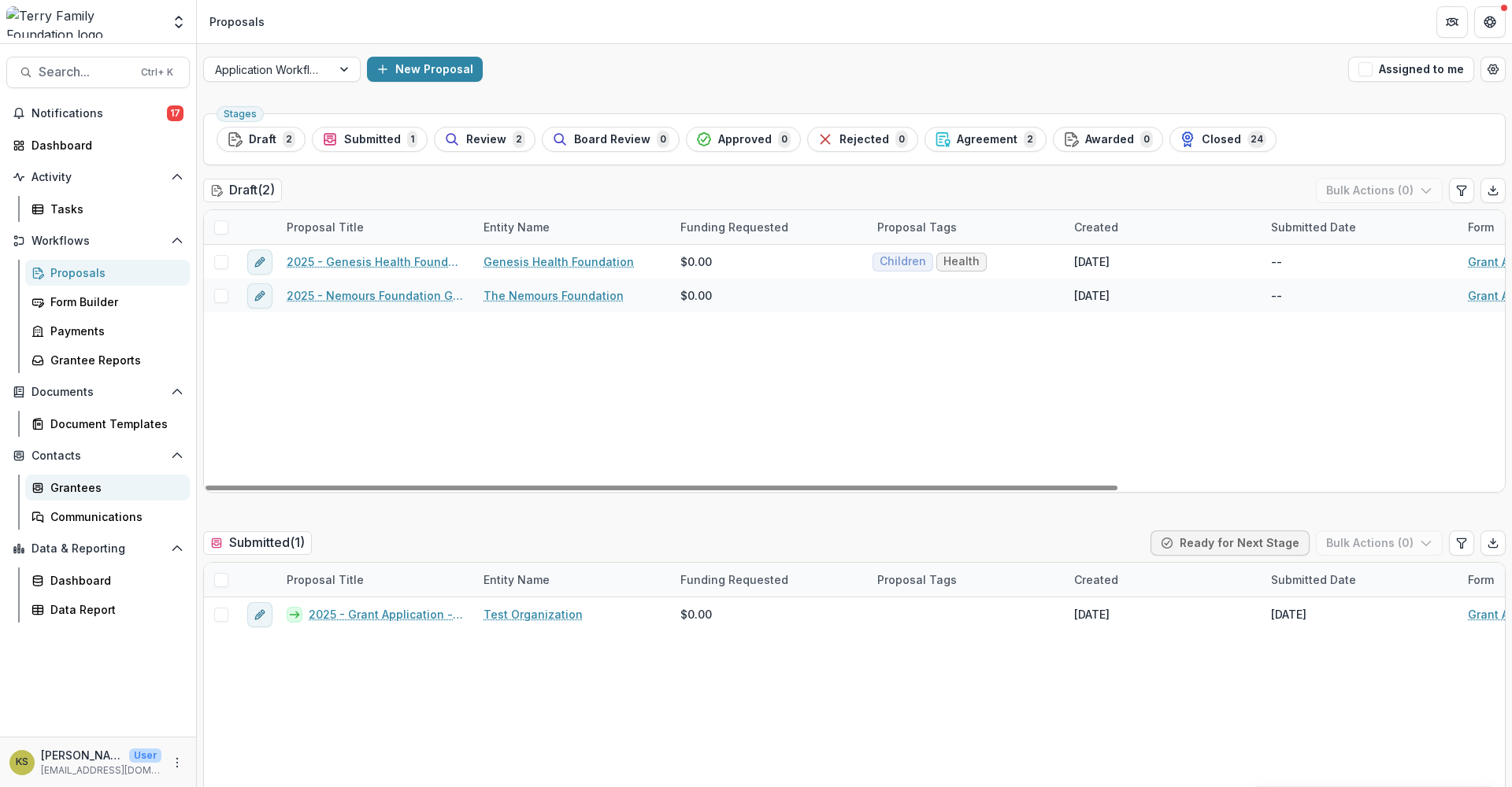
click at [98, 492] on div "Grantees" at bounding box center [114, 487] width 127 height 17
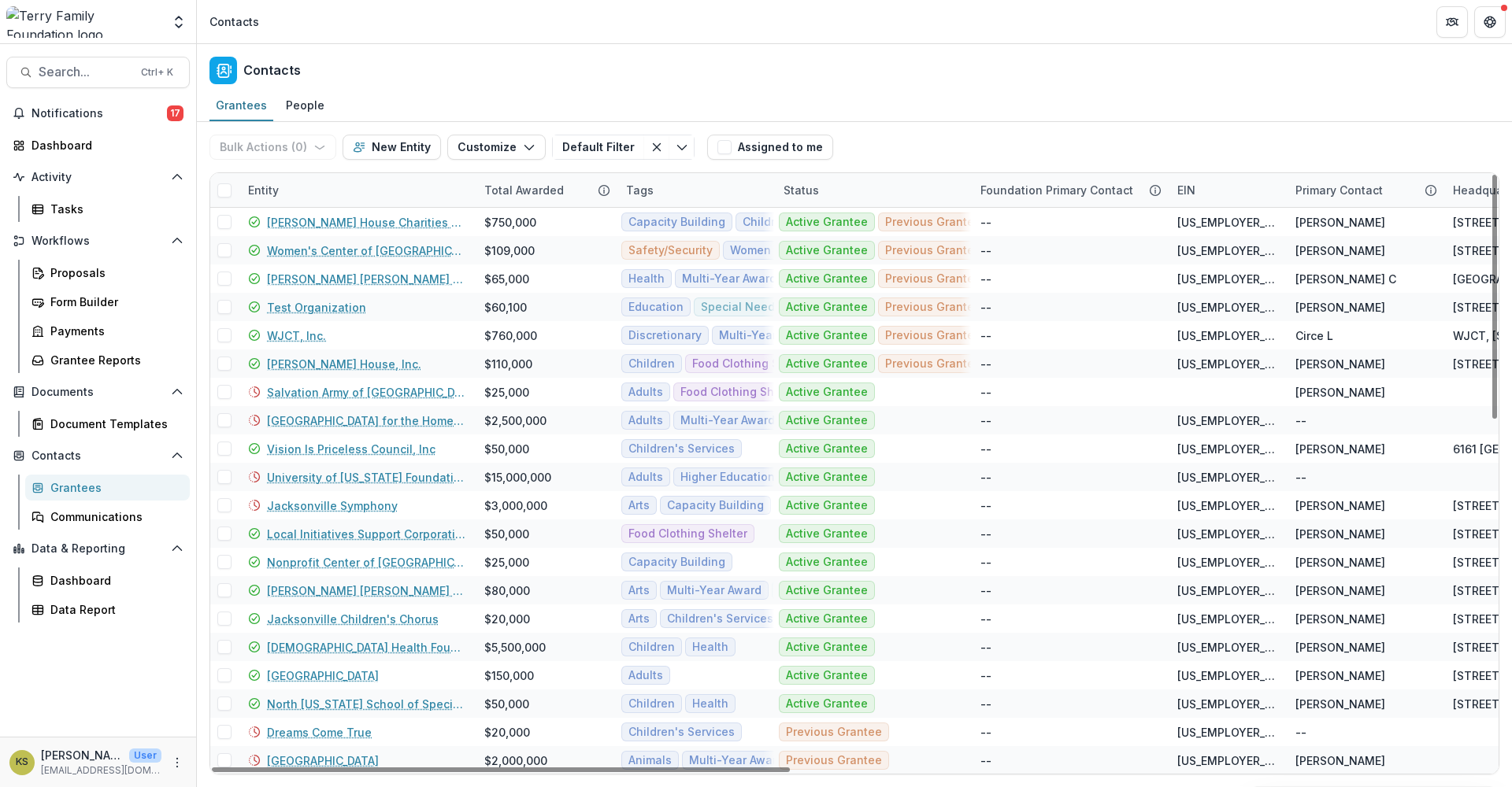
click at [285, 188] on div "Entity" at bounding box center [263, 190] width 49 height 17
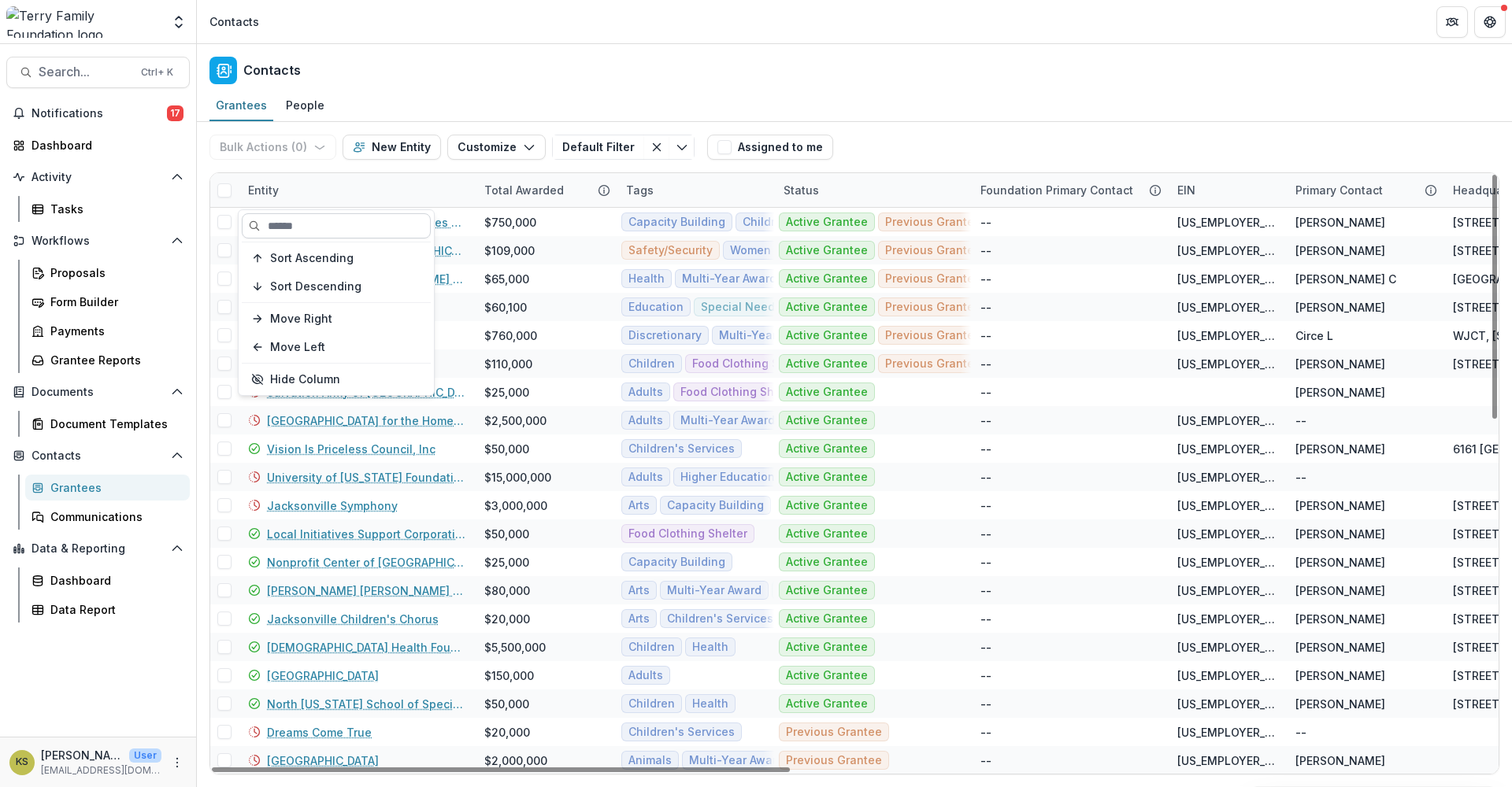
click at [277, 222] on input at bounding box center [335, 225] width 189 height 25
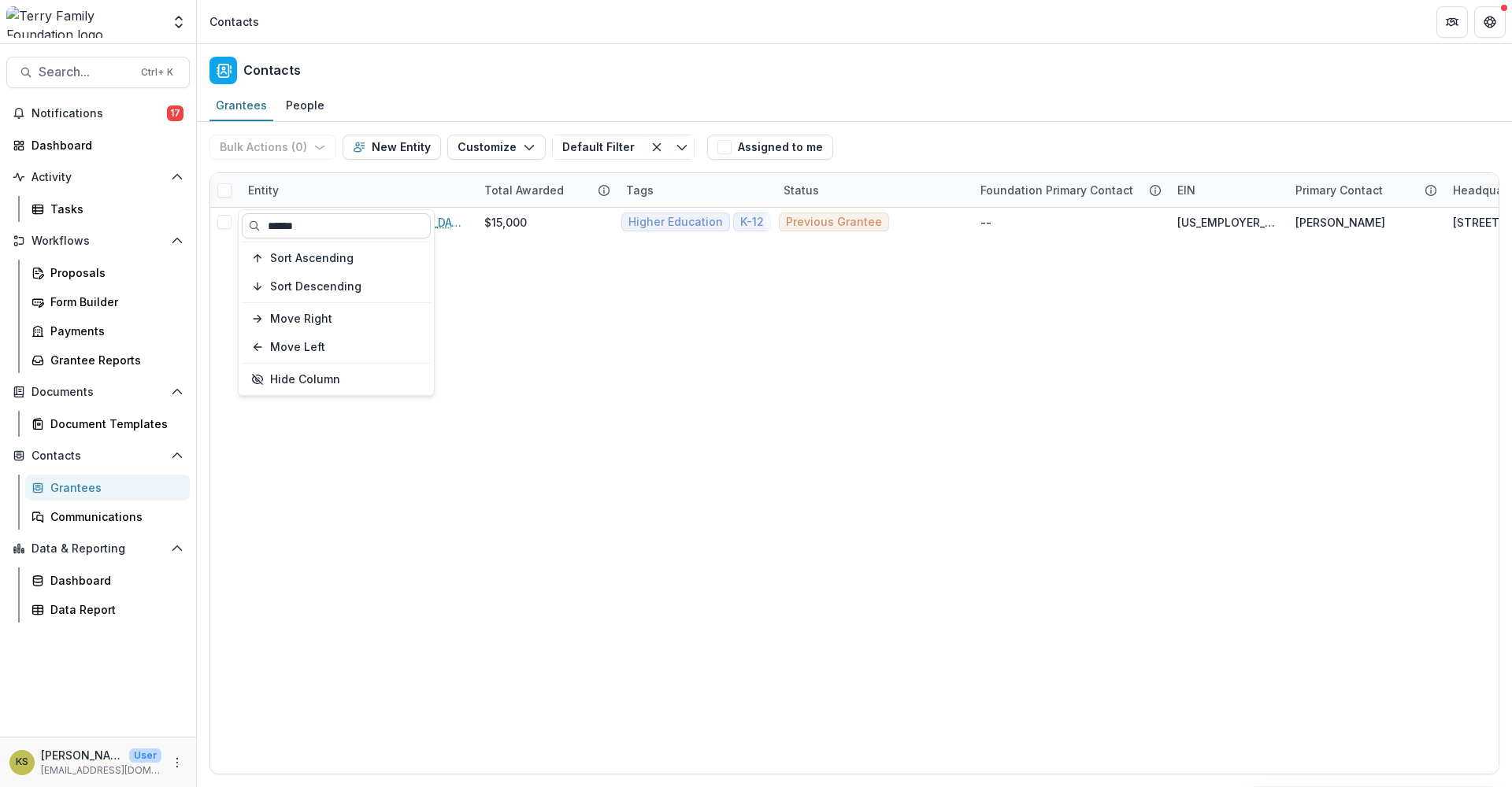
type input "******"
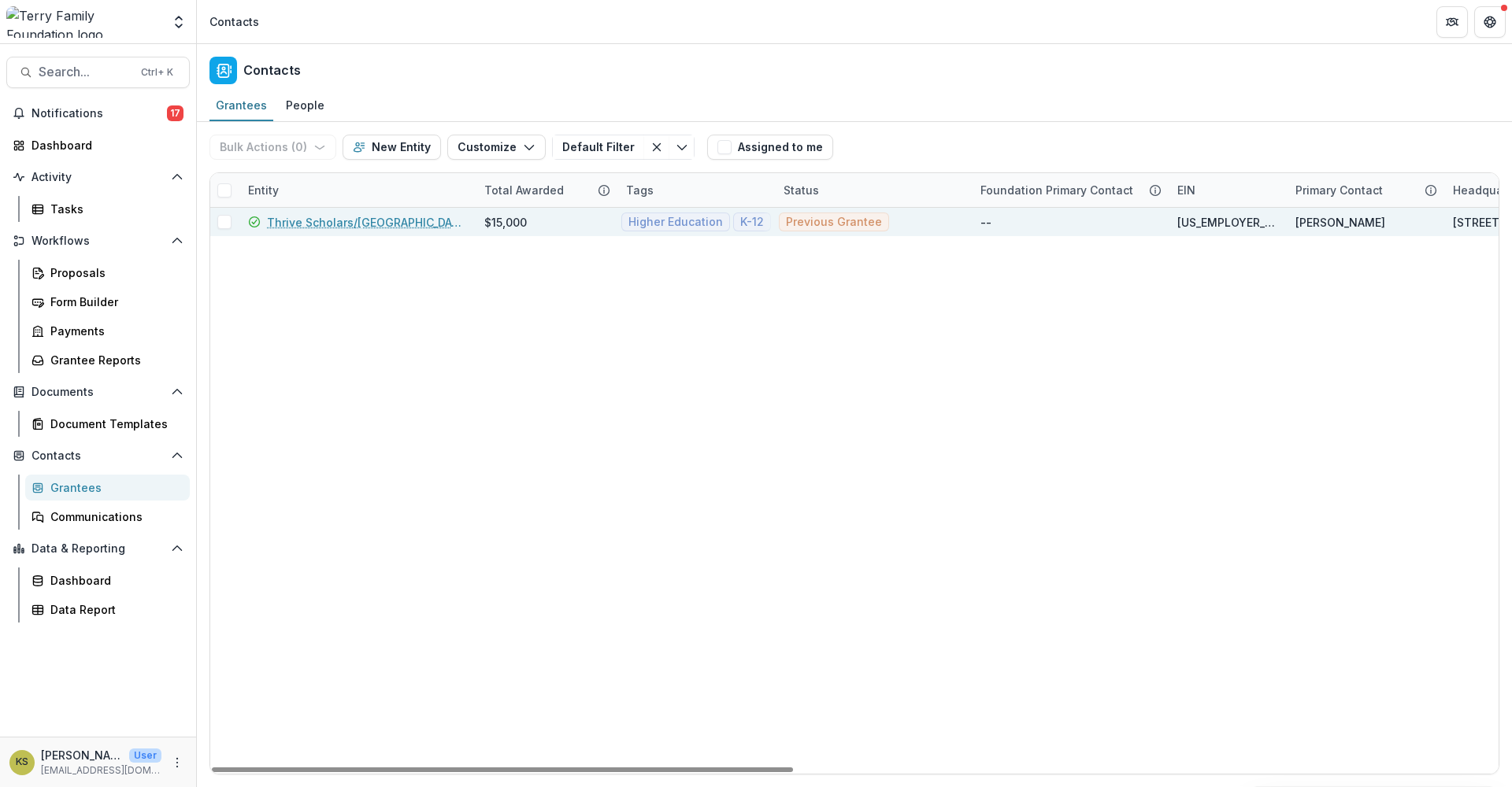
click at [304, 222] on link "Thrive Scholars/[GEOGRAPHIC_DATA]" at bounding box center [366, 222] width 199 height 17
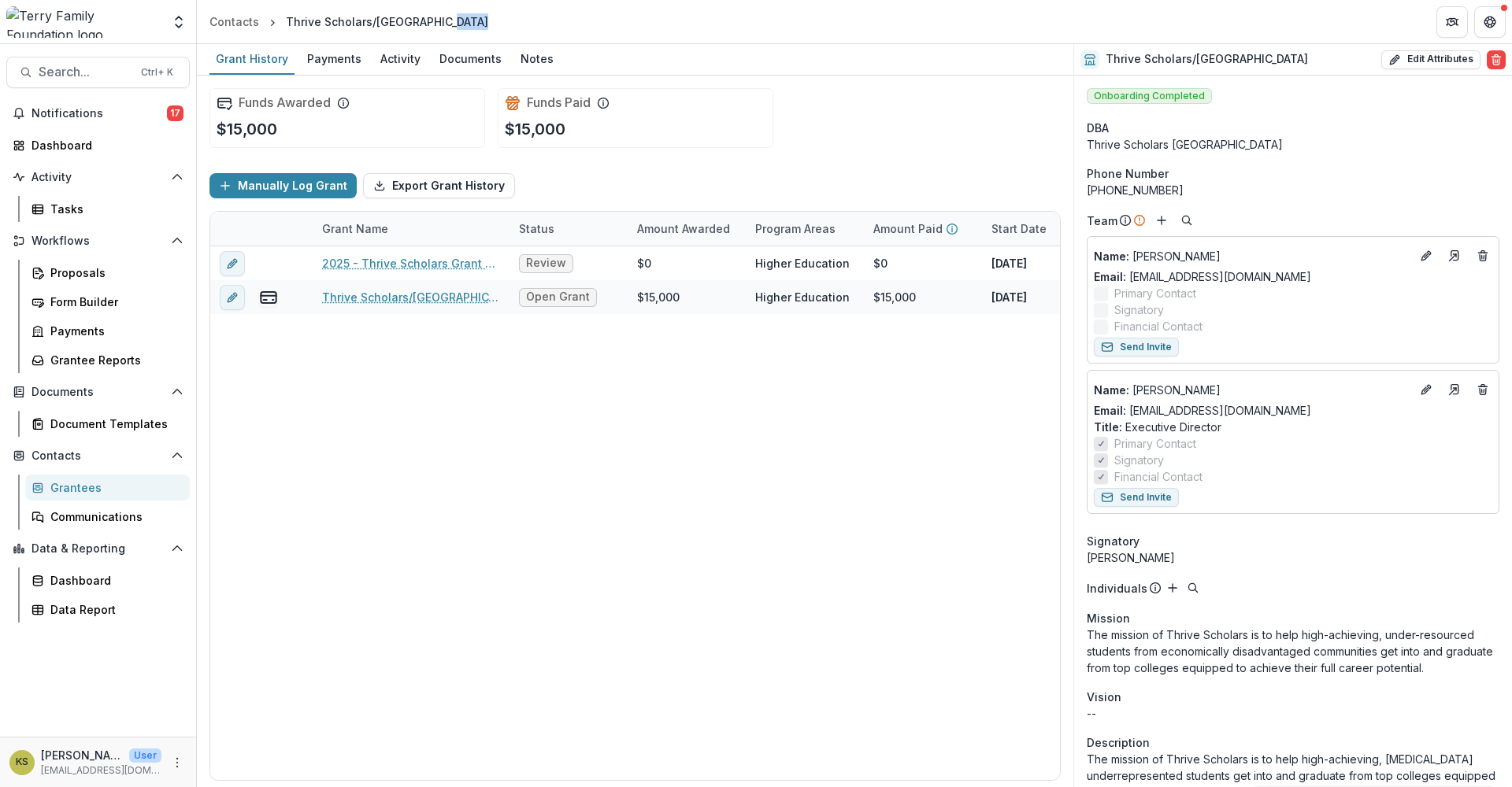
drag, startPoint x: 1030, startPoint y: 2, endPoint x: 716, endPoint y: 33, distance: 315.5
click at [716, 33] on header "Contacts Thrive Scholars/[GEOGRAPHIC_DATA]" at bounding box center [854, 22] width 1315 height 44
click at [400, 62] on div "Activity" at bounding box center [400, 58] width 52 height 23
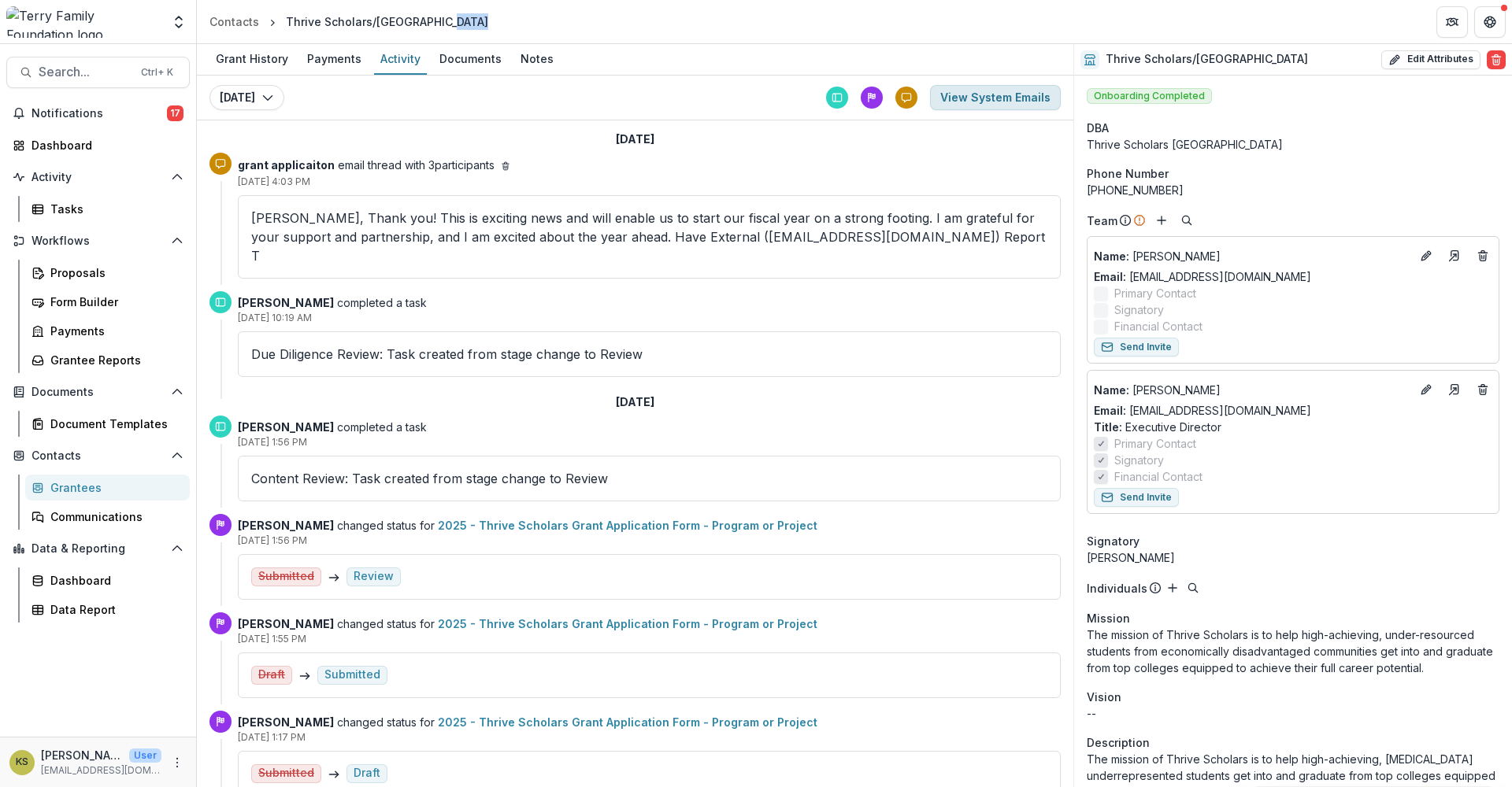
click at [971, 97] on button "View System Emails" at bounding box center [995, 97] width 131 height 25
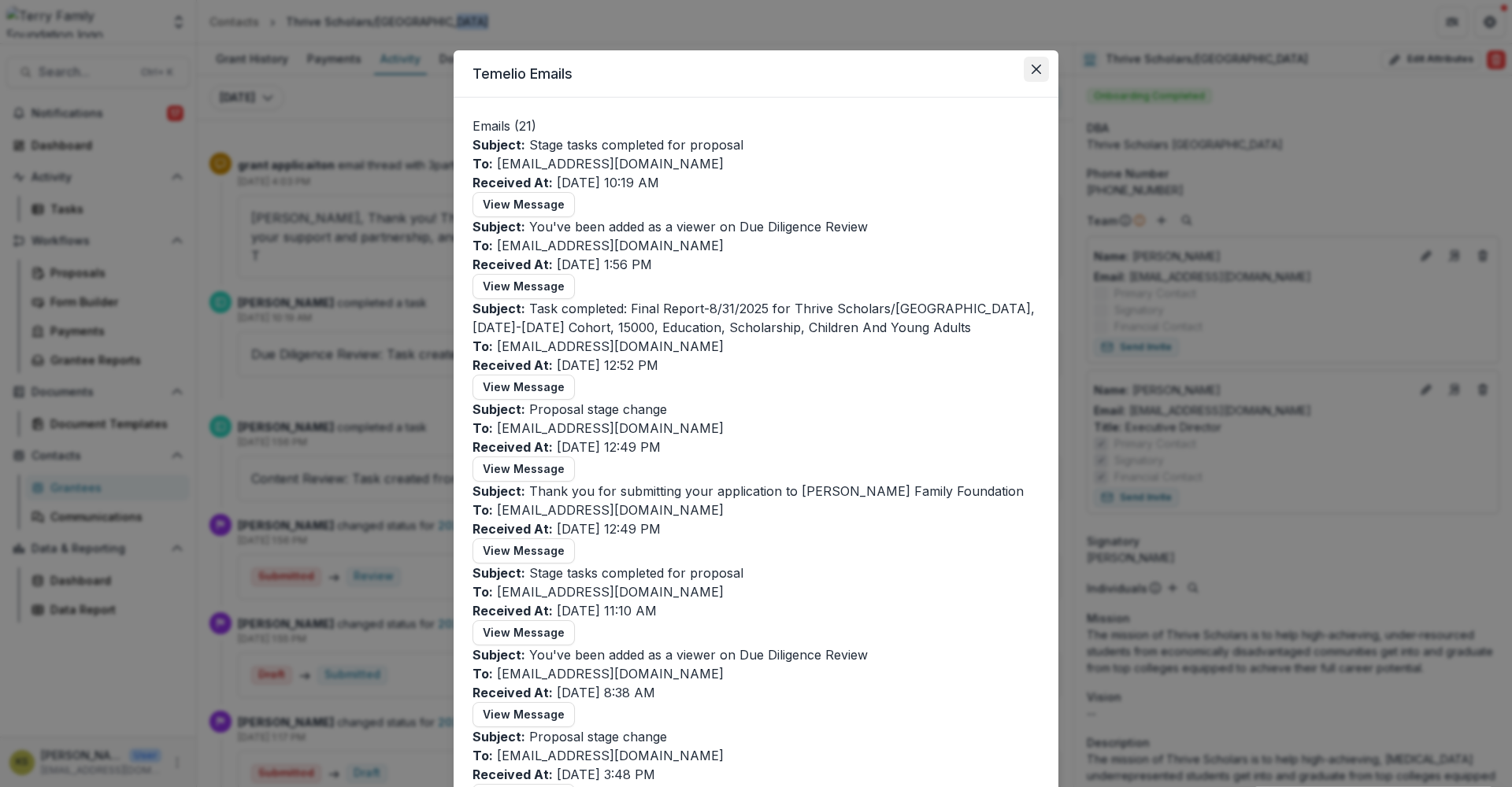
click at [1037, 71] on icon "Close" at bounding box center [1036, 69] width 10 height 10
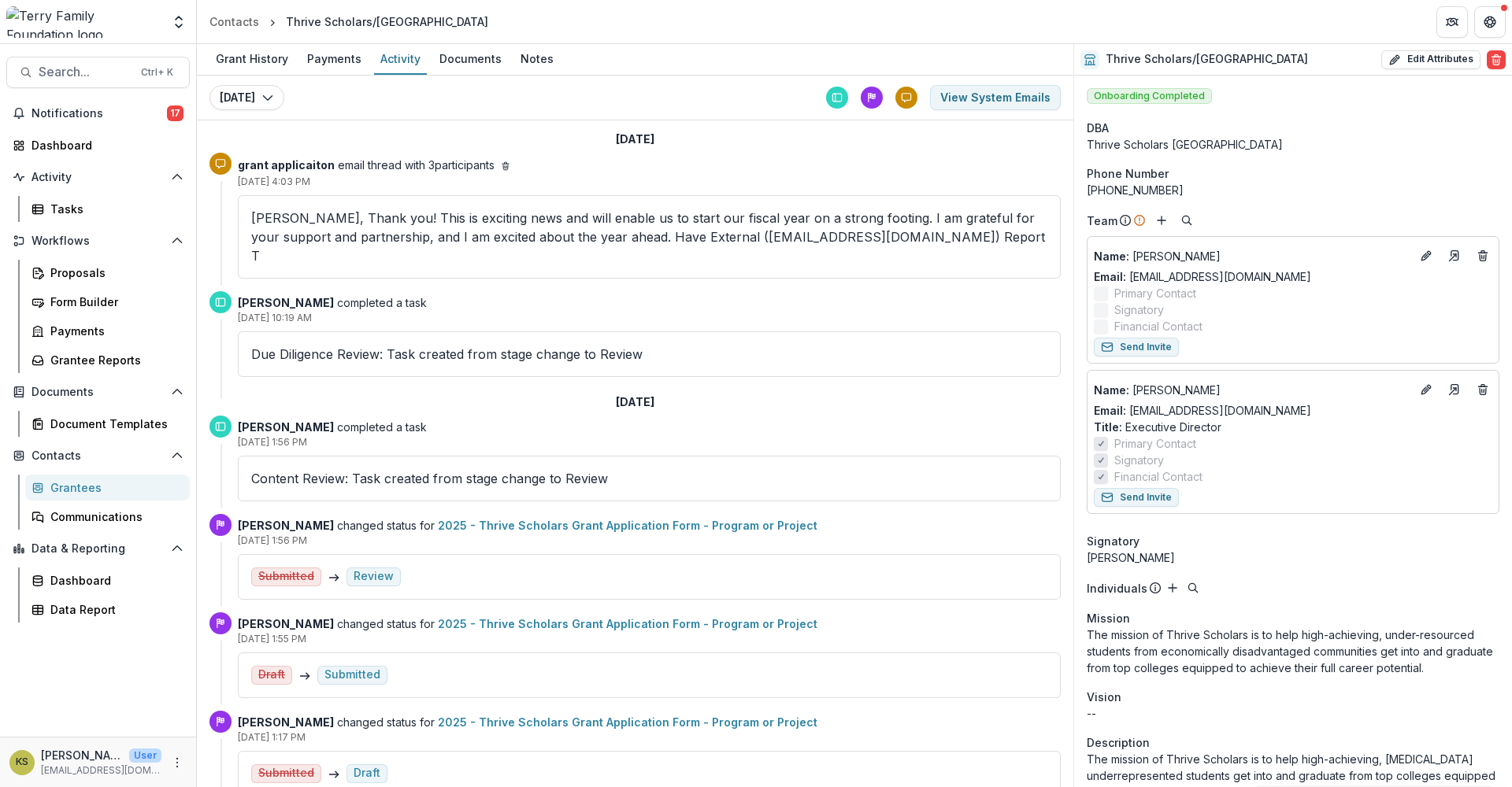
click at [130, 759] on p "User" at bounding box center [145, 755] width 33 height 14
click at [180, 760] on icon "More" at bounding box center [177, 762] width 13 height 13
click at [239, 732] on link "User Settings" at bounding box center [281, 730] width 168 height 26
select select "****"
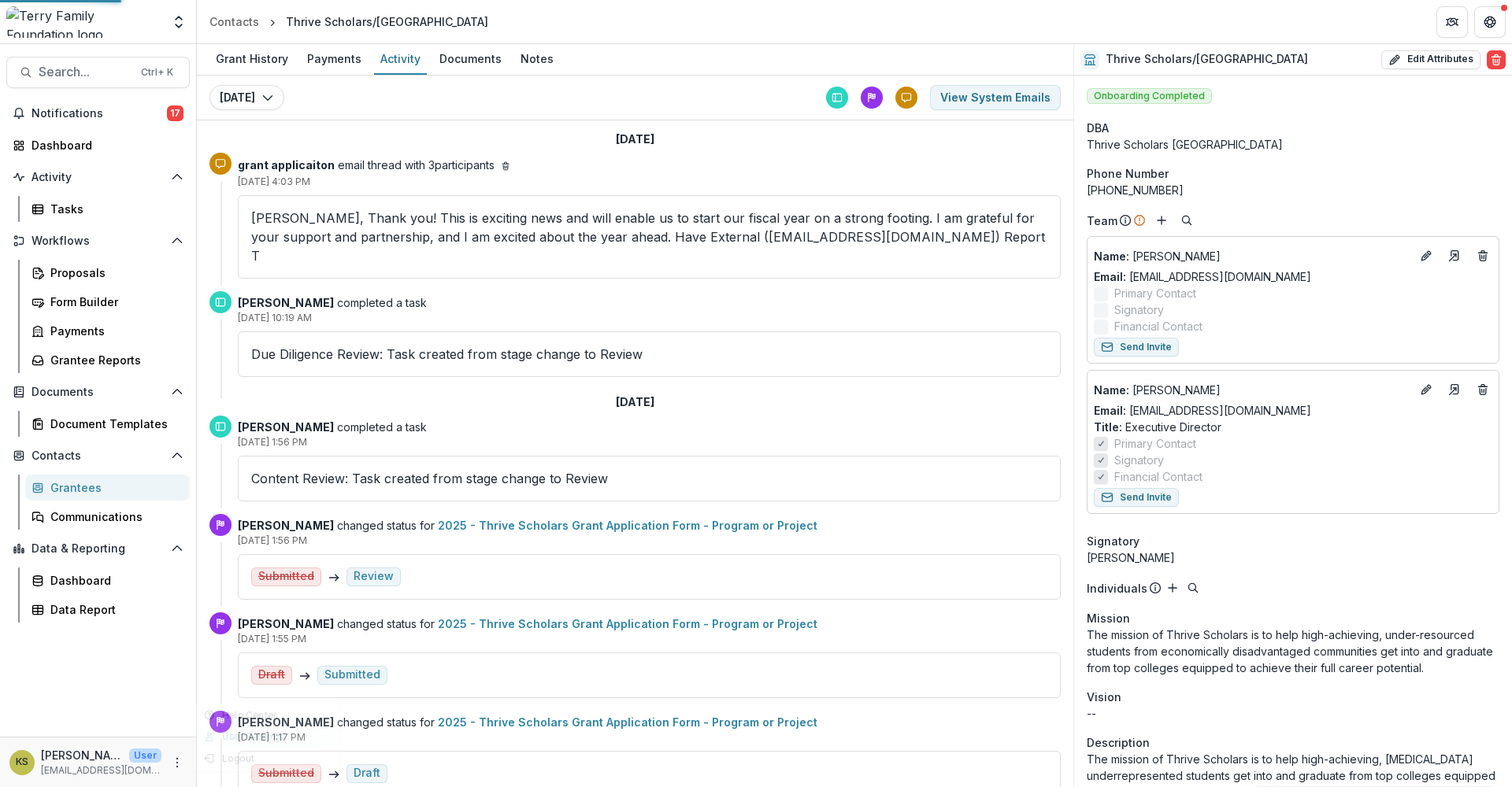
select select "****"
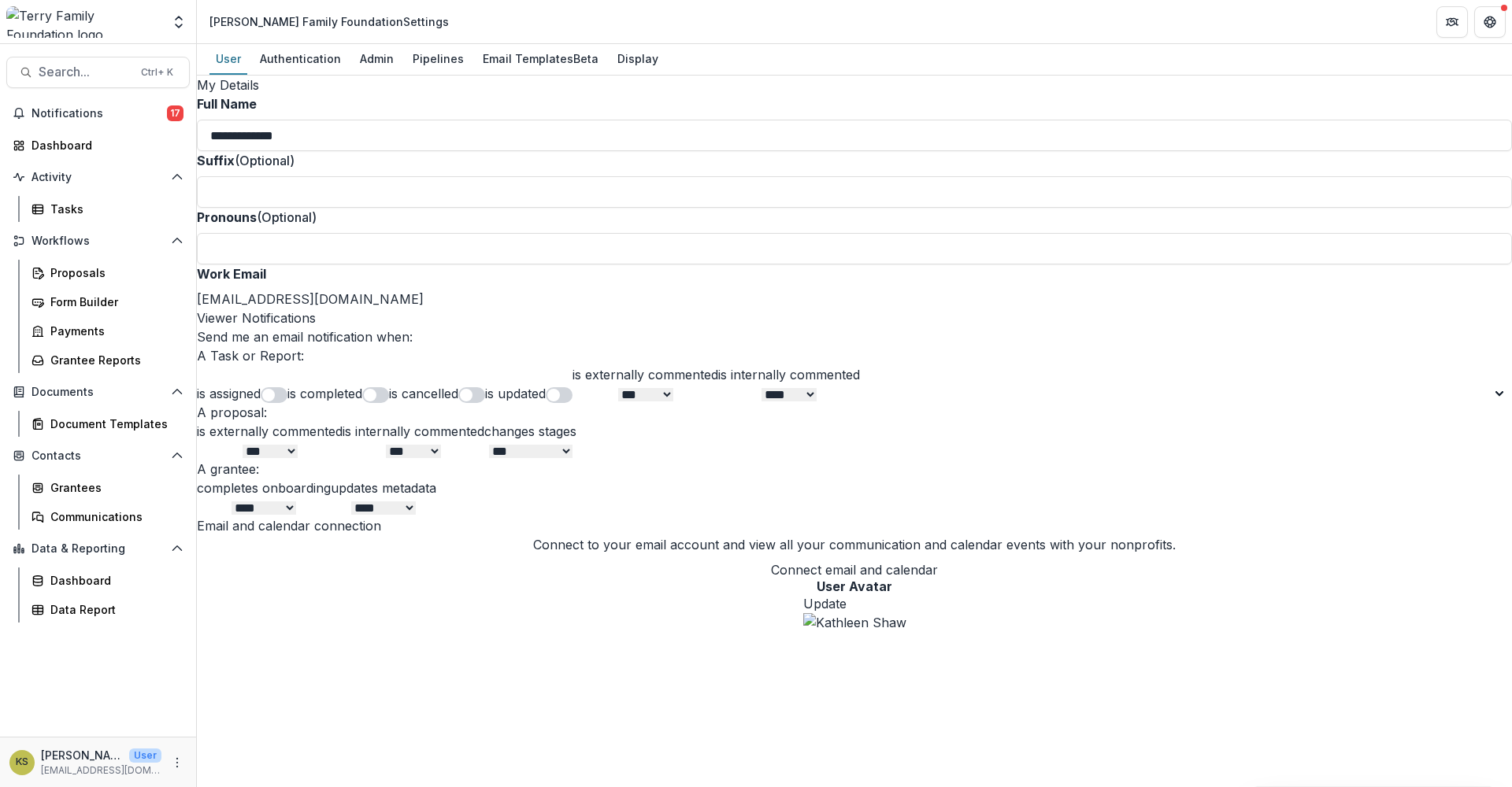
scroll to position [365, 0]
click at [770, 579] on button "Connect email and calendar" at bounding box center [853, 569] width 167 height 19
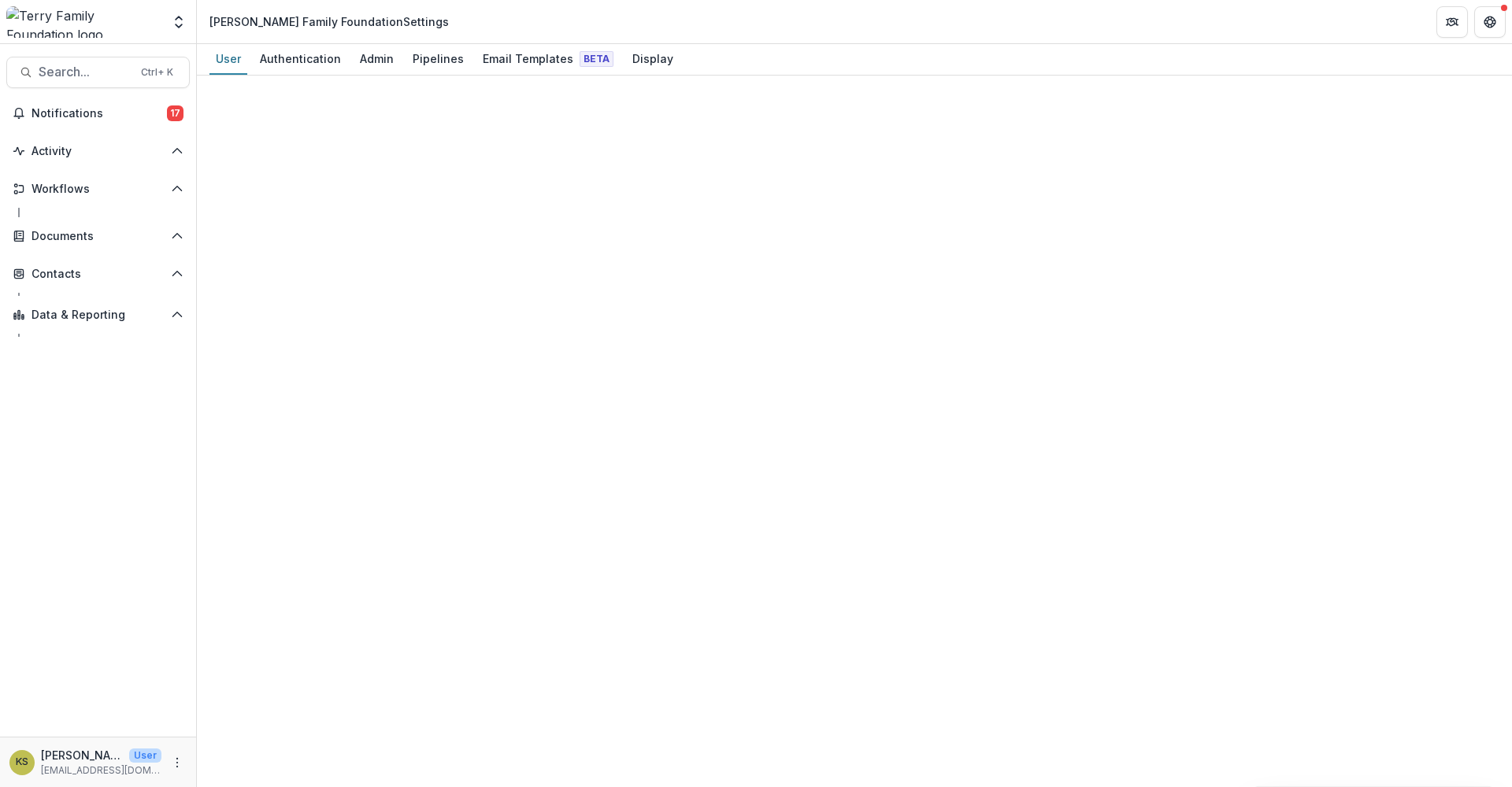
select select "****"
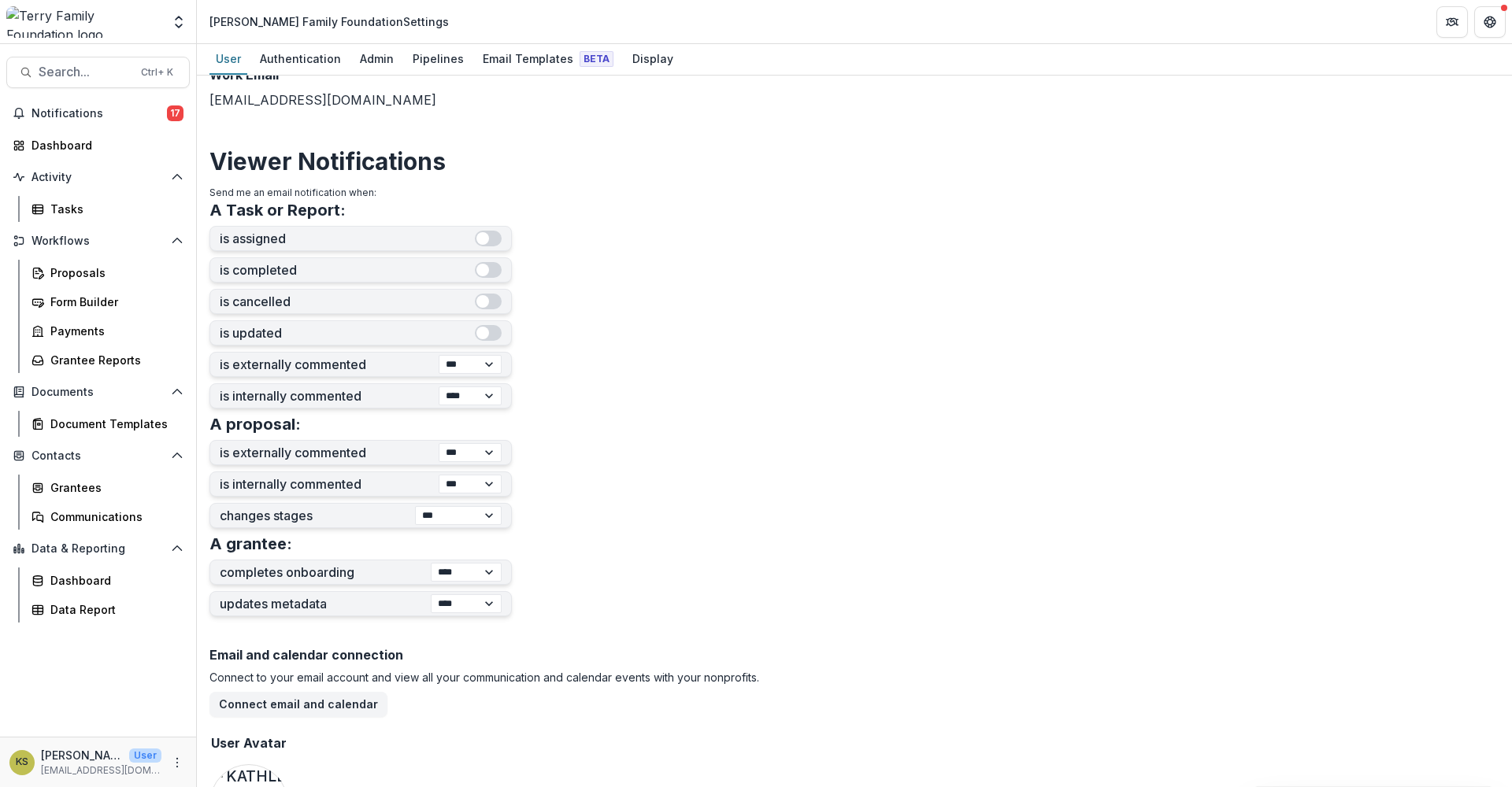
scroll to position [365, 0]
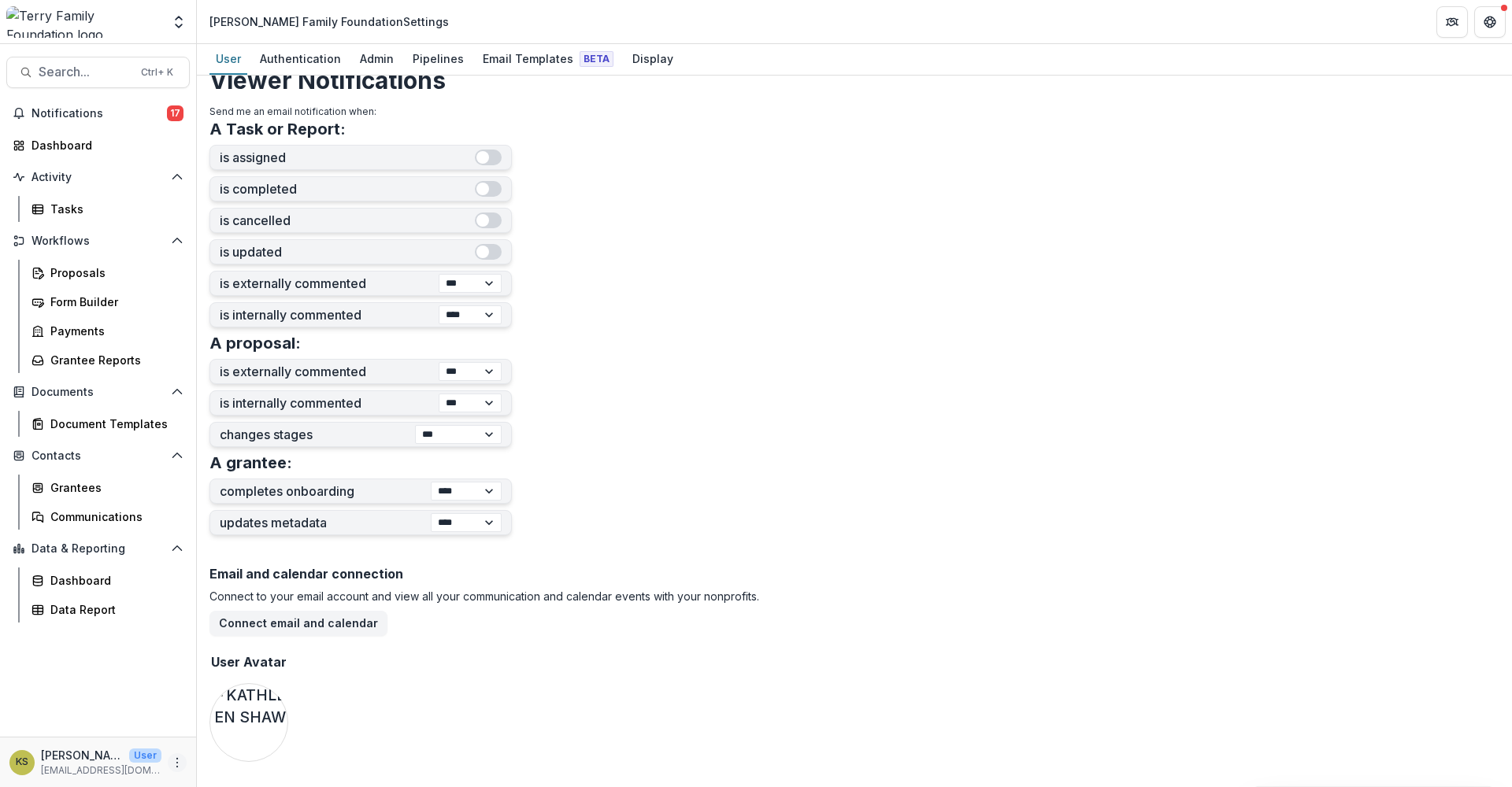
click at [180, 763] on icon "More" at bounding box center [177, 762] width 13 height 13
click at [283, 733] on link "User Settings" at bounding box center [281, 730] width 168 height 26
click at [173, 757] on icon "More" at bounding box center [177, 762] width 13 height 13
click at [277, 734] on link "User Settings" at bounding box center [281, 730] width 168 height 26
click at [492, 373] on select "*** ******** ****" at bounding box center [470, 371] width 63 height 19
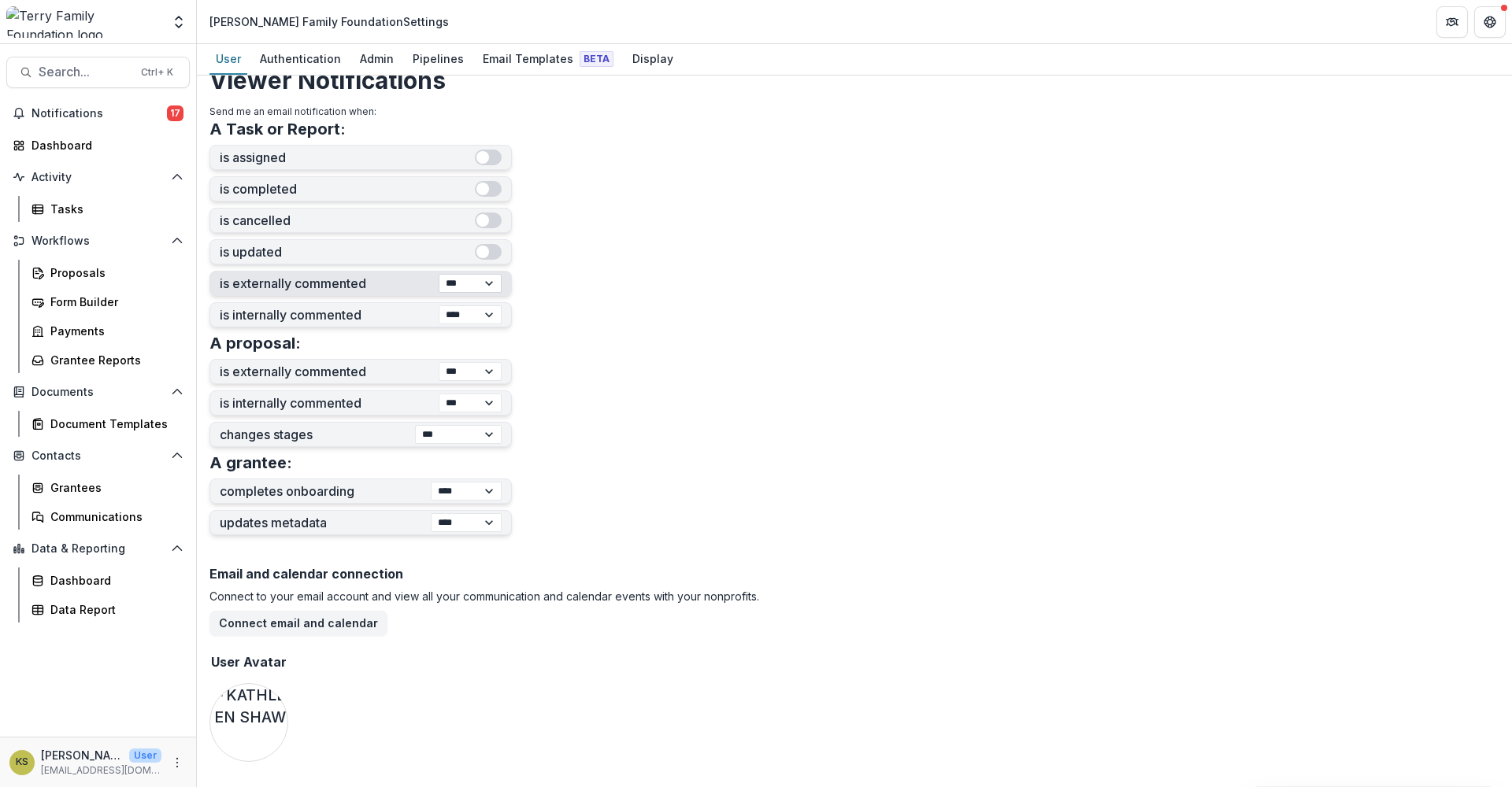
click at [493, 284] on select "*** ******** ****" at bounding box center [470, 283] width 63 height 19
select select "****"
click at [438, 274] on select "*** ******** ****" at bounding box center [470, 283] width 63 height 19
click at [489, 376] on select "*** ******** ****" at bounding box center [470, 371] width 63 height 19
select select "****"
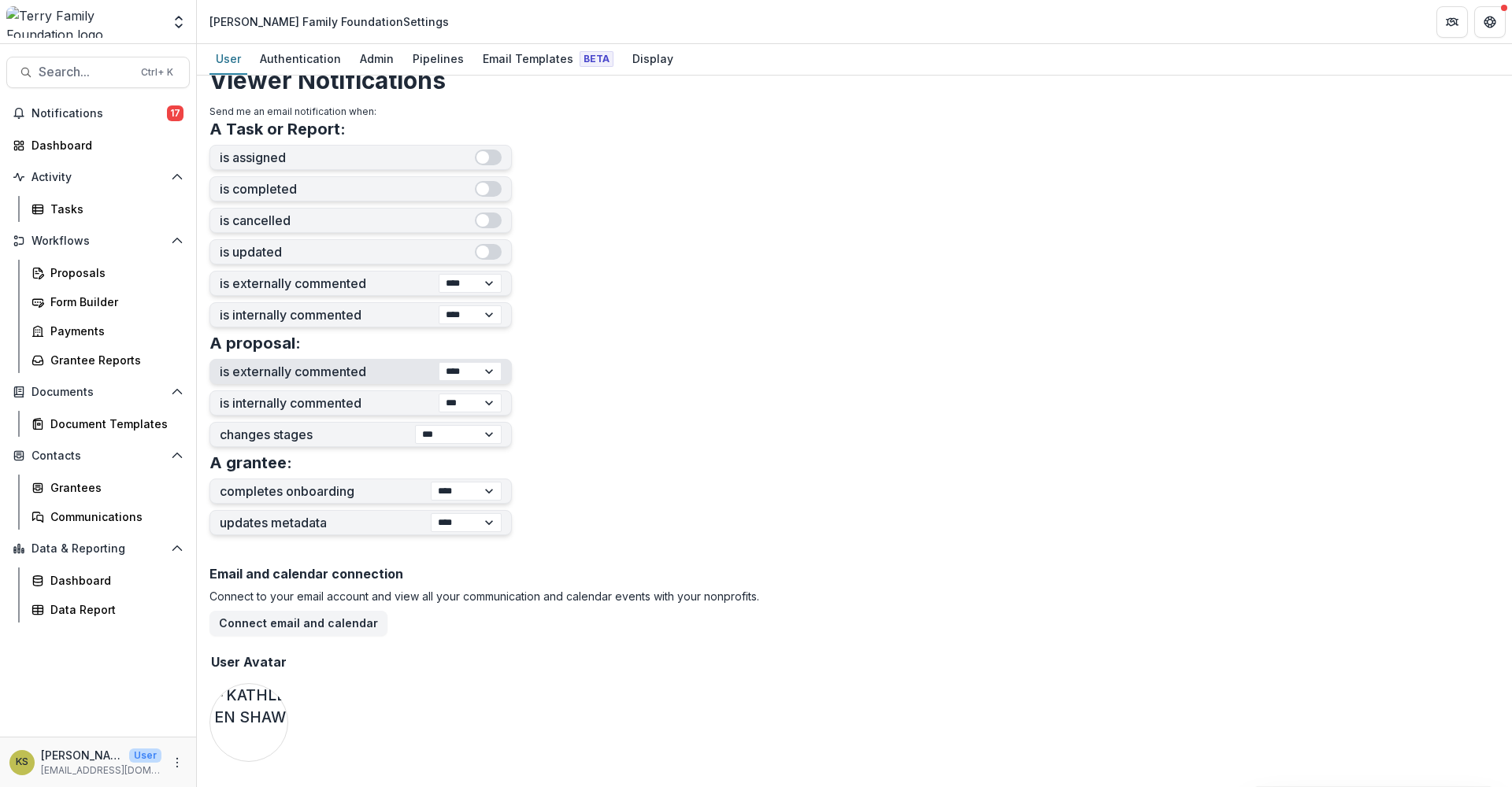
click at [438, 362] on select "*** ******** ****" at bounding box center [470, 371] width 63 height 19
click at [626, 671] on div "Email and calendar connection Connect to your email account and view all your c…" at bounding box center [854, 667] width 1290 height 214
click at [362, 56] on div "Admin" at bounding box center [376, 58] width 46 height 23
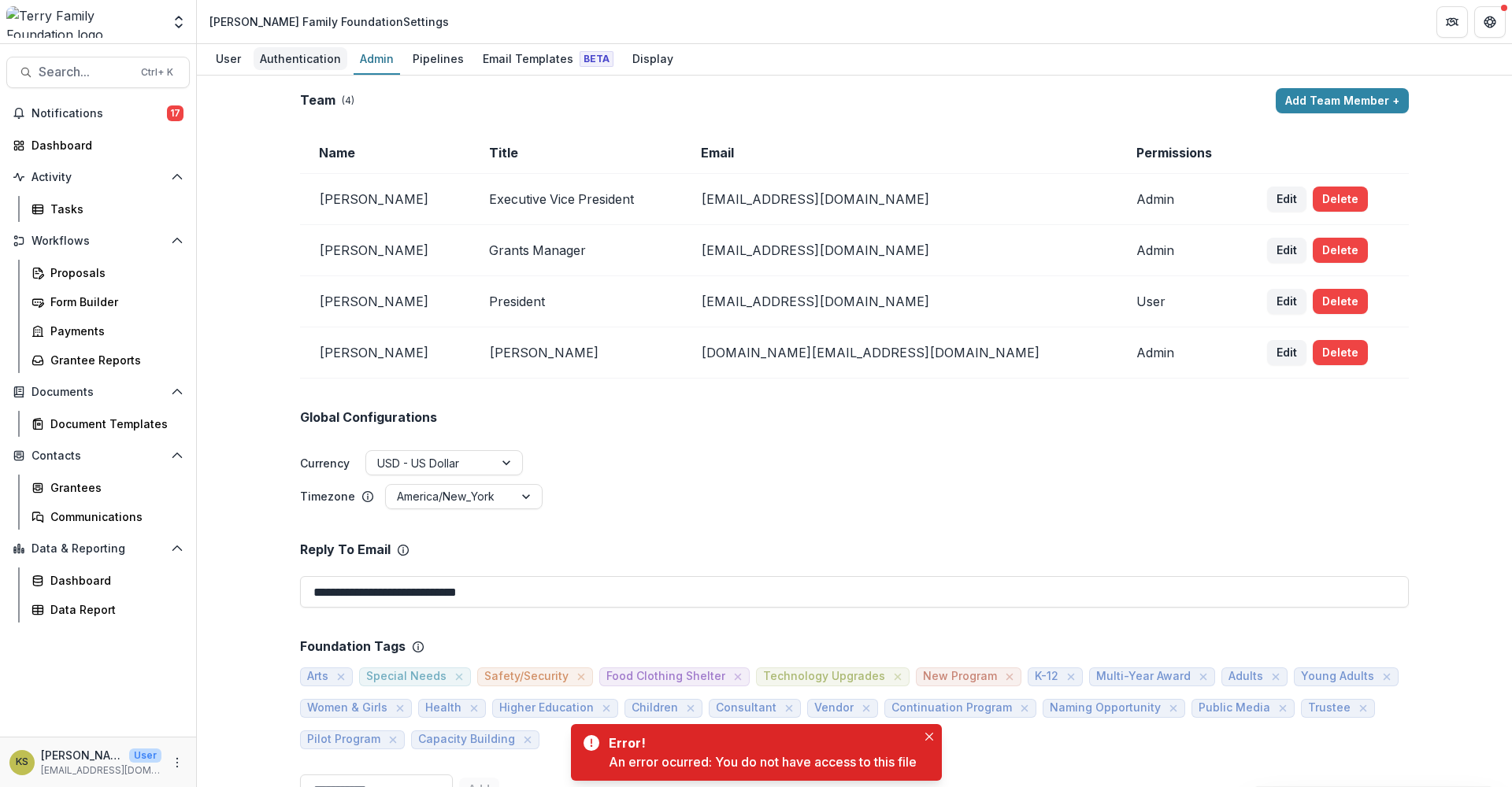
click at [326, 61] on div "Authentication" at bounding box center [300, 58] width 94 height 23
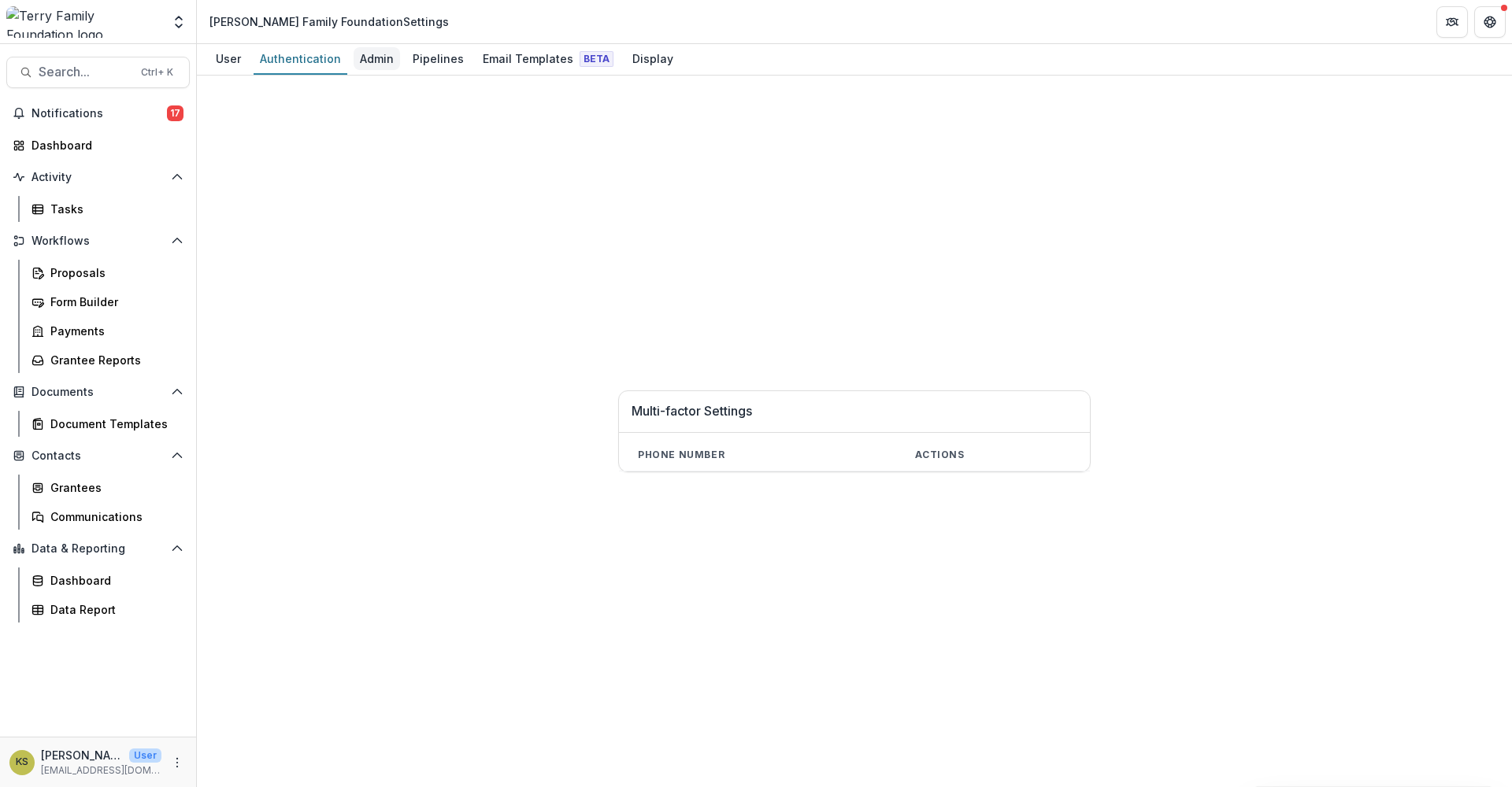
click at [369, 61] on div "Admin" at bounding box center [376, 58] width 46 height 23
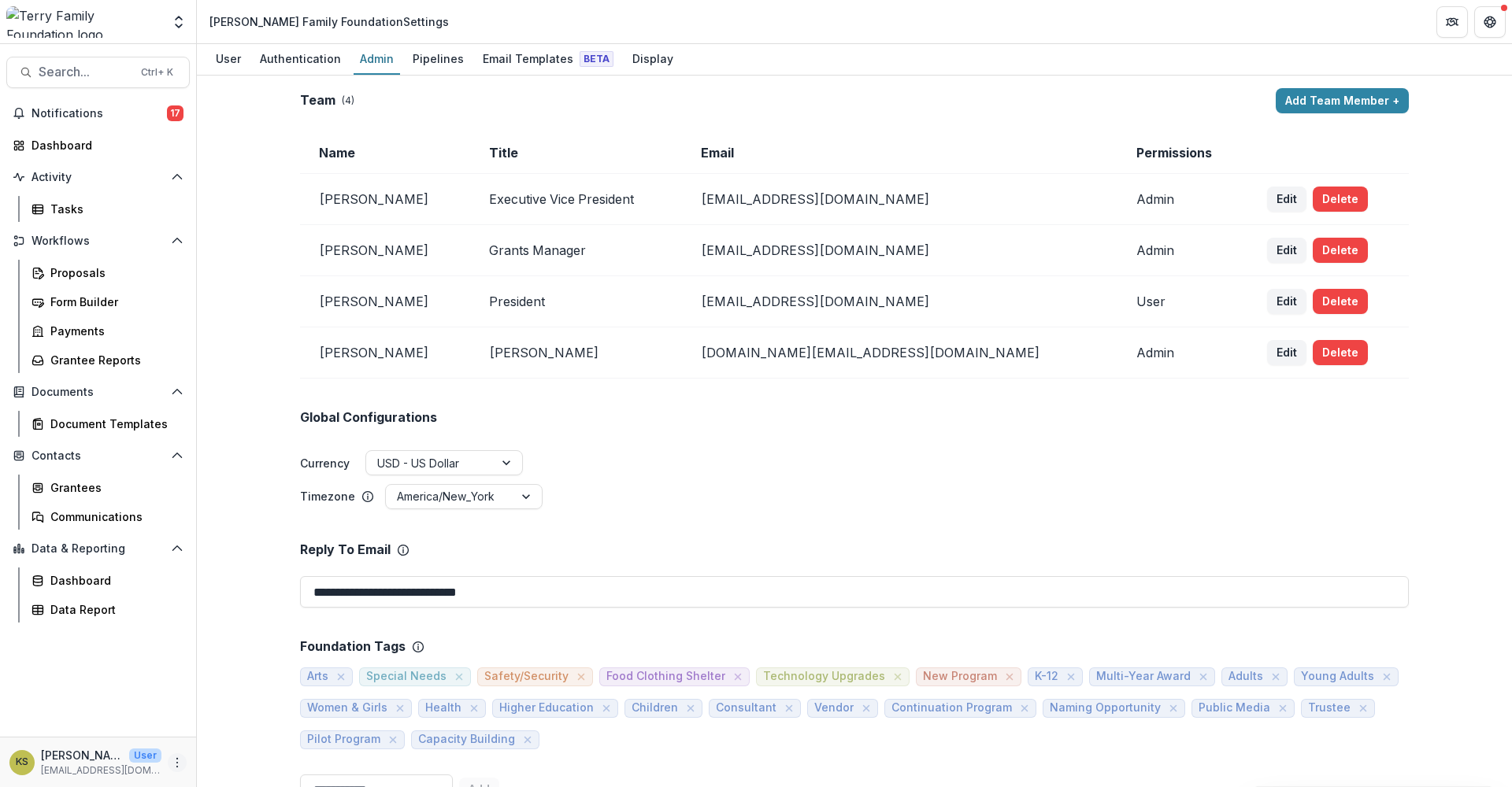
click at [177, 763] on icon "More" at bounding box center [177, 762] width 13 height 13
click at [276, 727] on link "User Settings" at bounding box center [281, 730] width 168 height 26
select select "****"
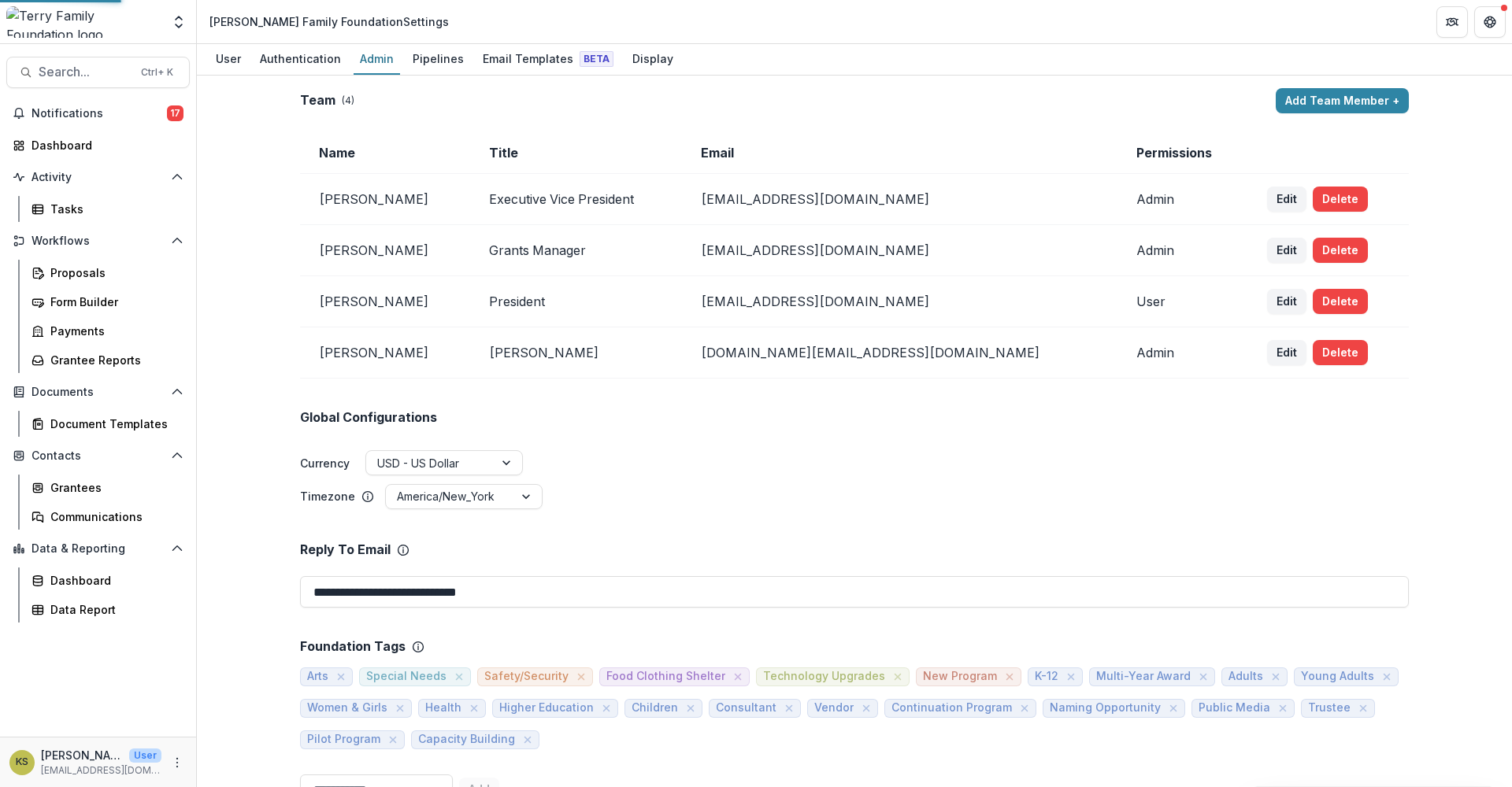
select select "****"
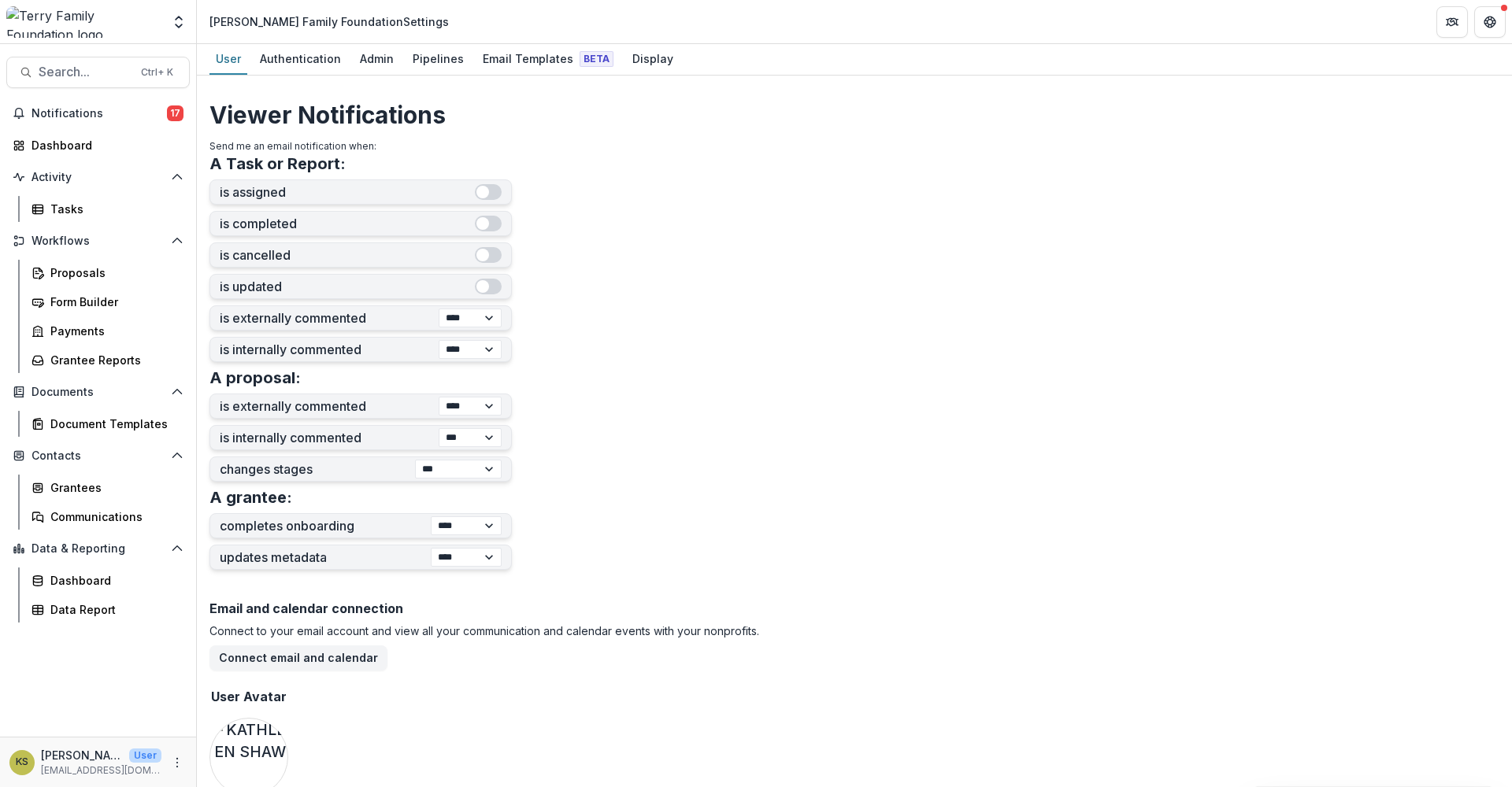
scroll to position [365, 0]
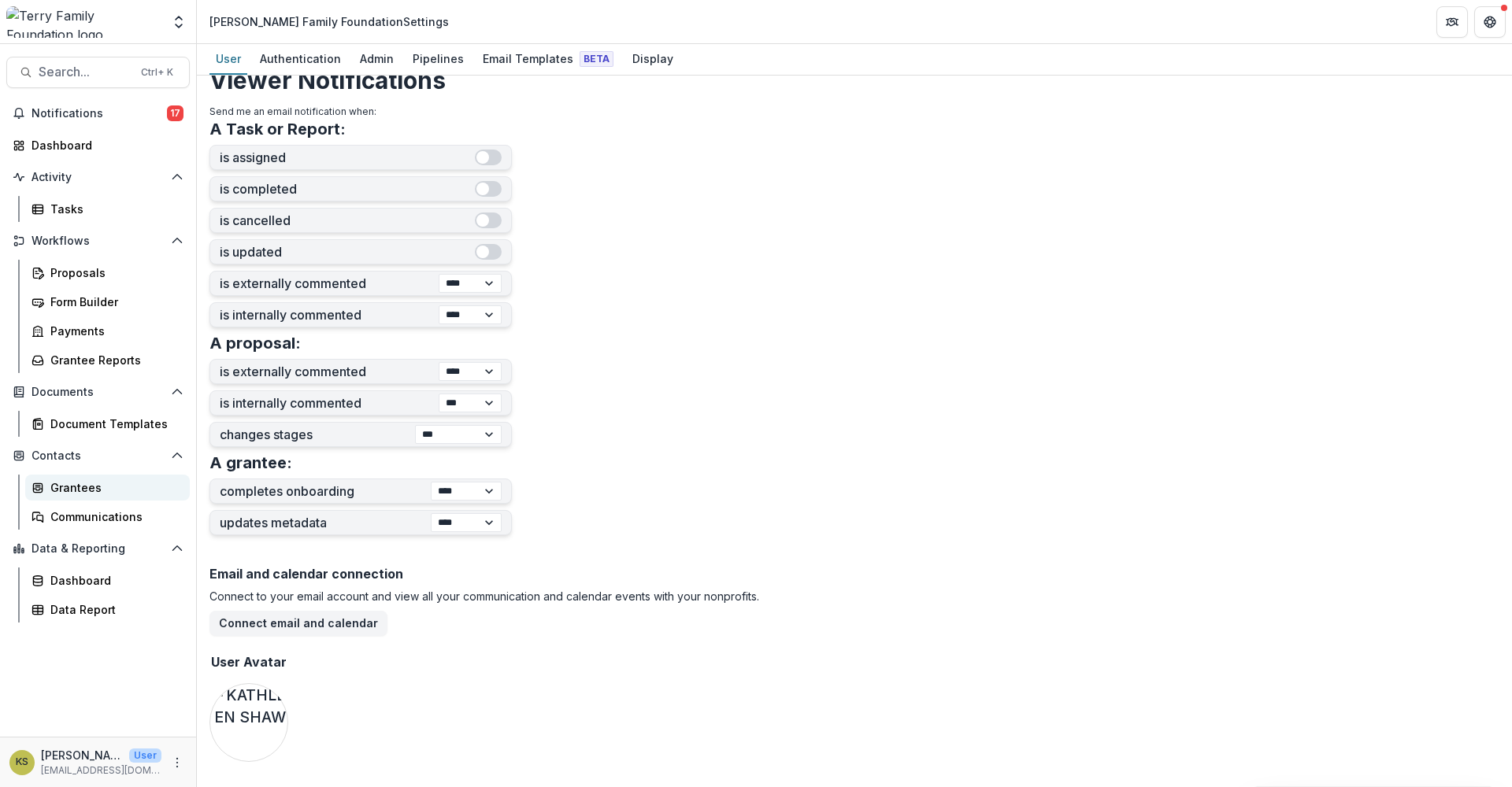
click at [63, 486] on div "Grantees" at bounding box center [114, 487] width 127 height 17
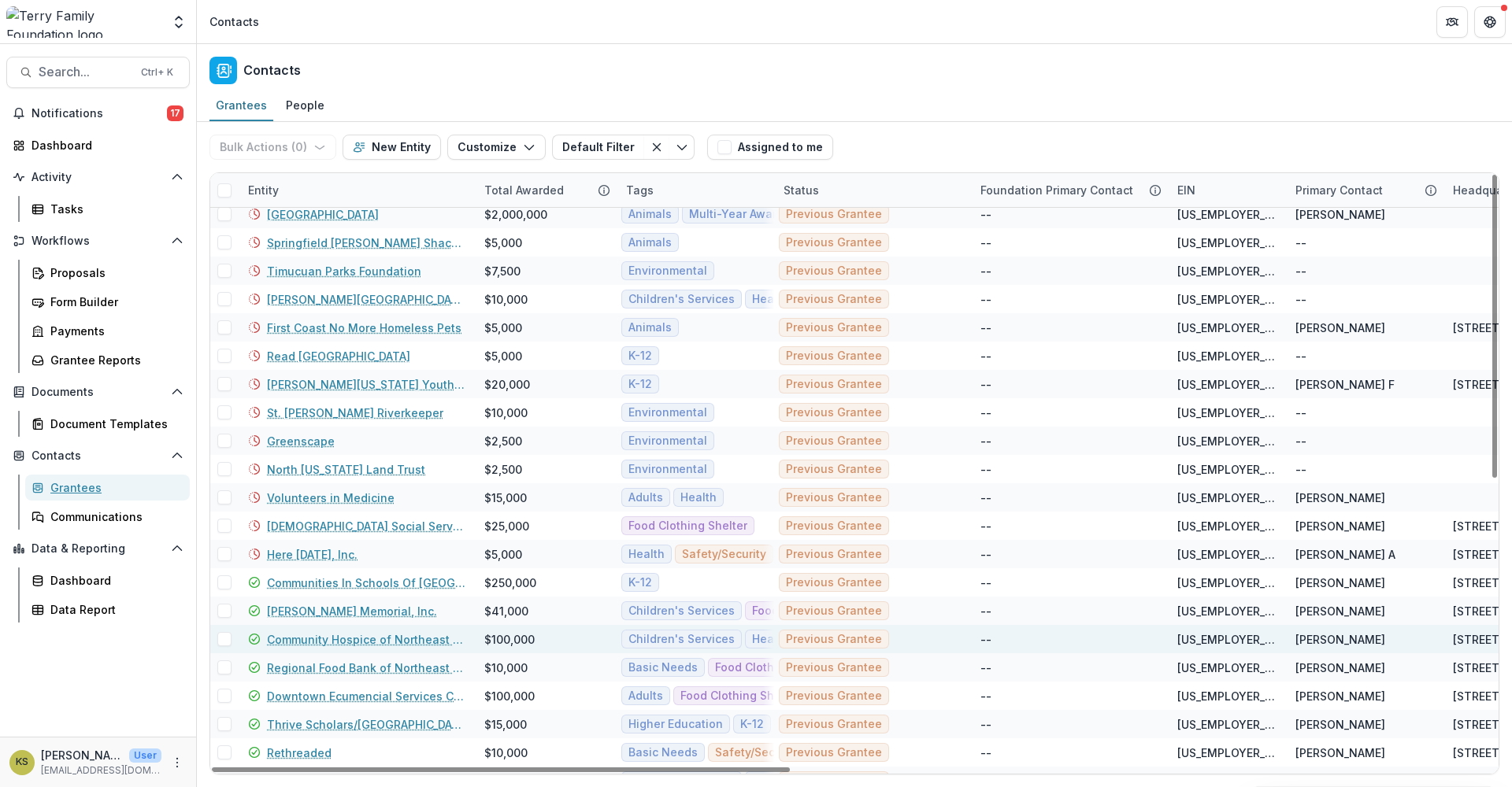
scroll to position [568, 0]
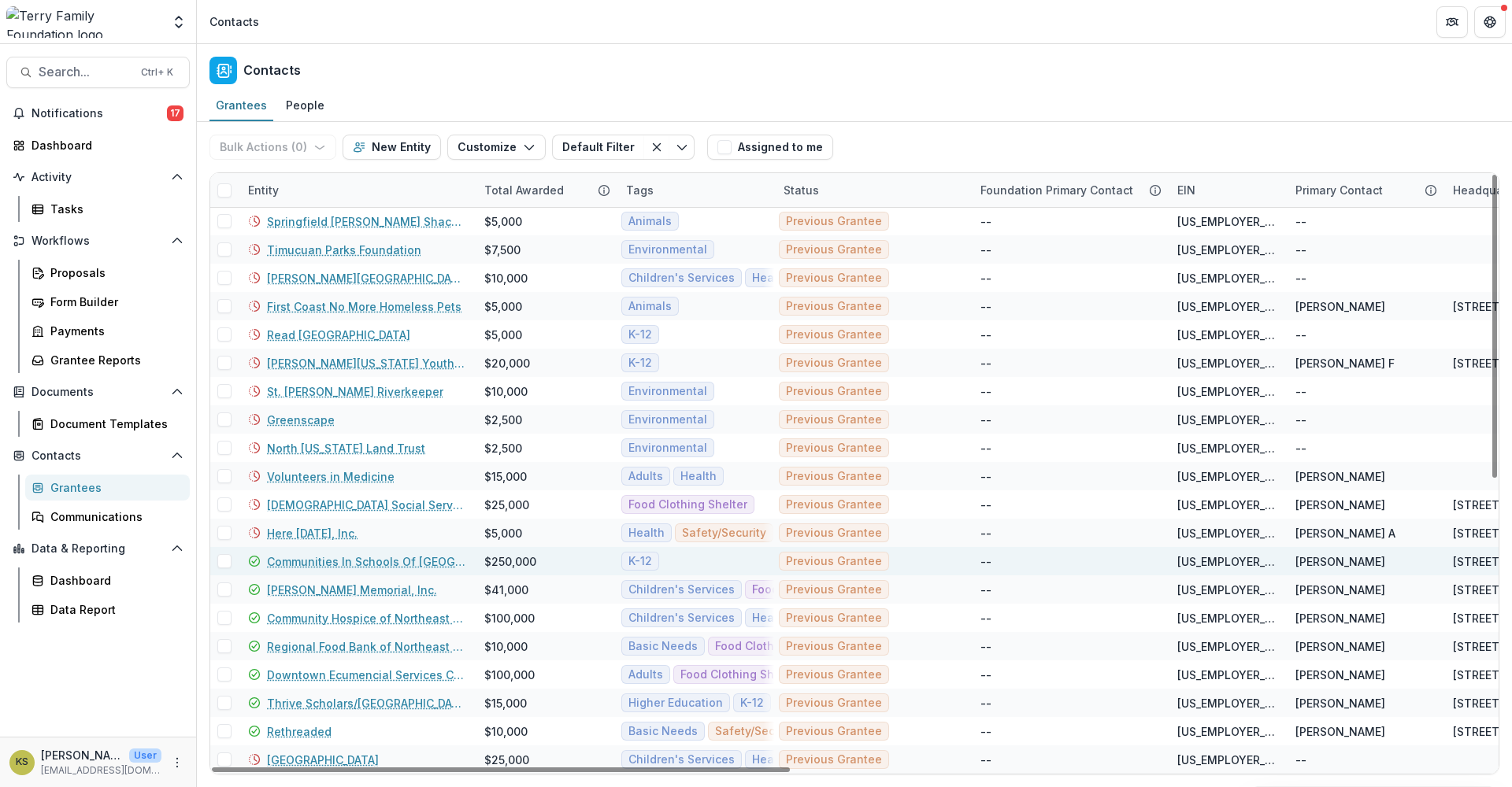
click at [299, 561] on link "Communities In Schools Of [GEOGRAPHIC_DATA]" at bounding box center [366, 562] width 199 height 17
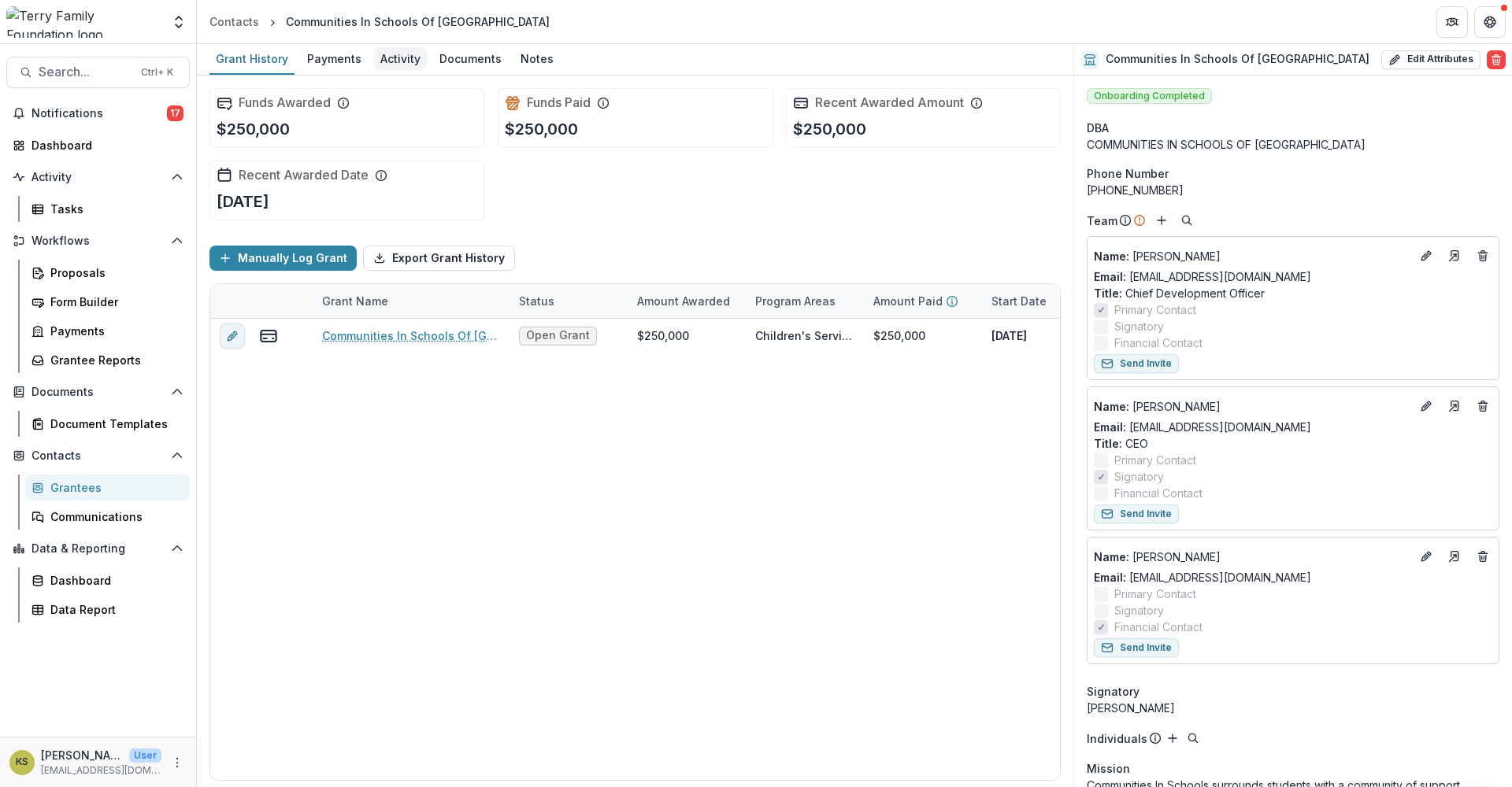
click at [400, 56] on div "Activity" at bounding box center [400, 58] width 52 height 23
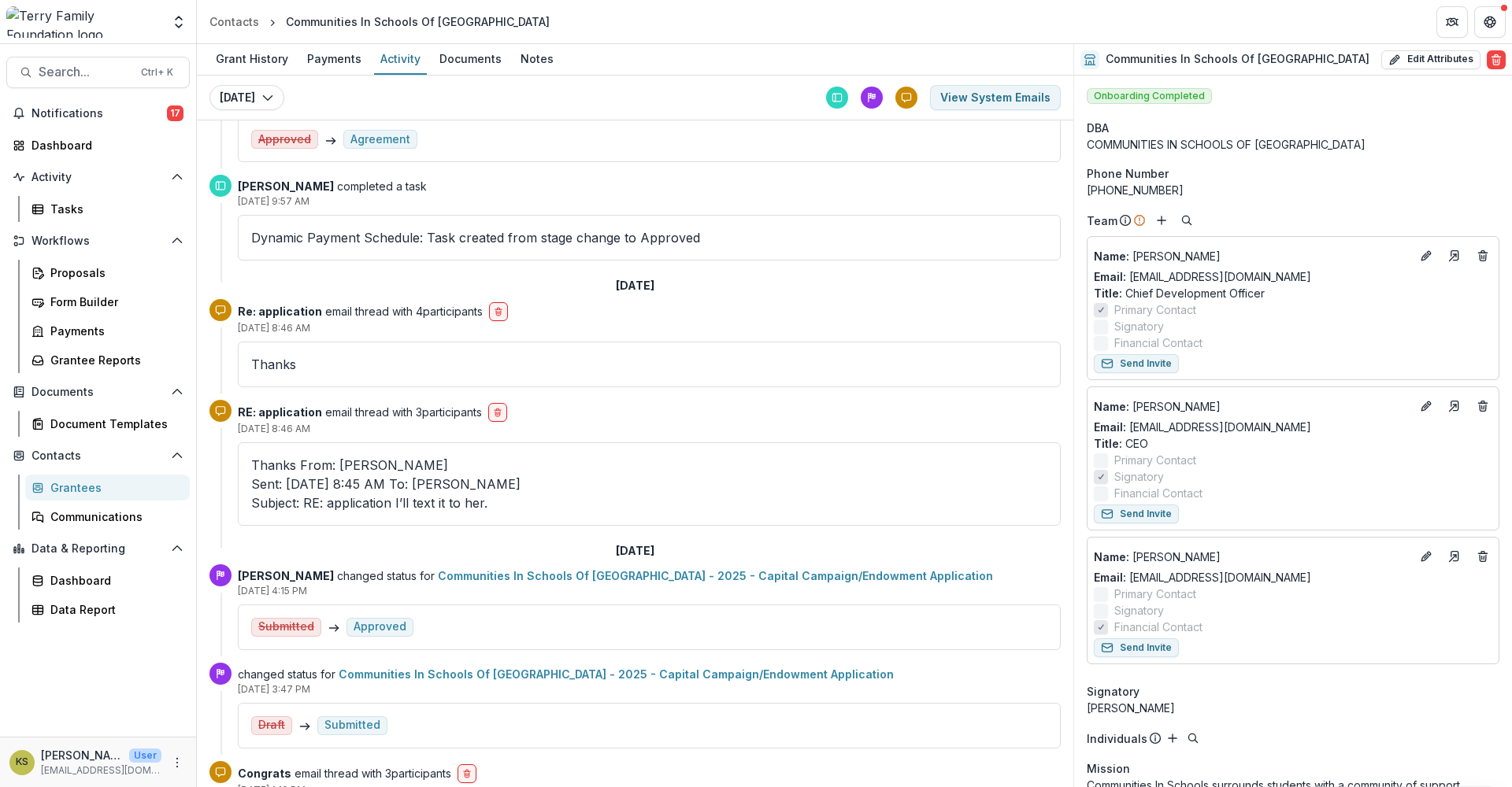
scroll to position [1312, 0]
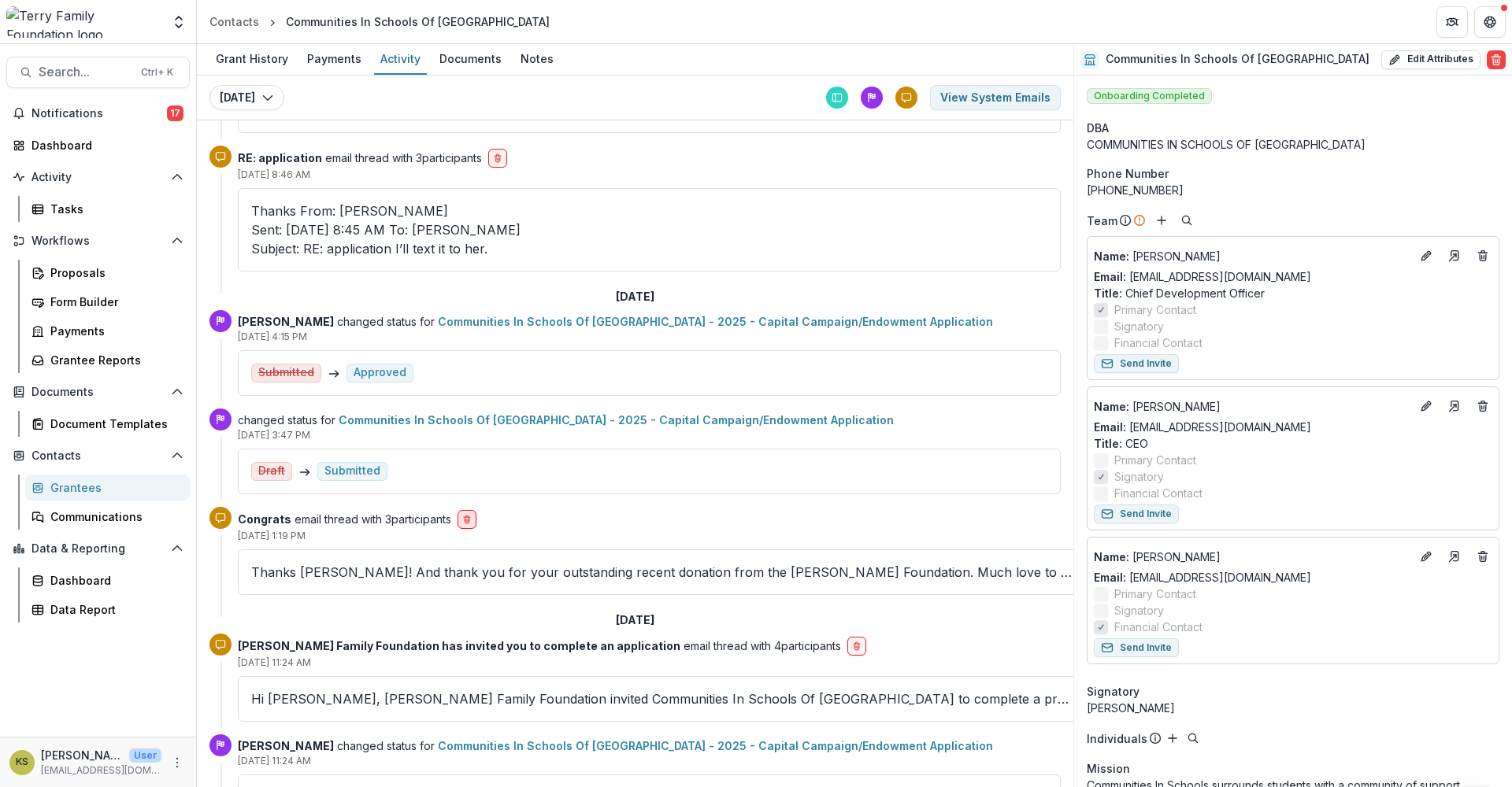
click at [470, 519] on icon "delete-button" at bounding box center [467, 521] width 5 height 5
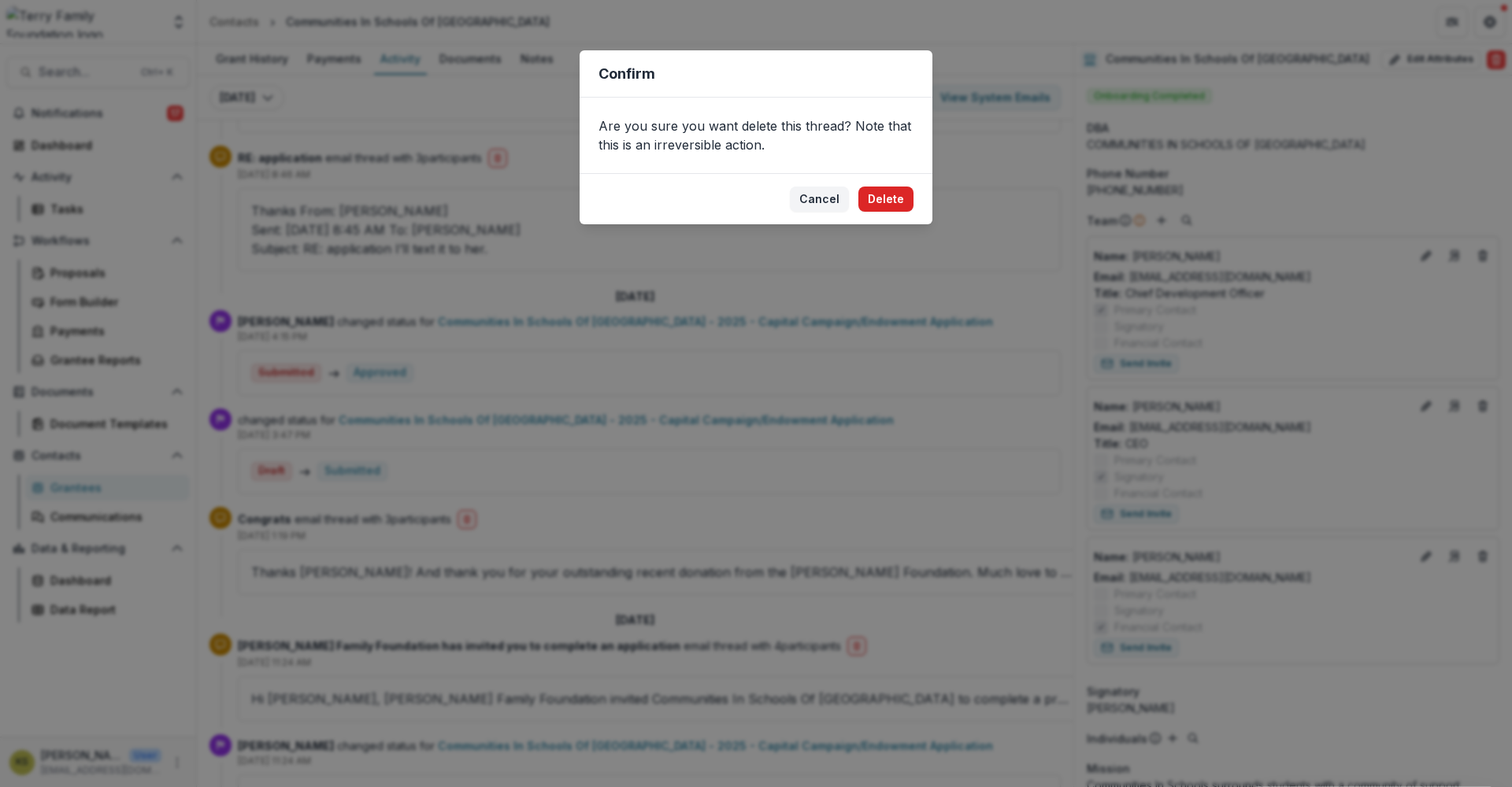
click at [875, 192] on button "Delete" at bounding box center [886, 199] width 55 height 25
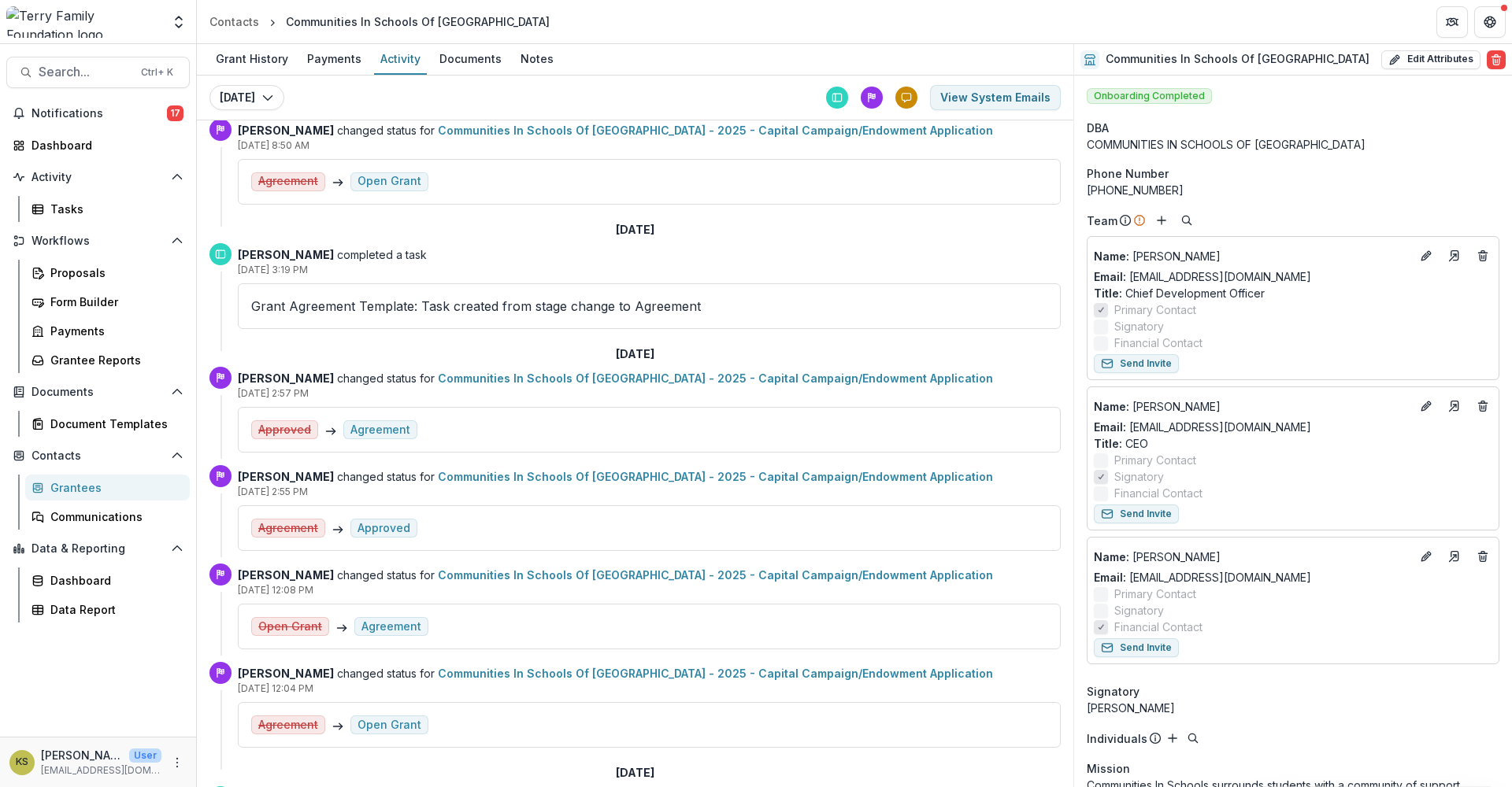
scroll to position [0, 0]
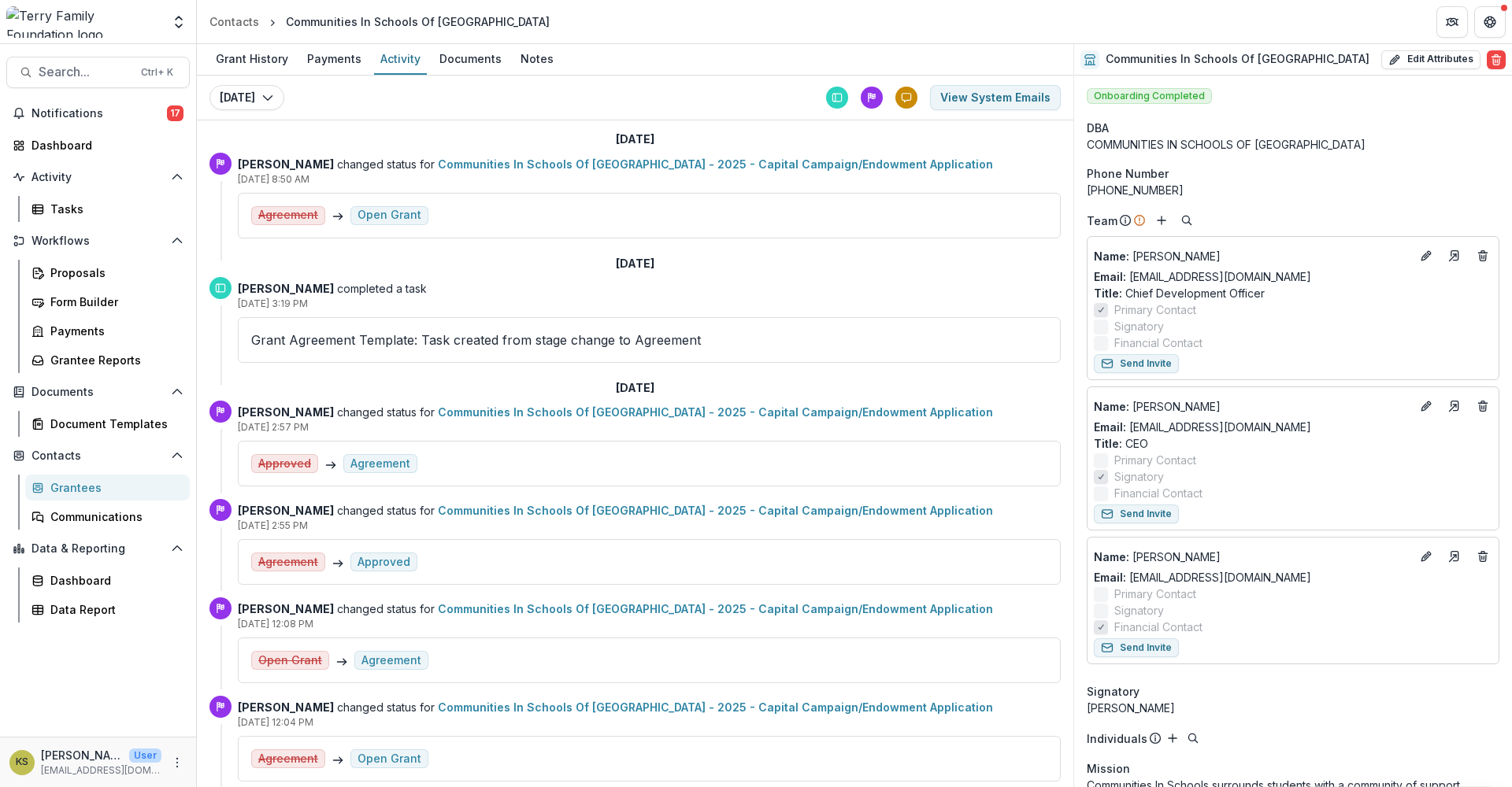
click at [98, 488] on div "Grantees" at bounding box center [114, 487] width 127 height 17
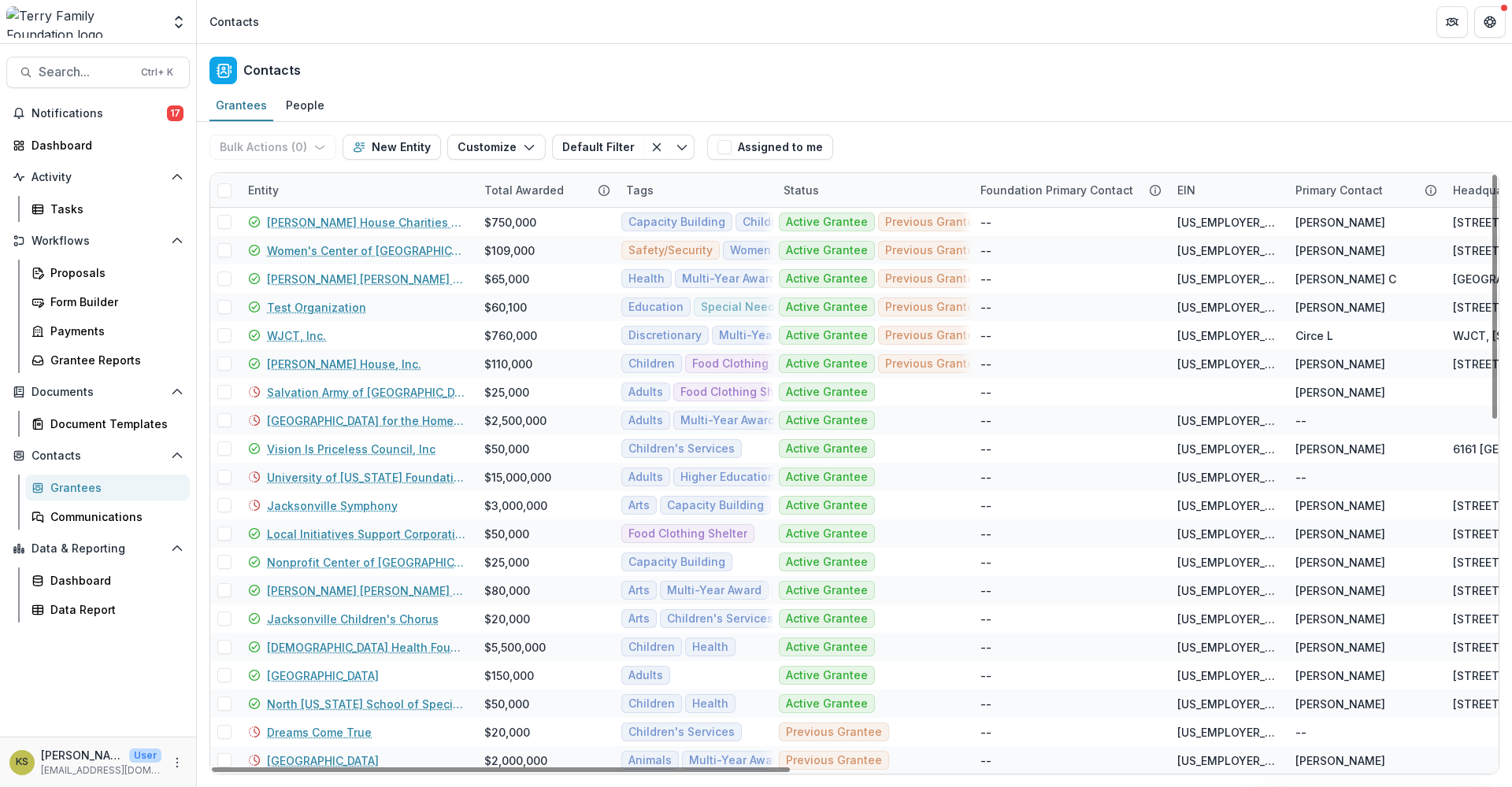
click at [297, 188] on div "Entity" at bounding box center [356, 190] width 236 height 34
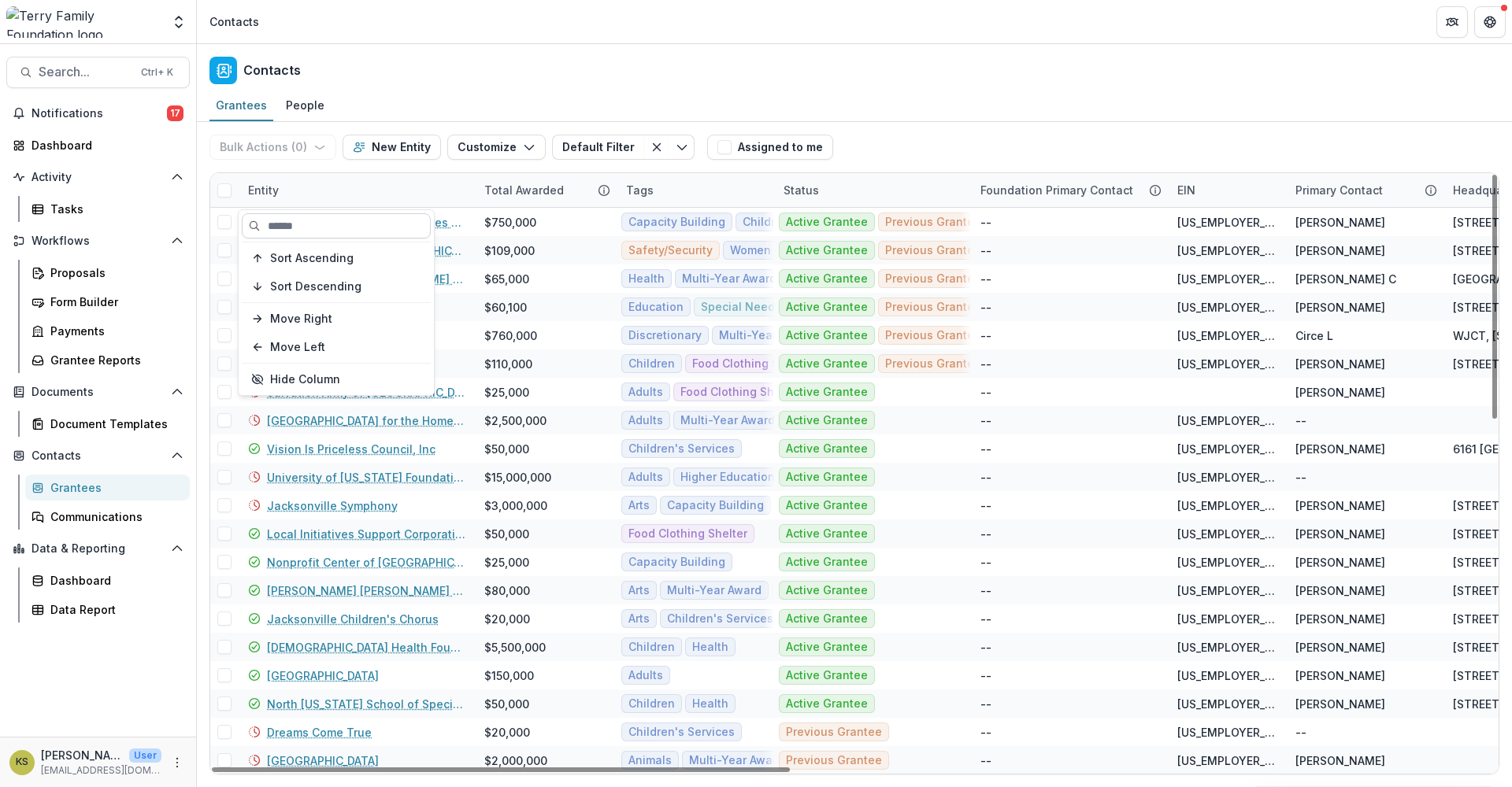
click at [290, 221] on input at bounding box center [335, 225] width 189 height 25
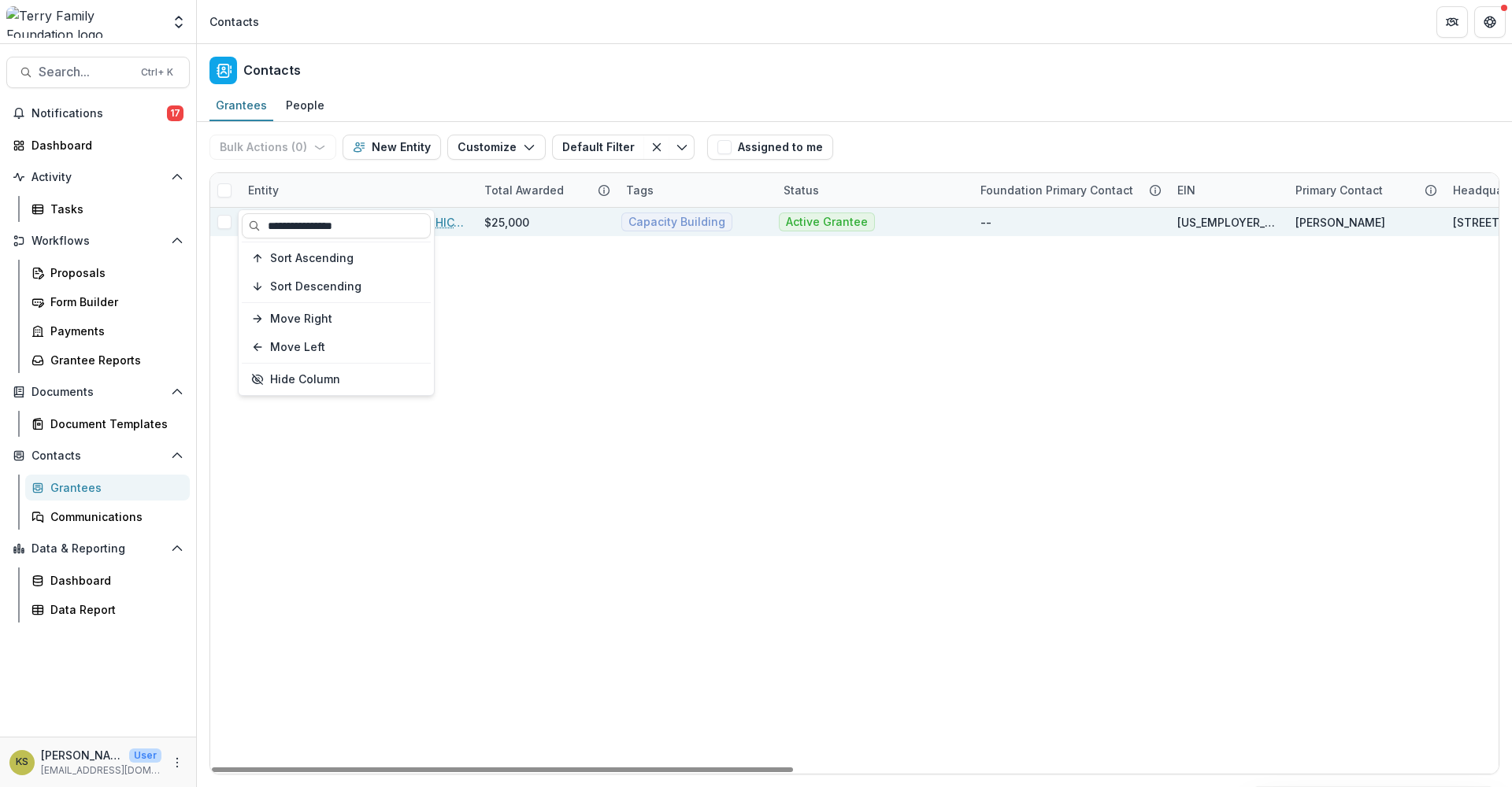
type input "**********"
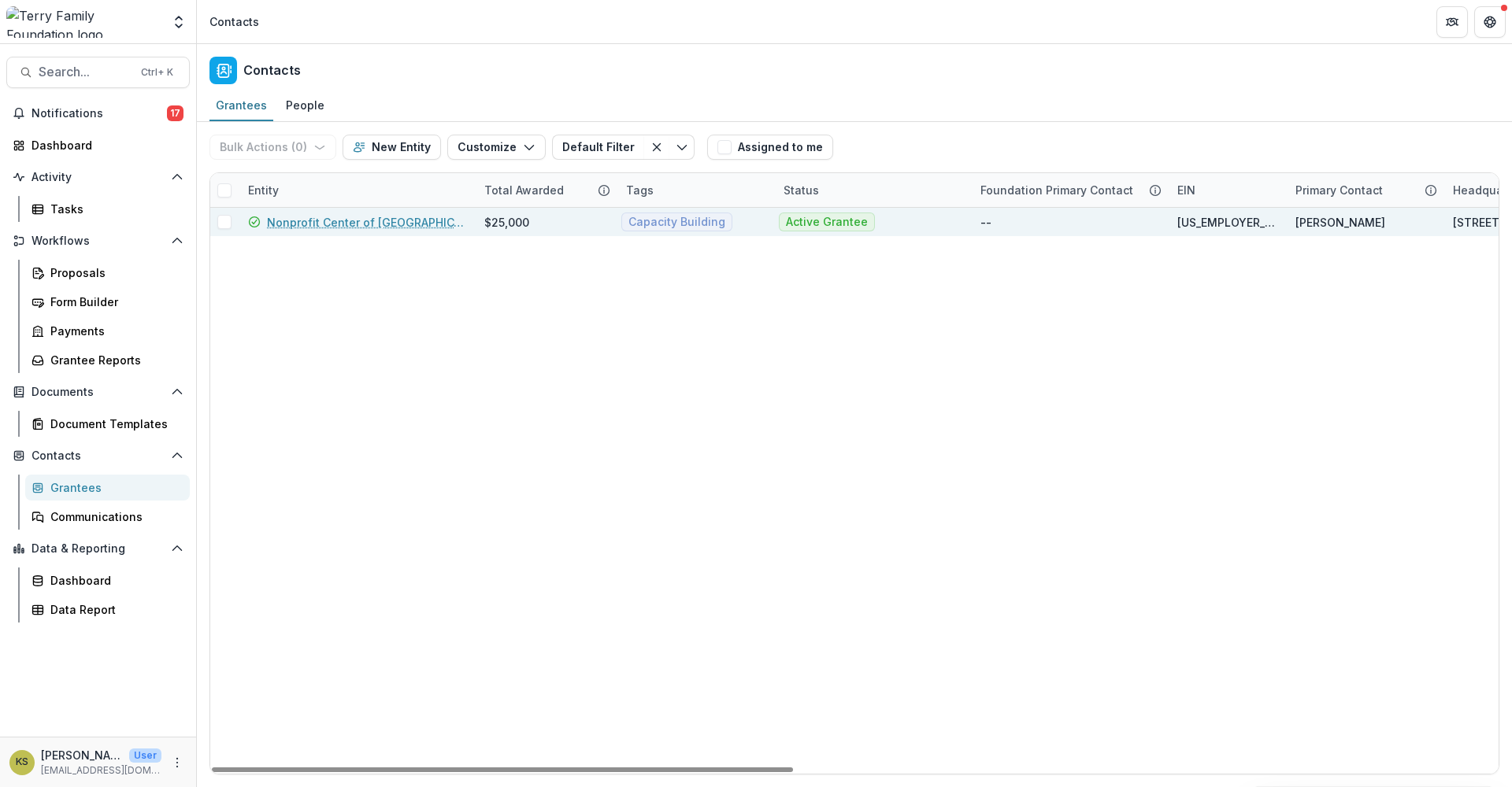
click at [448, 227] on link "Nonprofit Center of [GEOGRAPHIC_DATA][US_STATE]" at bounding box center [366, 222] width 199 height 17
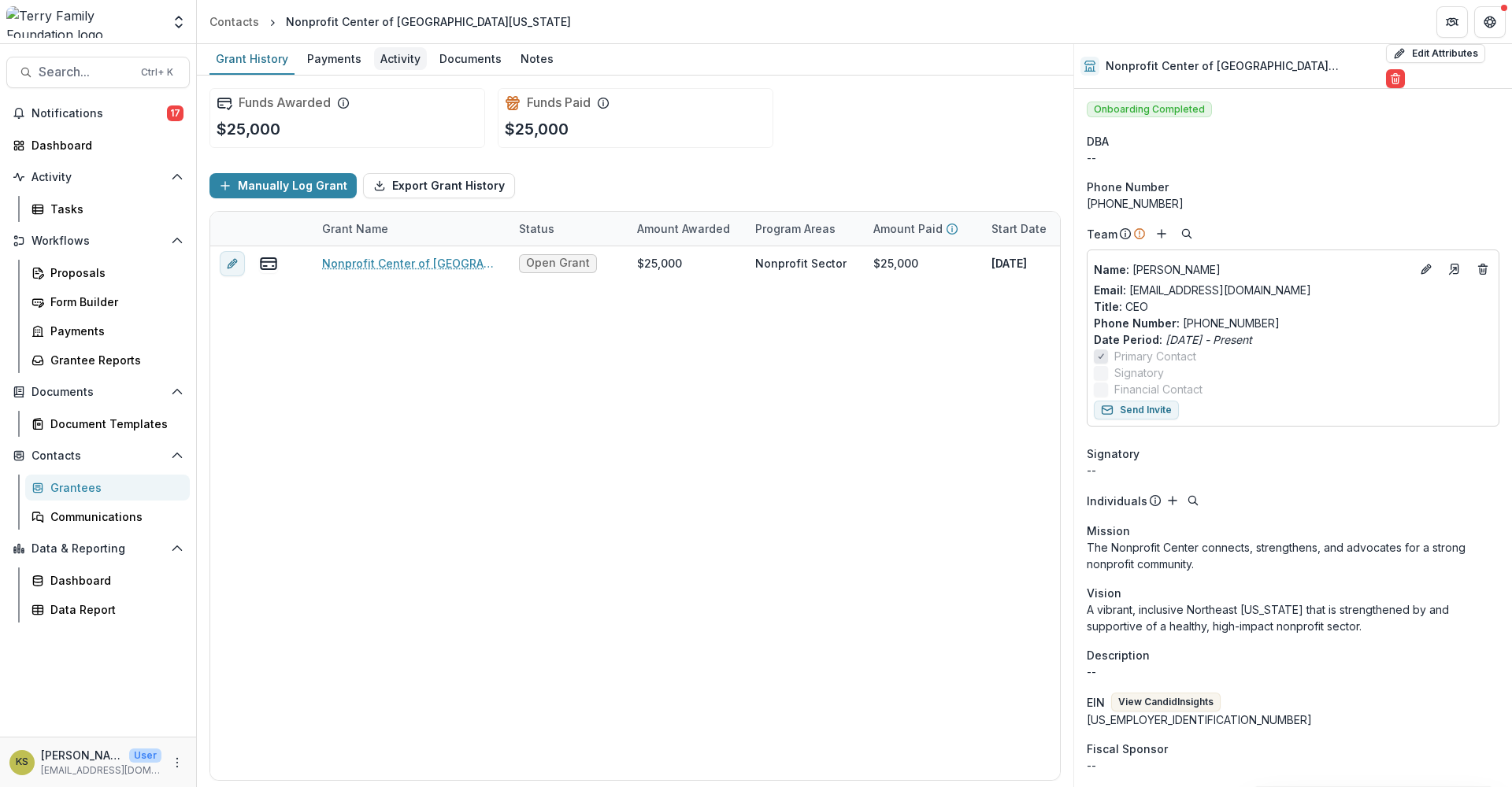
click at [391, 60] on div "Activity" at bounding box center [400, 58] width 52 height 23
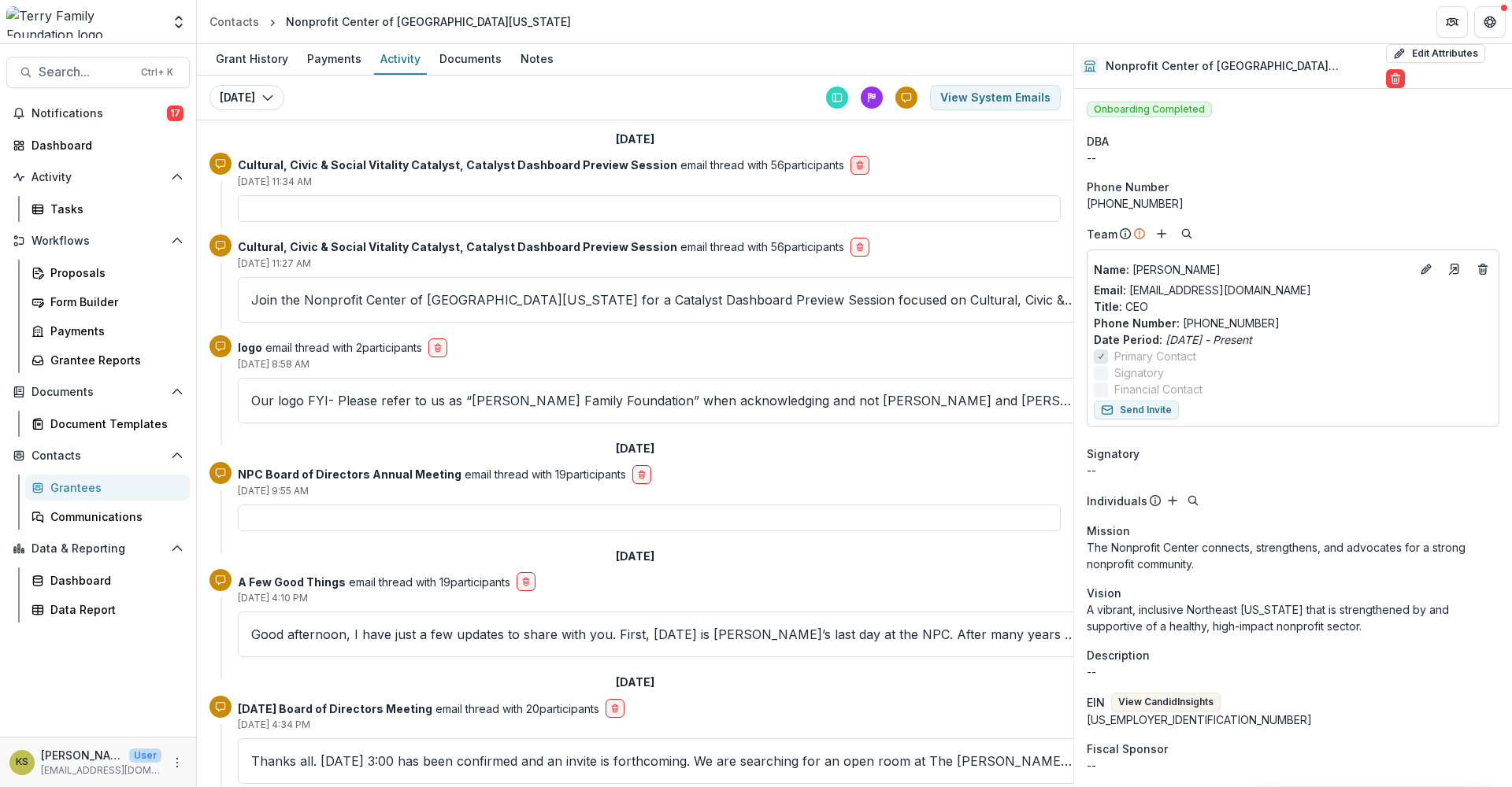
click at [850, 171] on button "delete-button" at bounding box center [859, 165] width 19 height 19
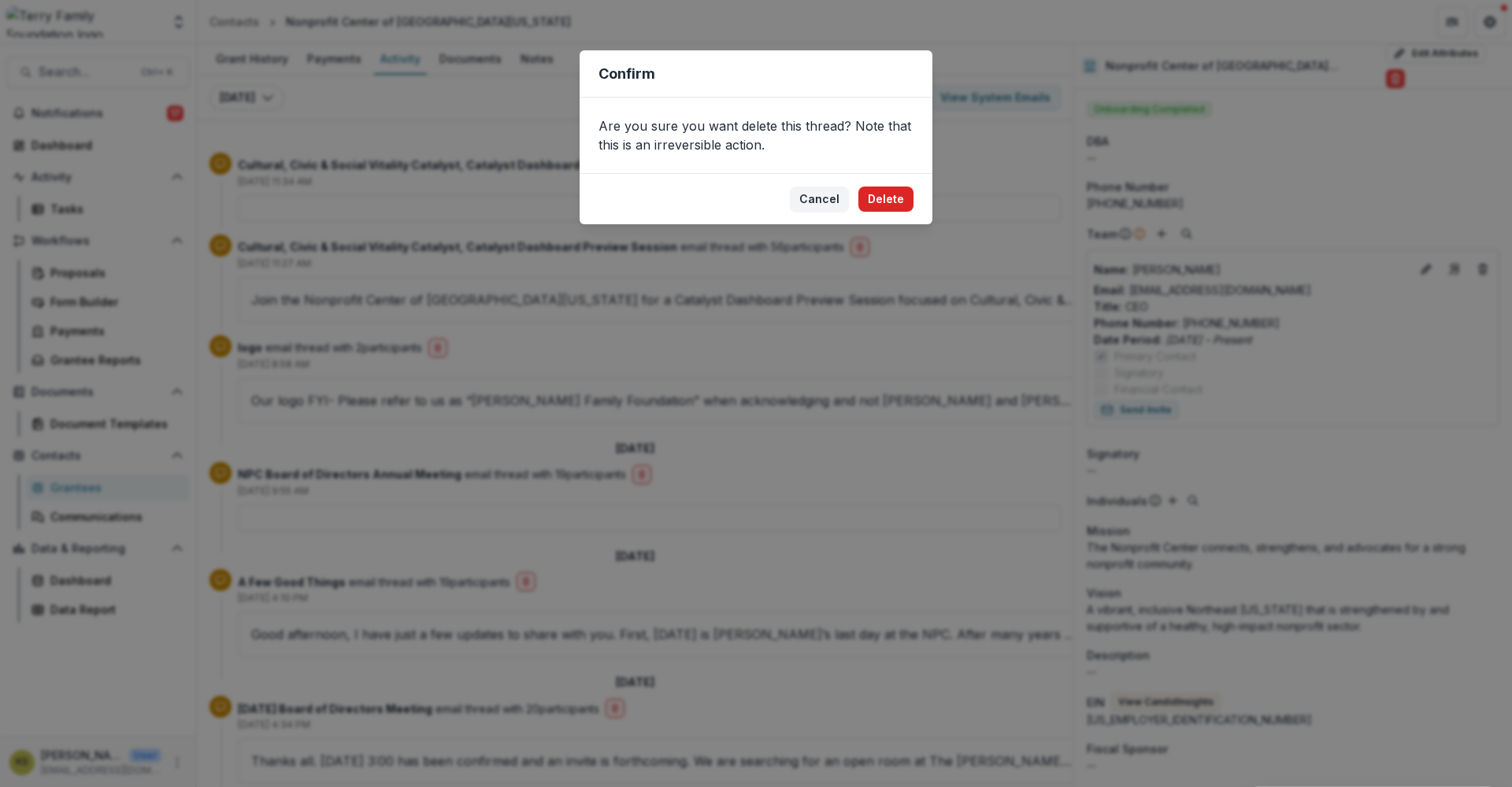
click at [893, 199] on button "Delete" at bounding box center [886, 199] width 55 height 25
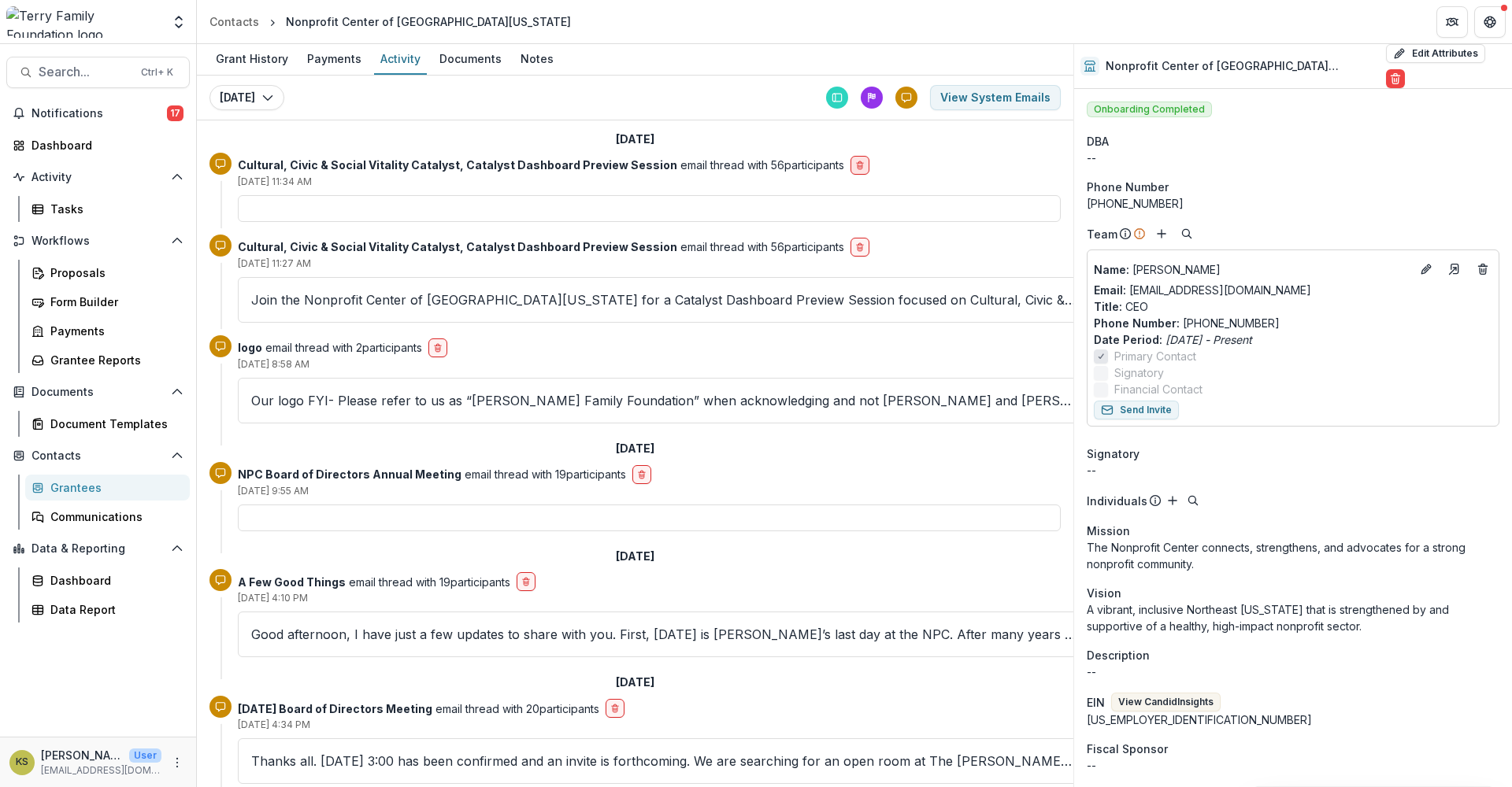
click at [855, 165] on icon "delete-button" at bounding box center [860, 165] width 10 height 10
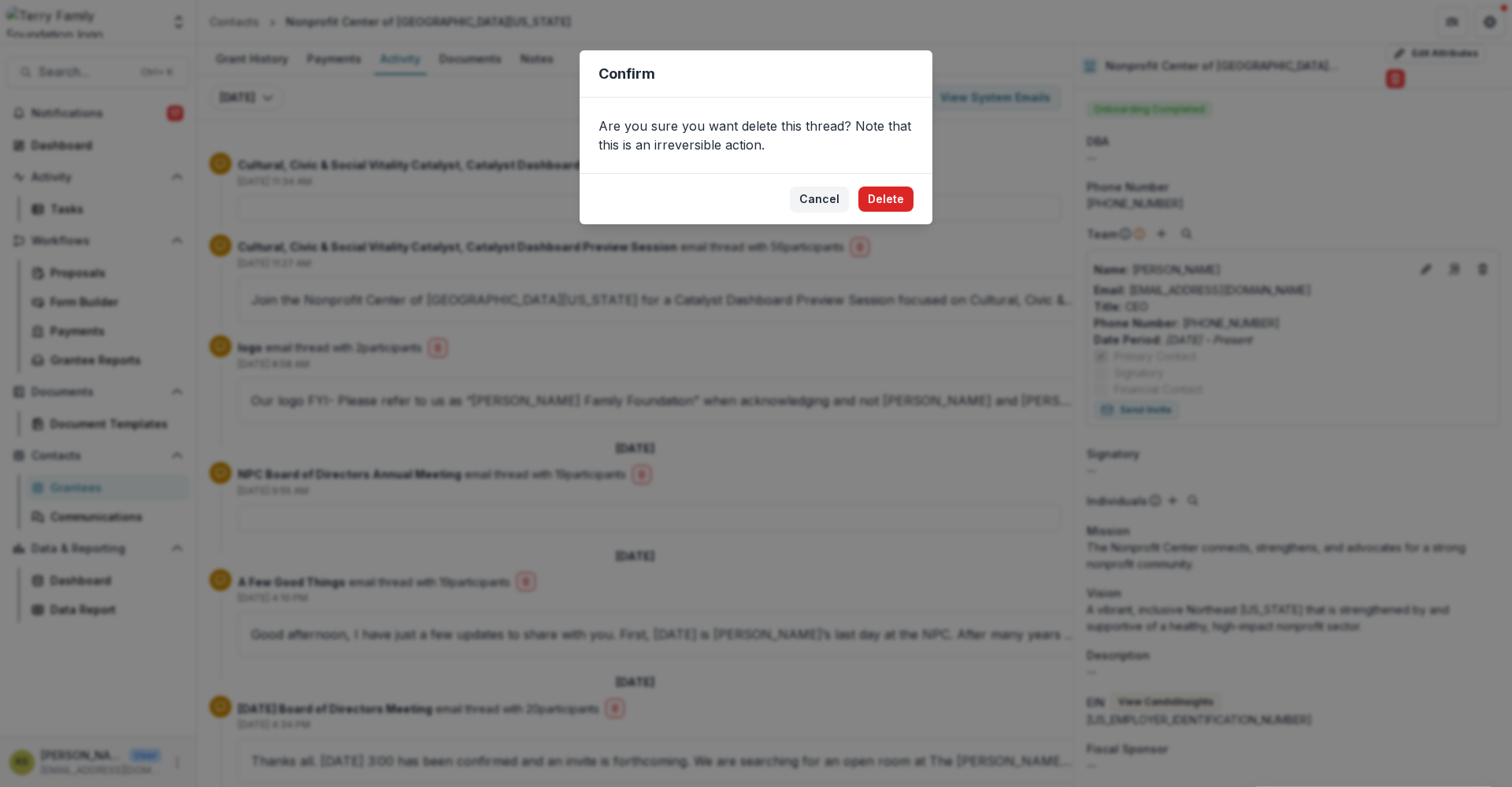
click at [898, 203] on button "Delete" at bounding box center [886, 199] width 55 height 25
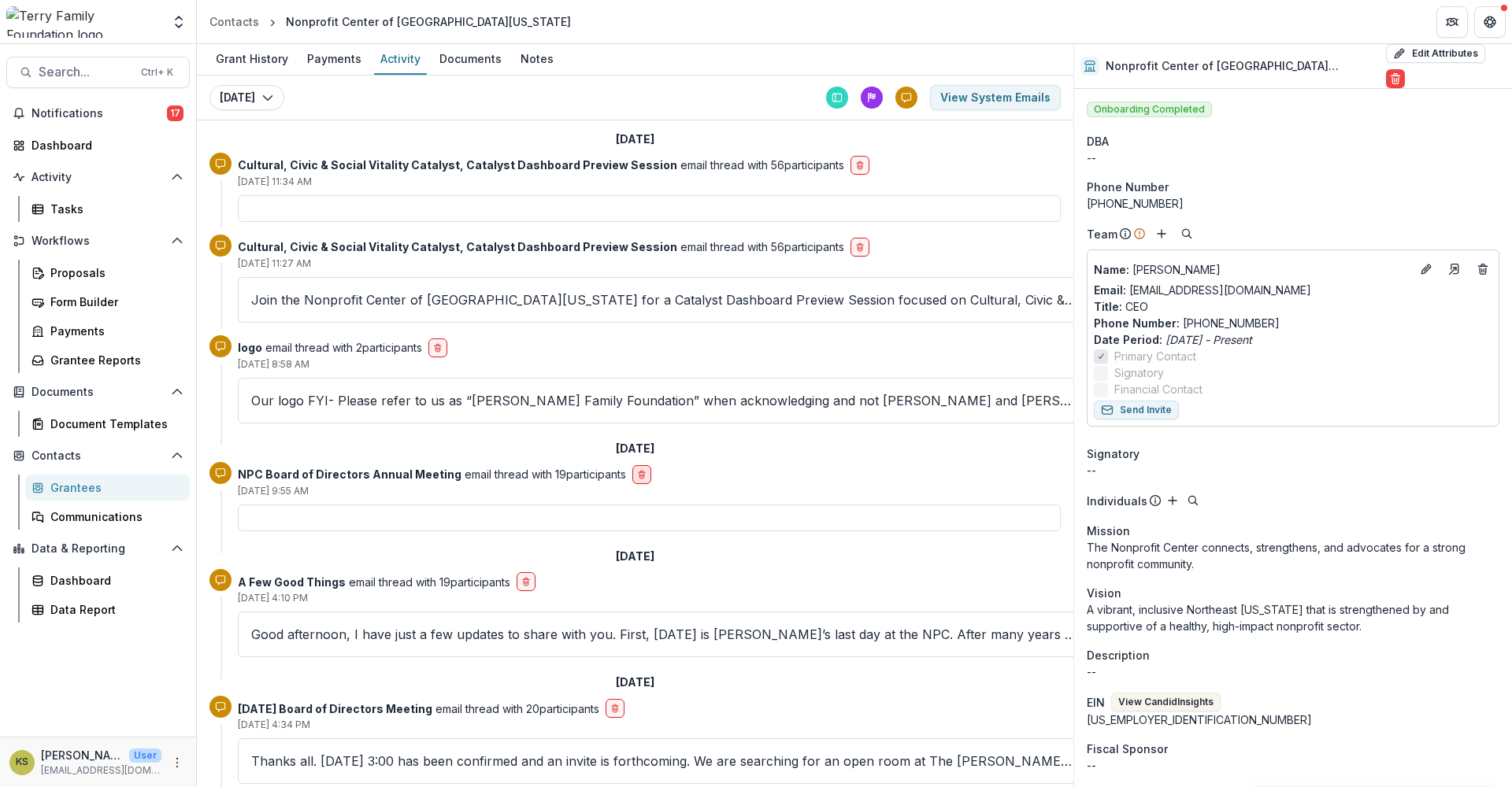
click at [640, 474] on icon "delete-button" at bounding box center [642, 476] width 5 height 5
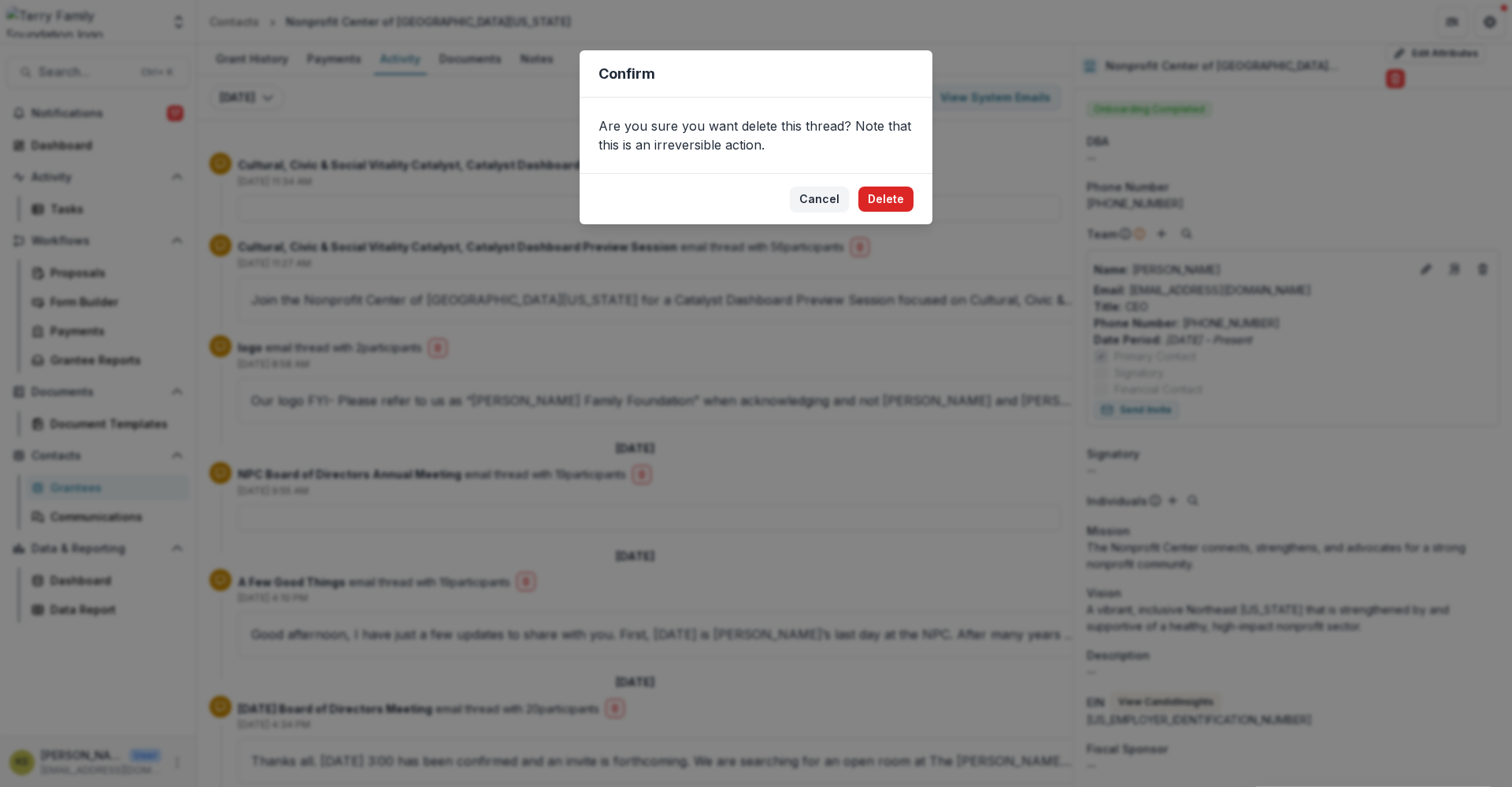
click at [892, 206] on button "Delete" at bounding box center [886, 199] width 55 height 25
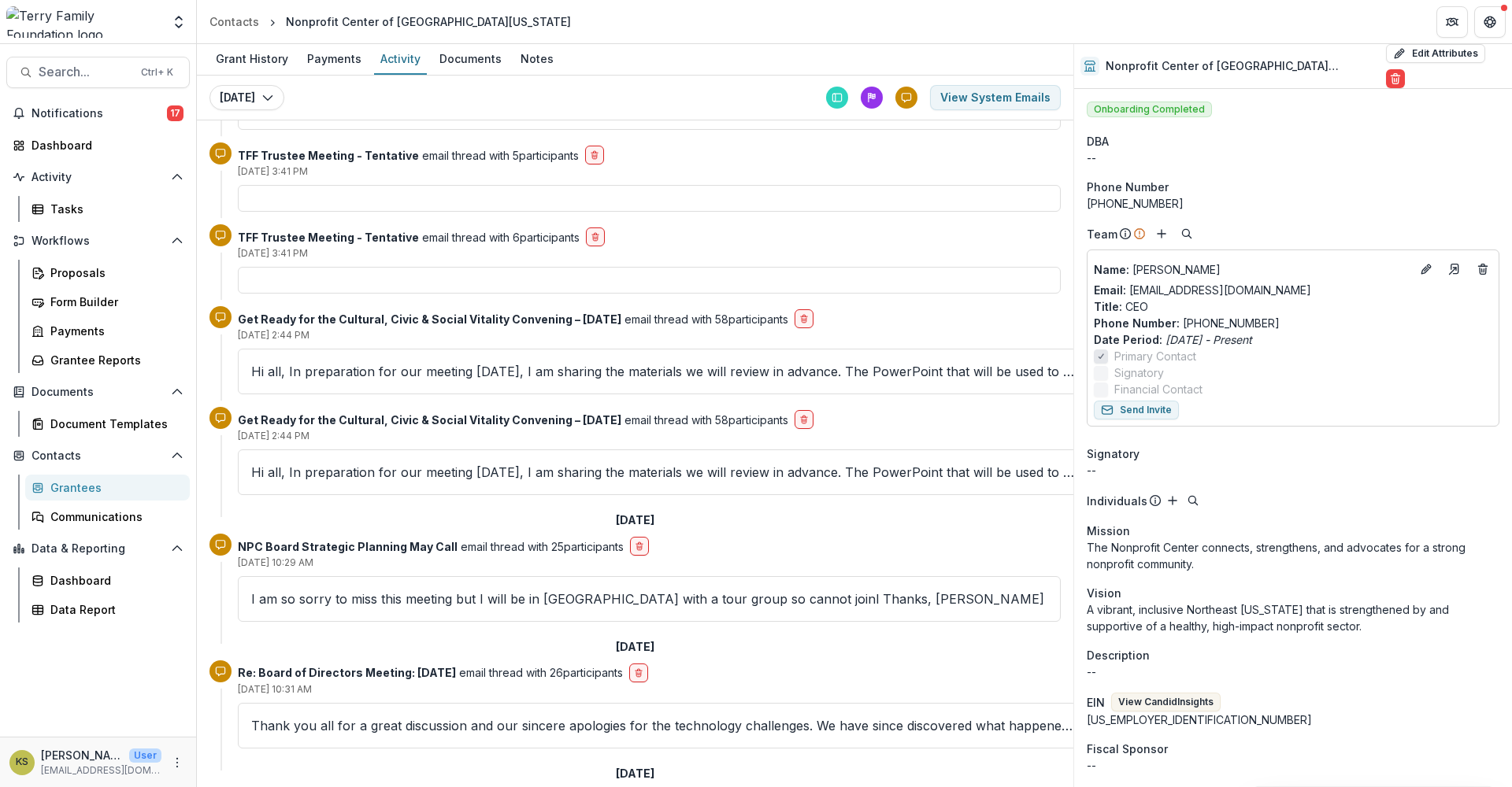
scroll to position [5285, 0]
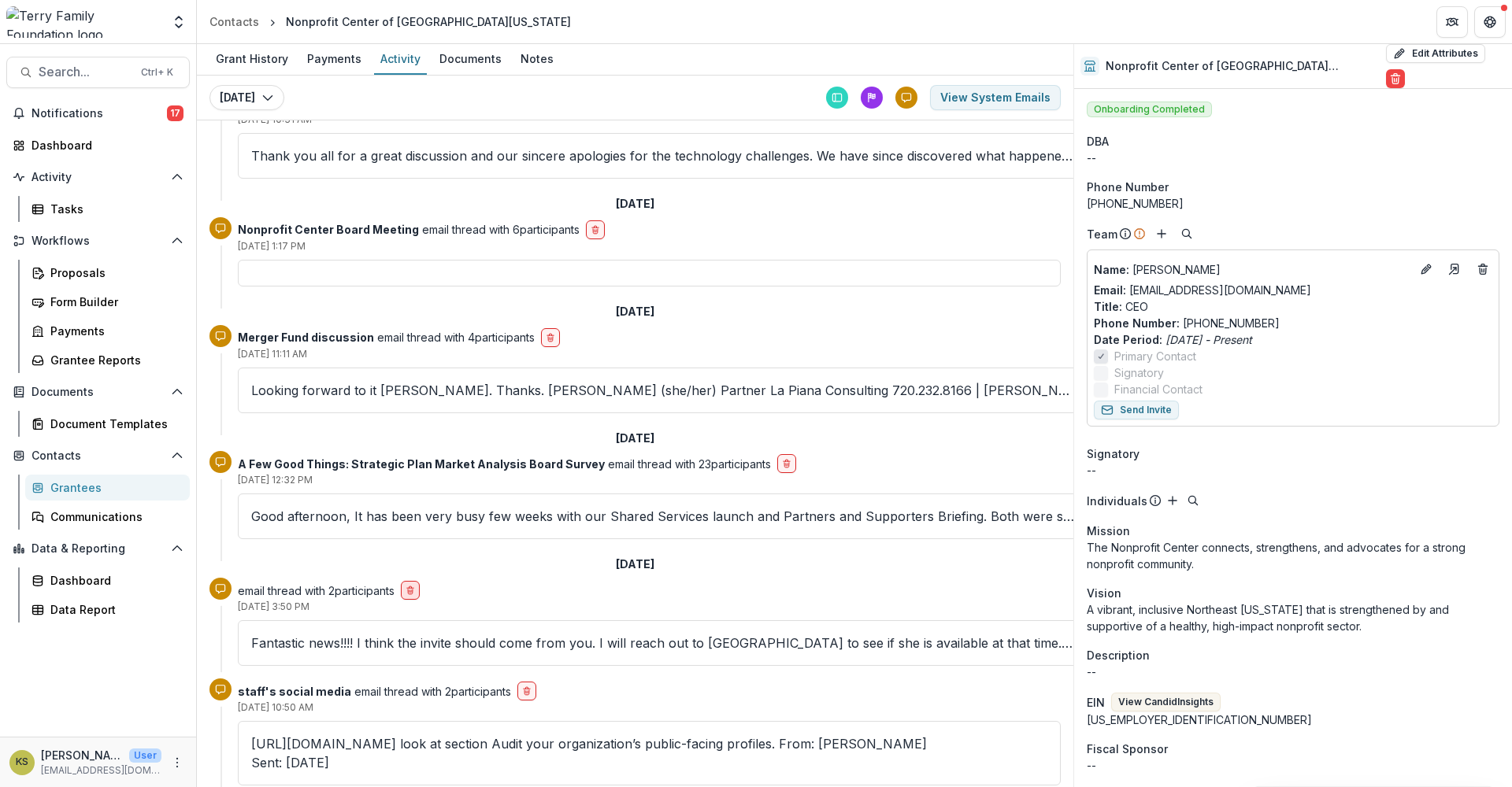
click at [412, 589] on icon "delete-button" at bounding box center [409, 591] width 5 height 5
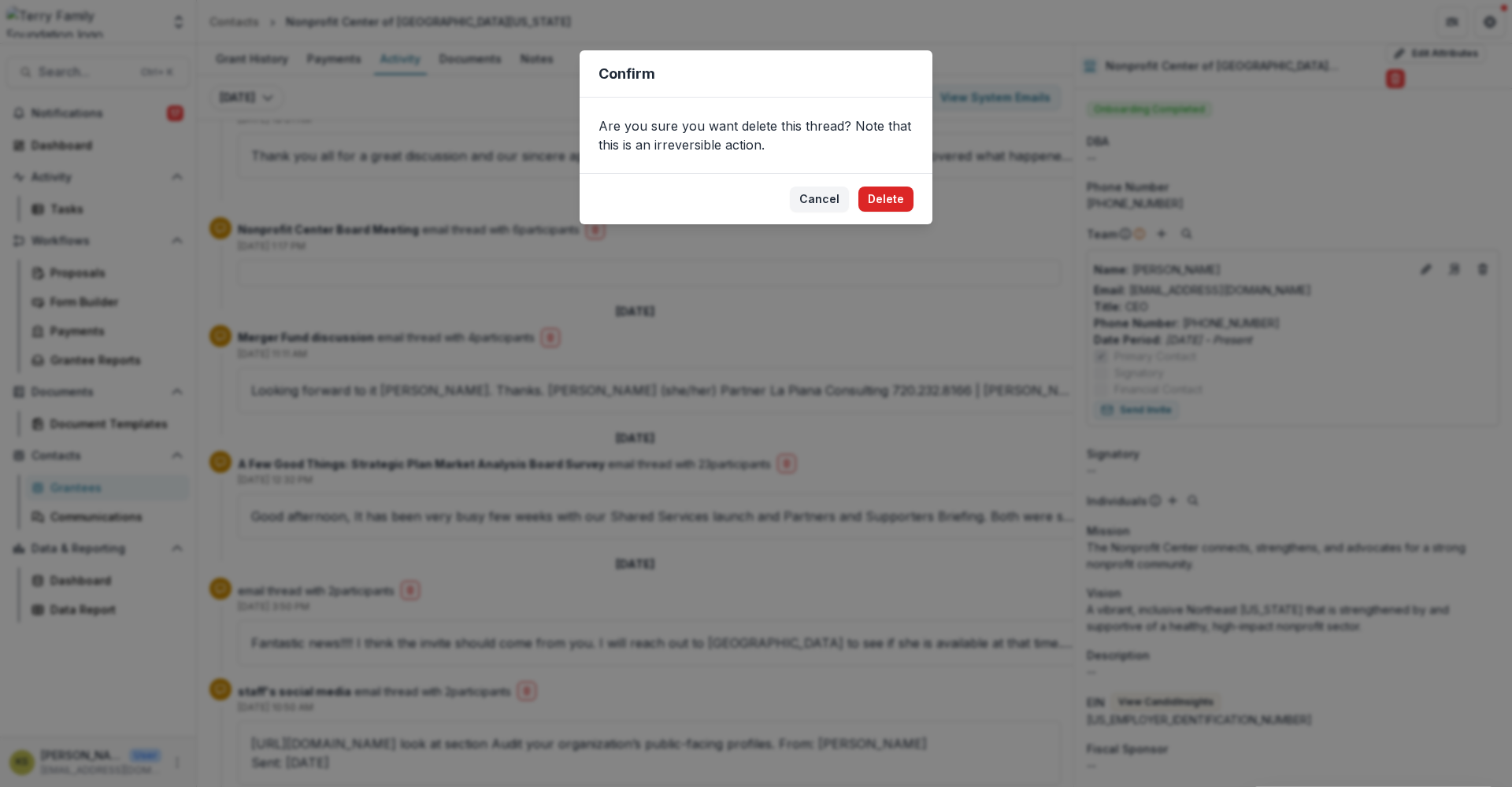
click at [891, 203] on button "Delete" at bounding box center [886, 199] width 55 height 25
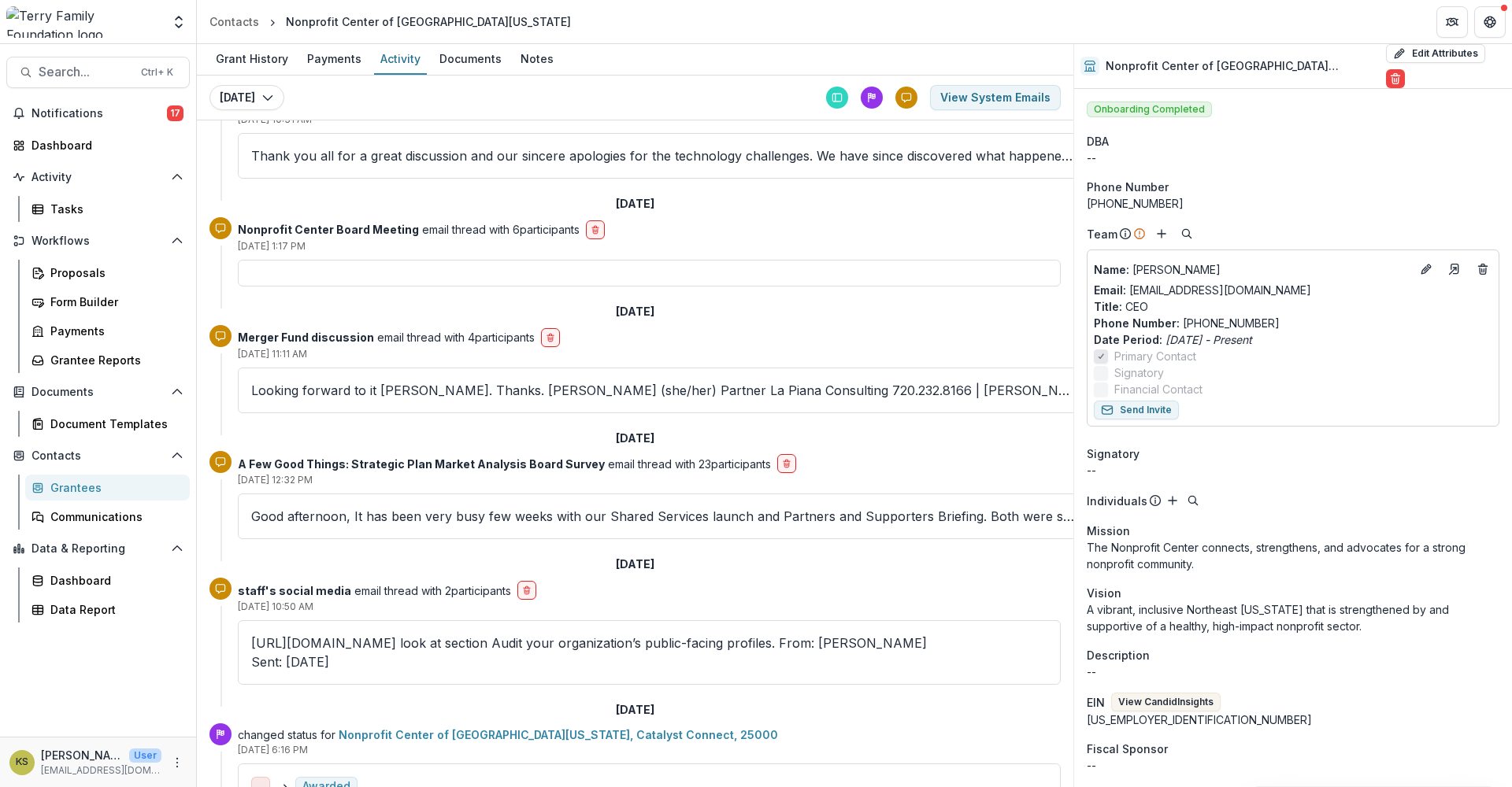
scroll to position [5184, 0]
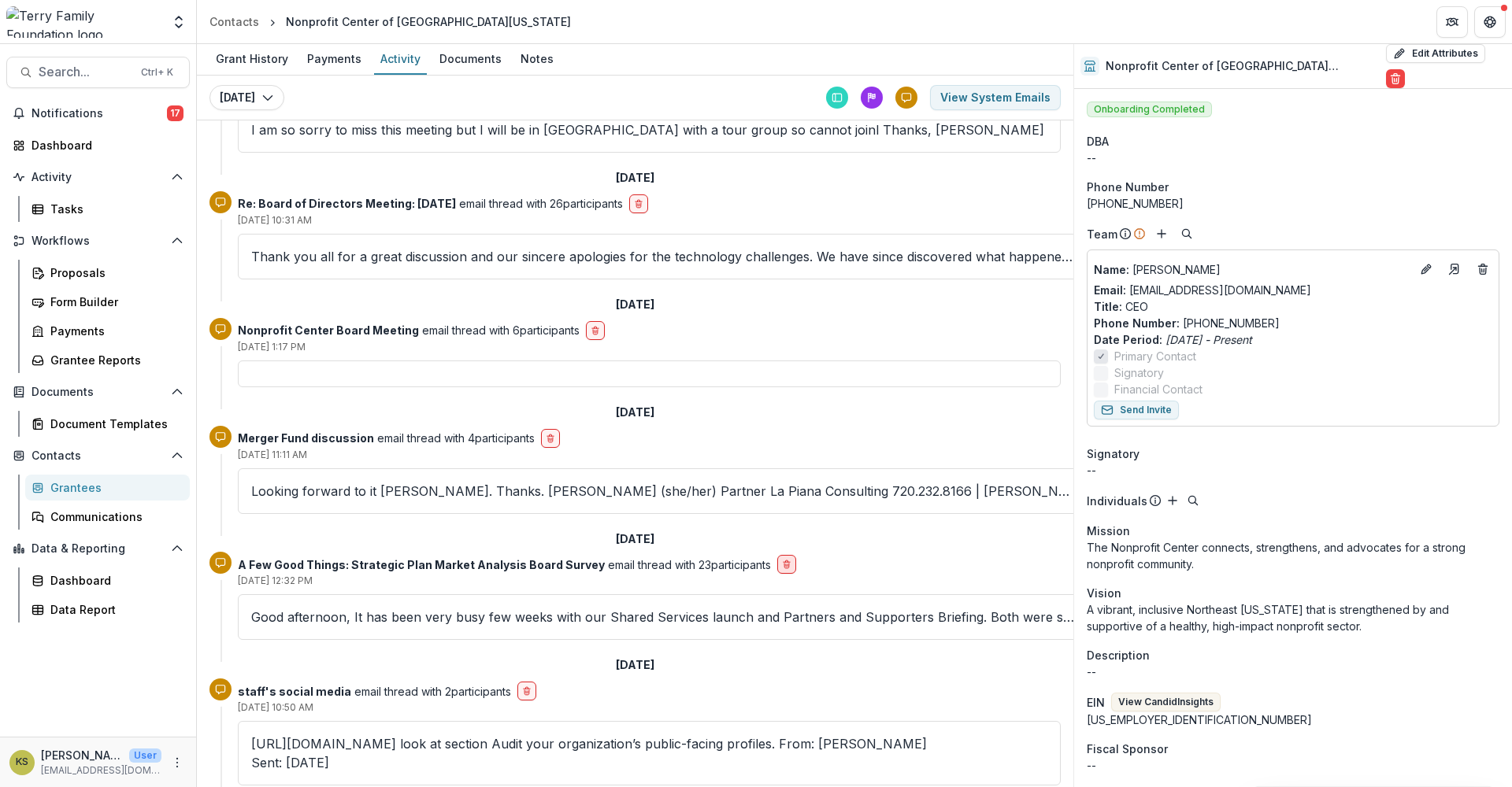
click at [782, 560] on icon "delete-button" at bounding box center [787, 565] width 10 height 10
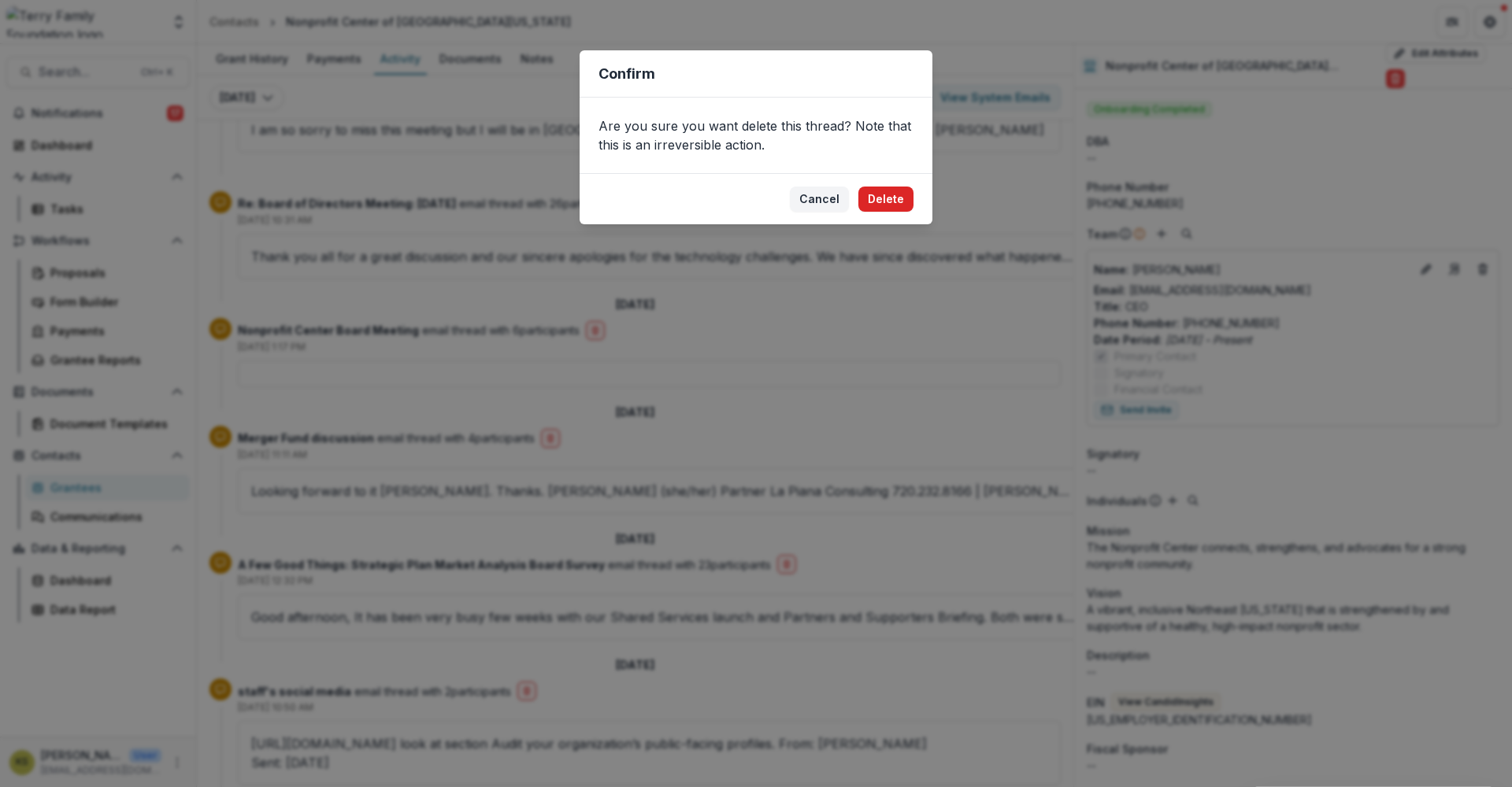
click at [905, 195] on button "Delete" at bounding box center [886, 199] width 55 height 25
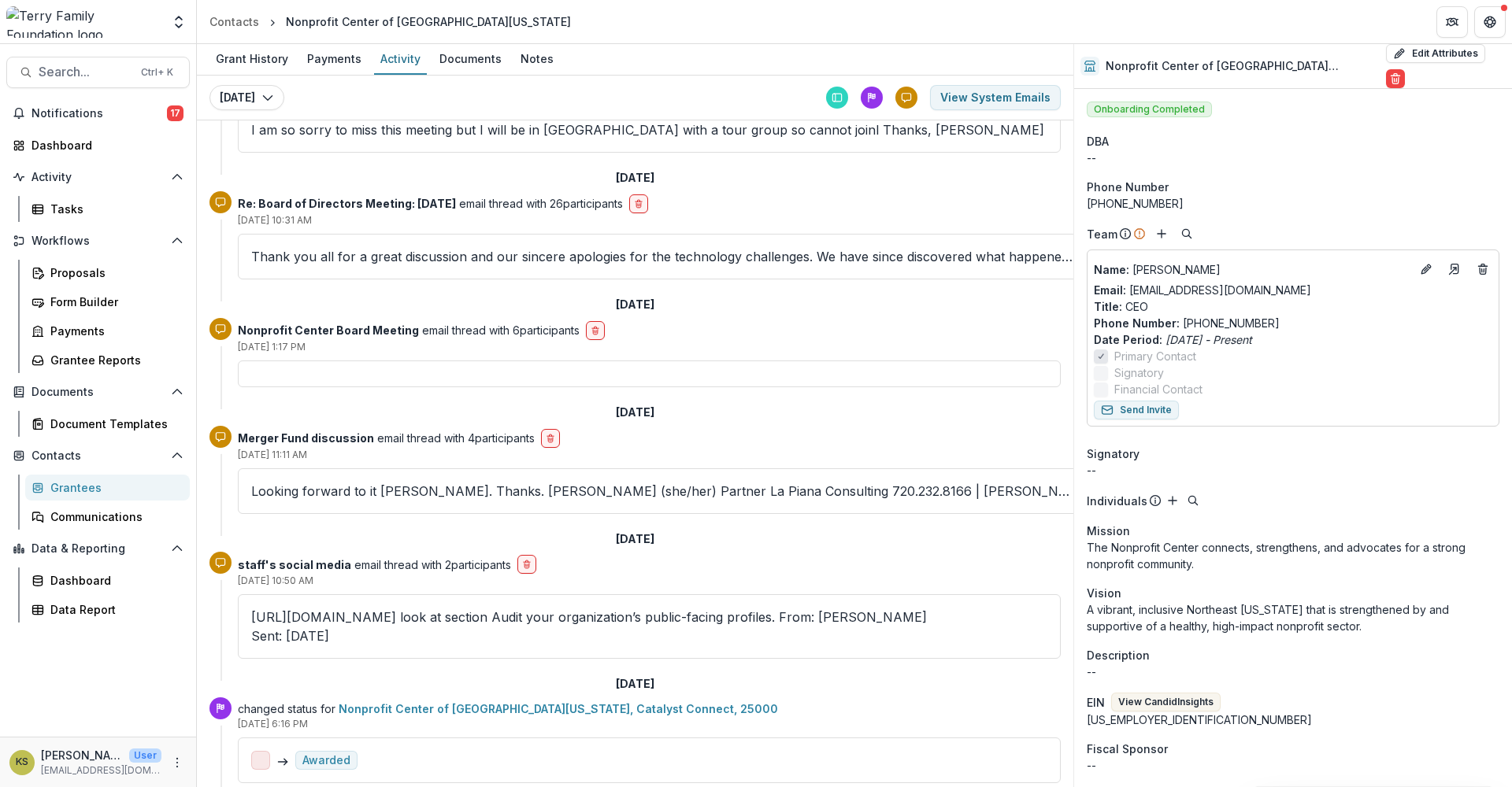
scroll to position [5057, 0]
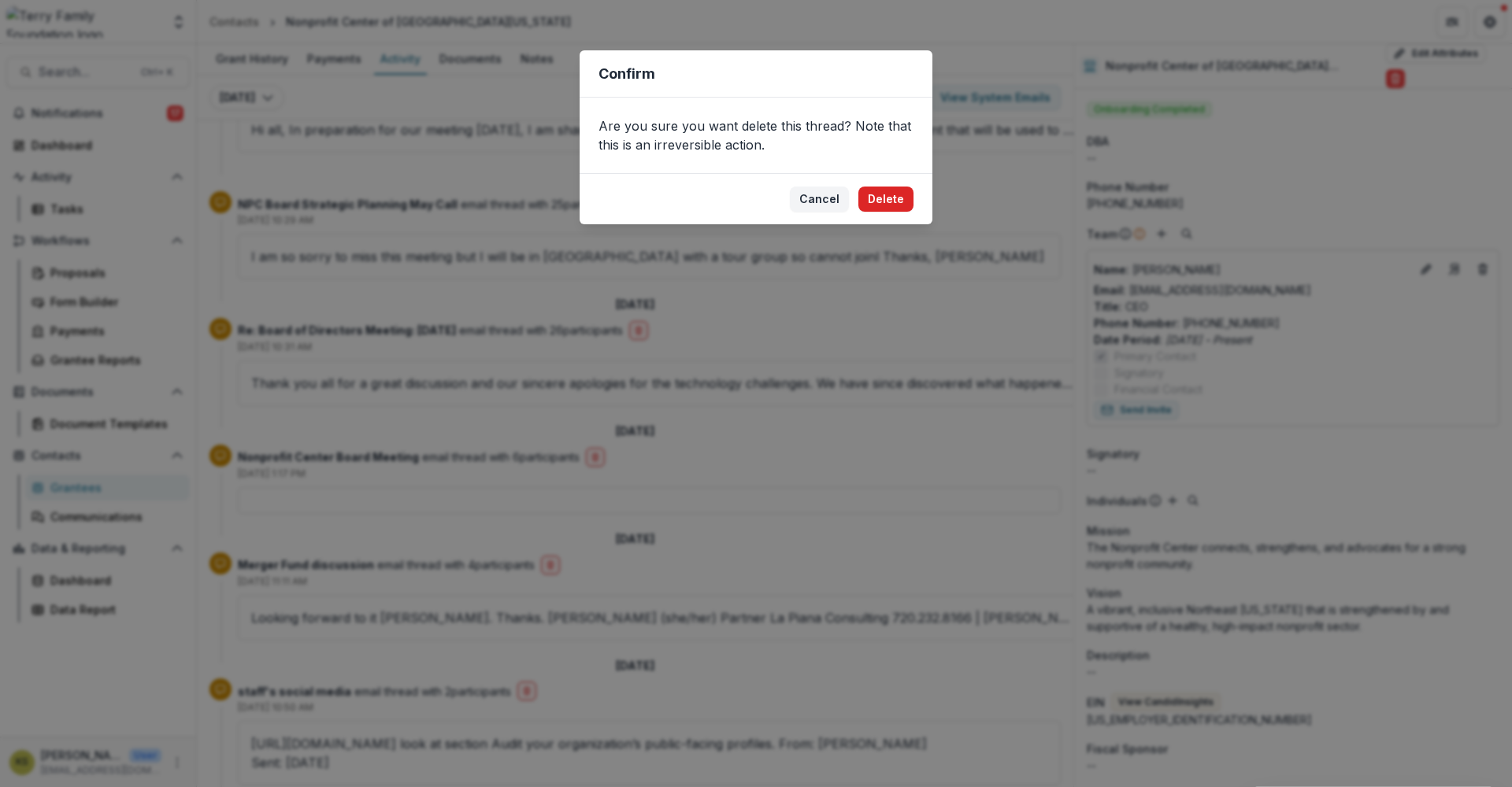
click at [879, 200] on button "Delete" at bounding box center [886, 199] width 55 height 25
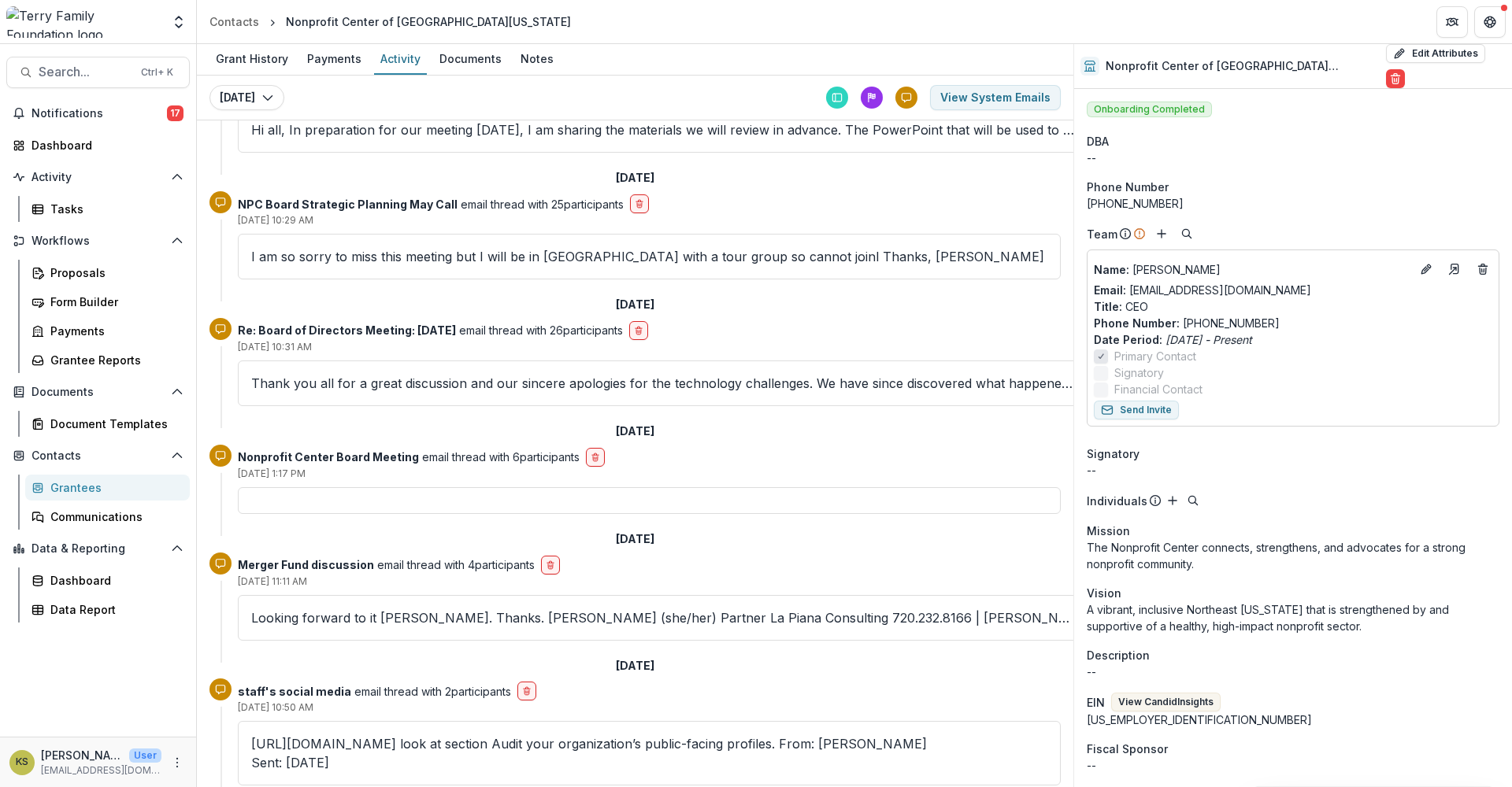
scroll to position [4931, 0]
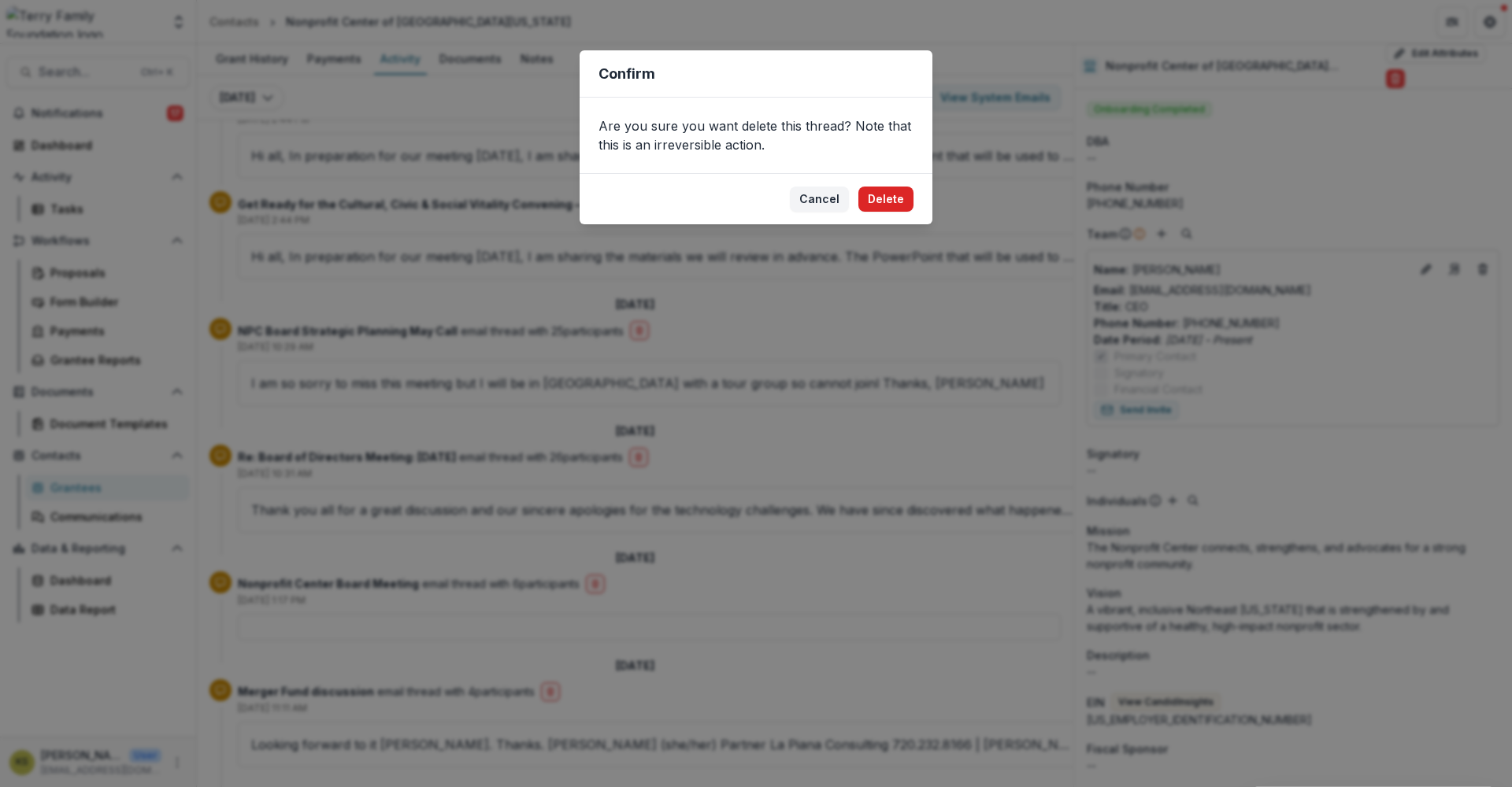
click at [891, 196] on button "Delete" at bounding box center [886, 199] width 55 height 25
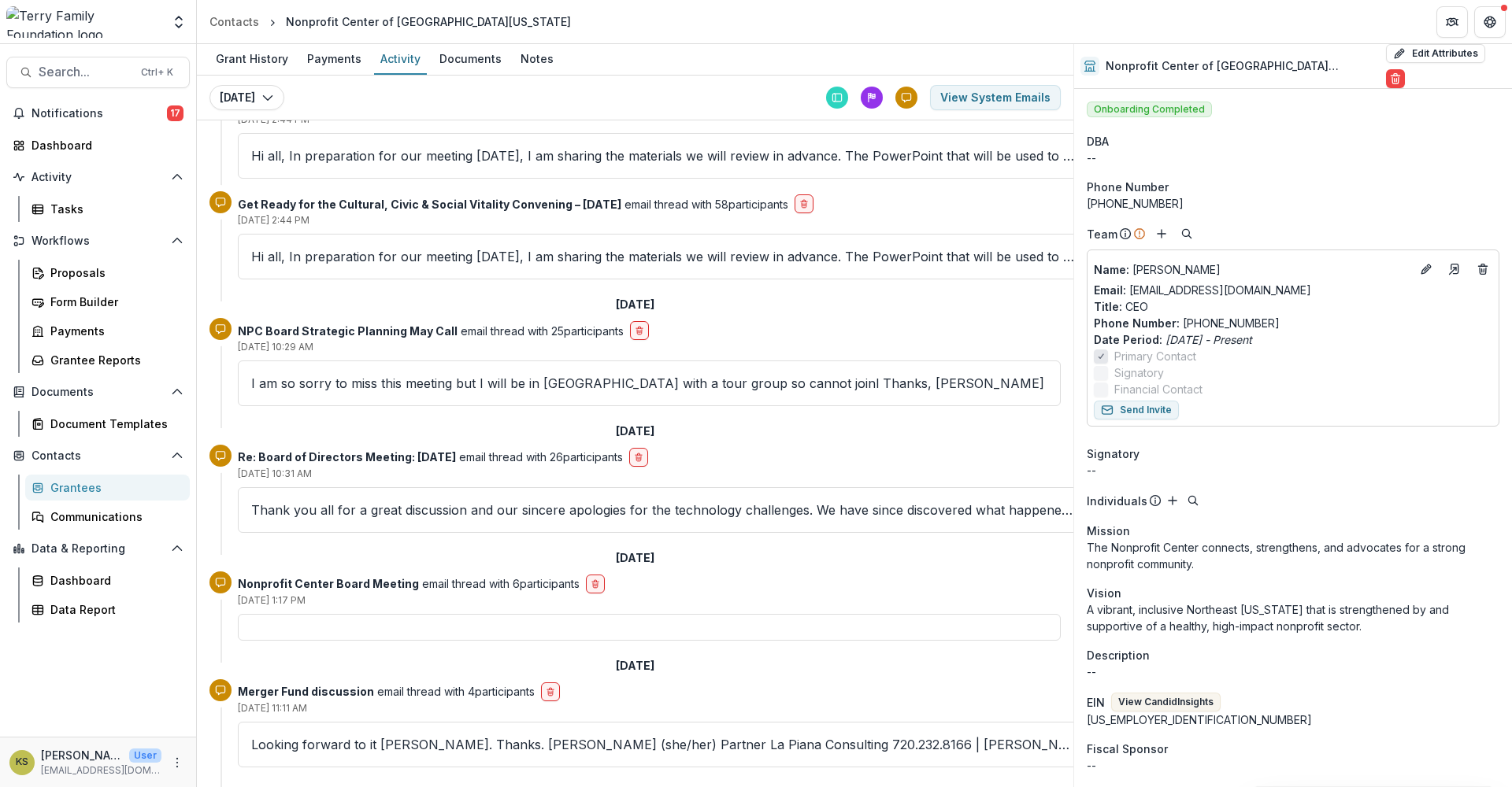
scroll to position [4803, 0]
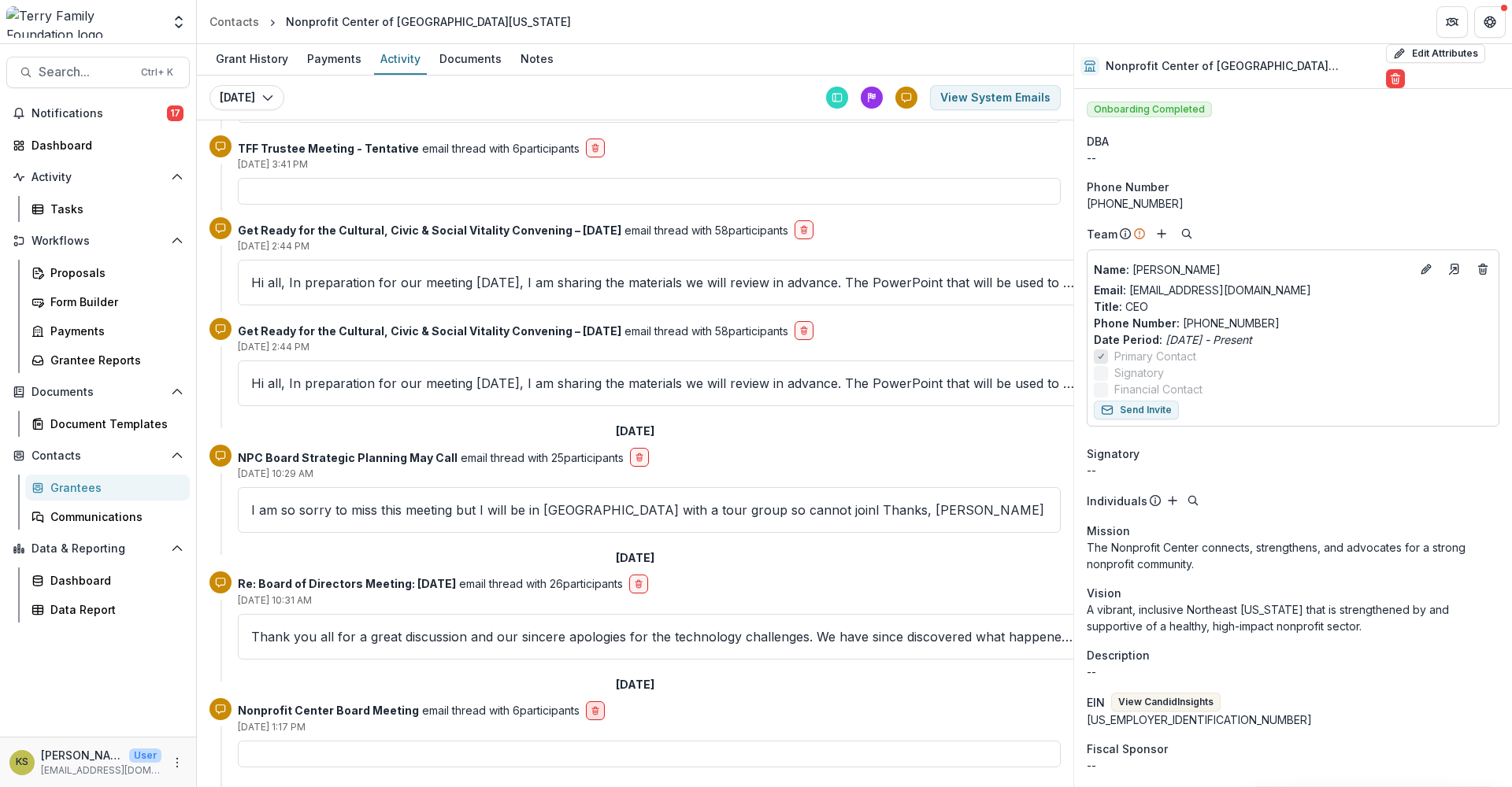
click at [590, 706] on icon "delete-button" at bounding box center [595, 711] width 10 height 10
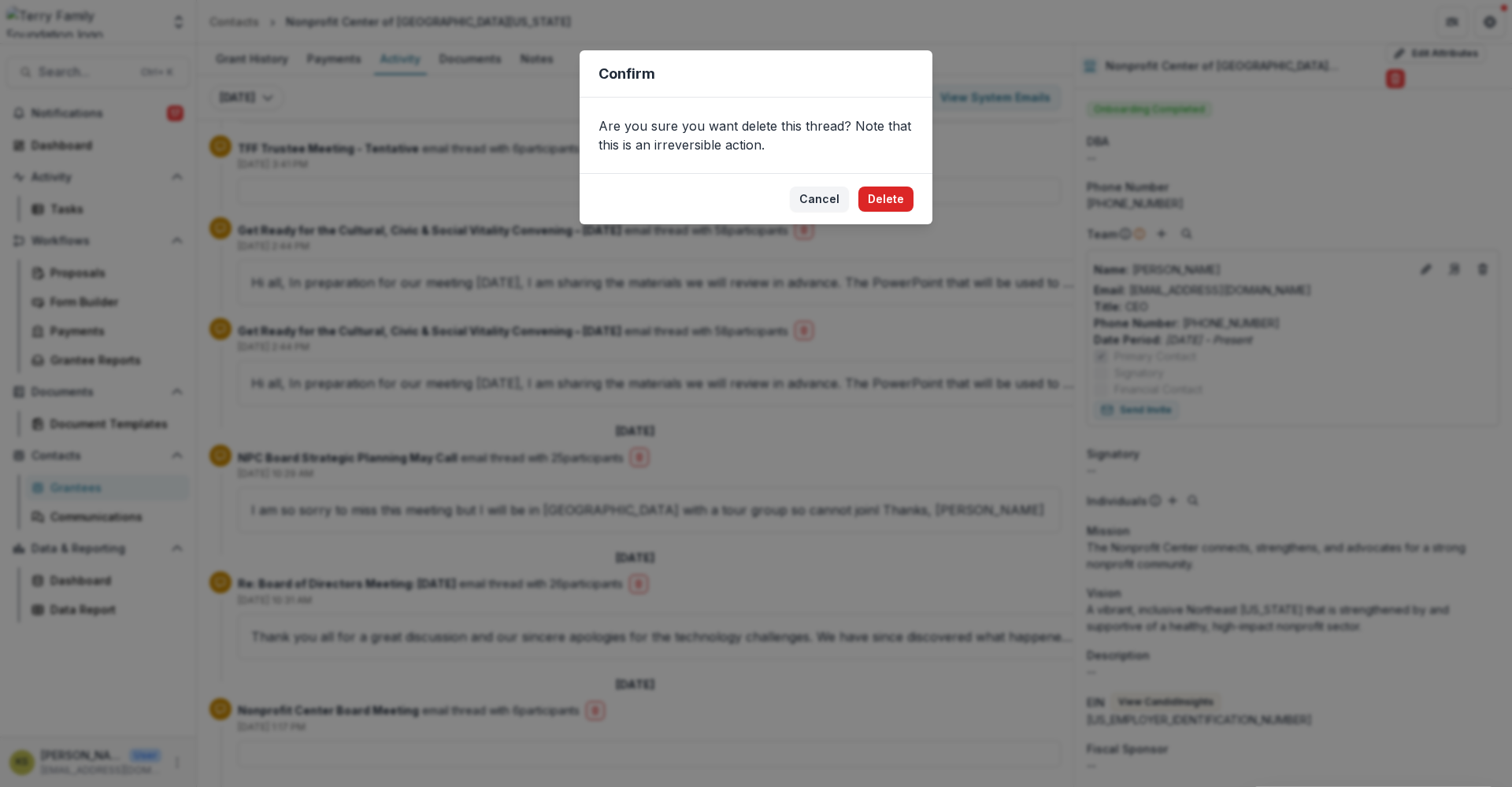
click at [899, 191] on button "Delete" at bounding box center [886, 199] width 55 height 25
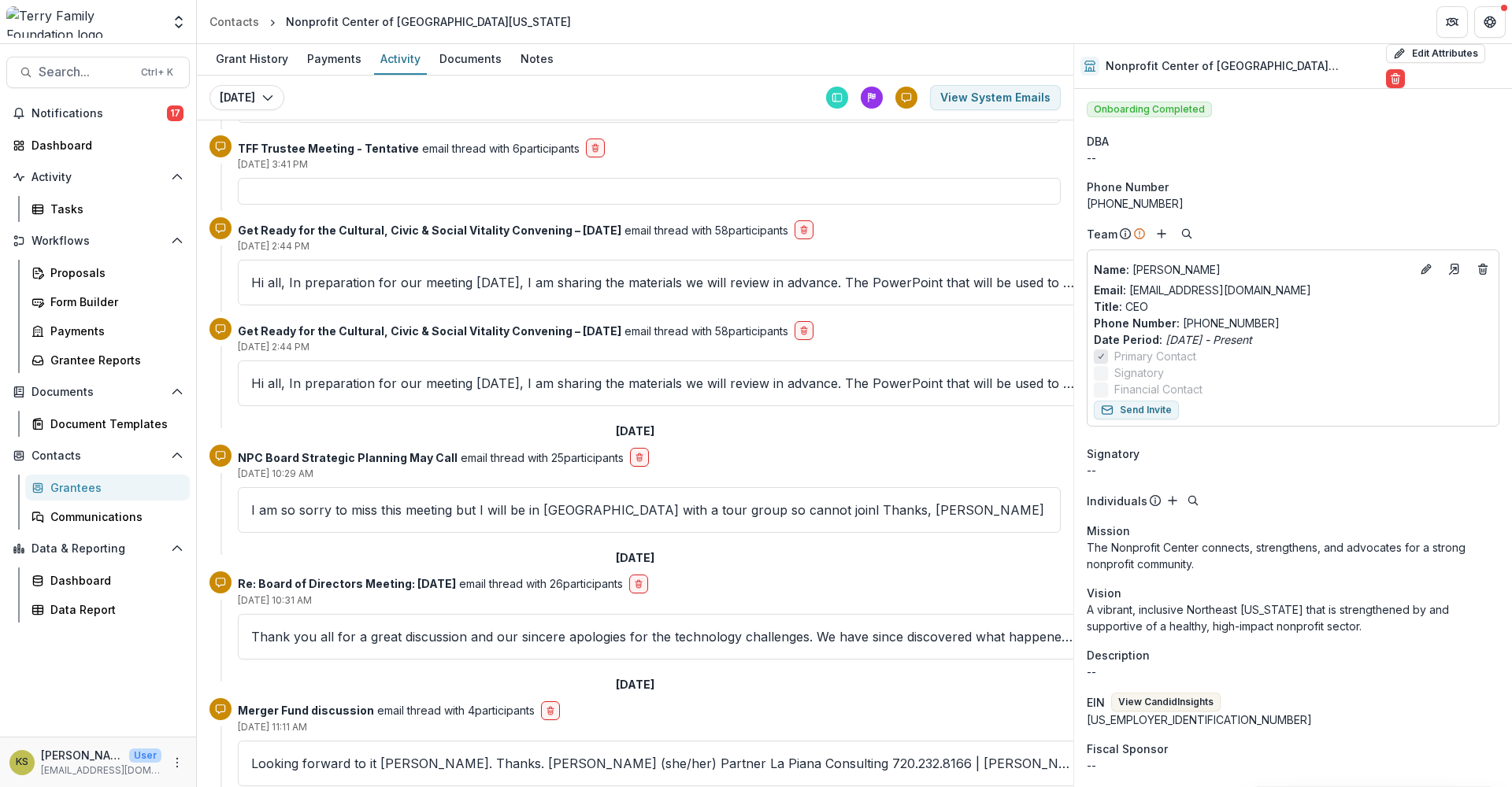
scroll to position [4696, 0]
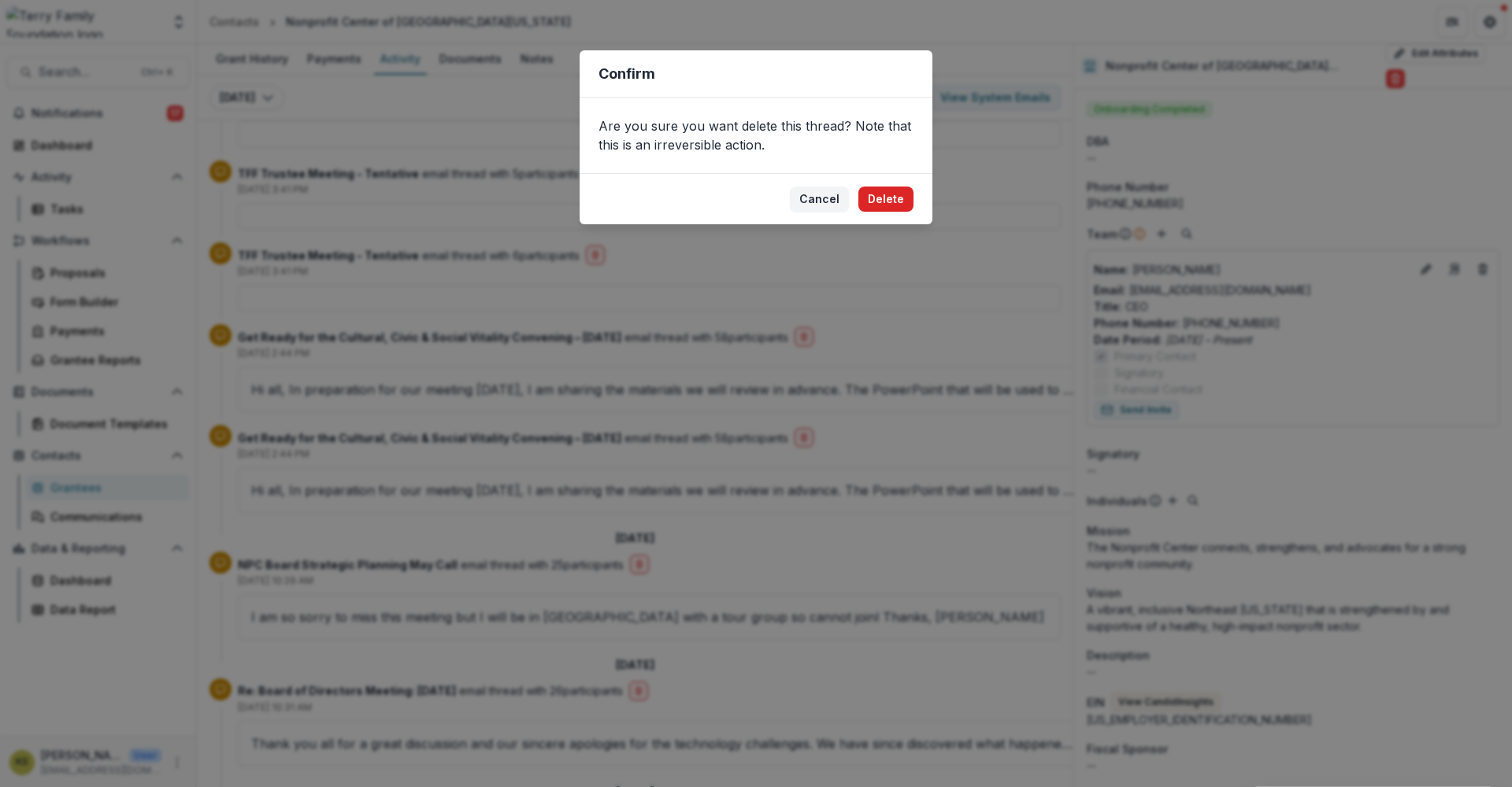
click at [894, 195] on button "Delete" at bounding box center [886, 199] width 55 height 25
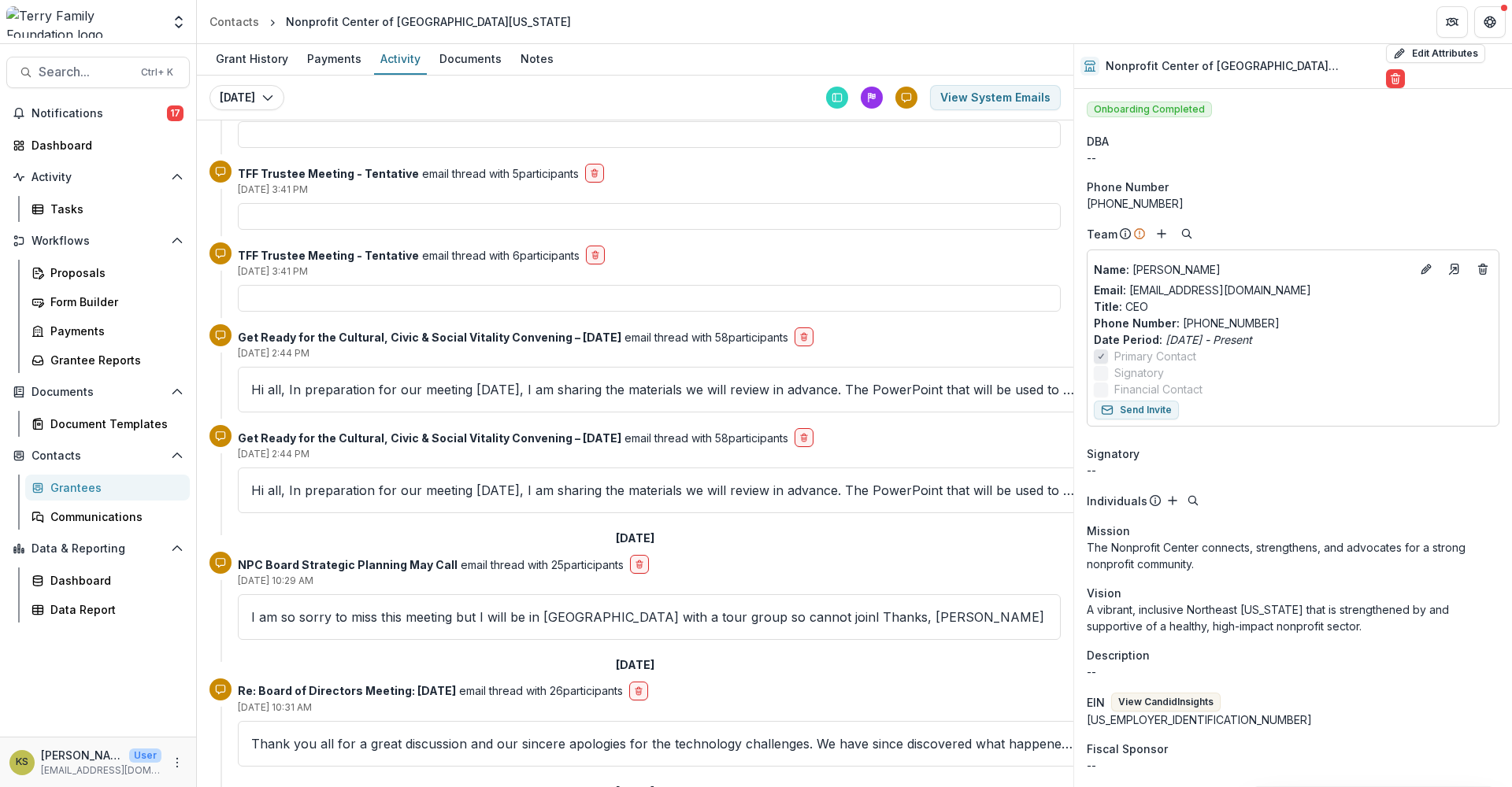
scroll to position [4570, 0]
